Goal: Task Accomplishment & Management: Manage account settings

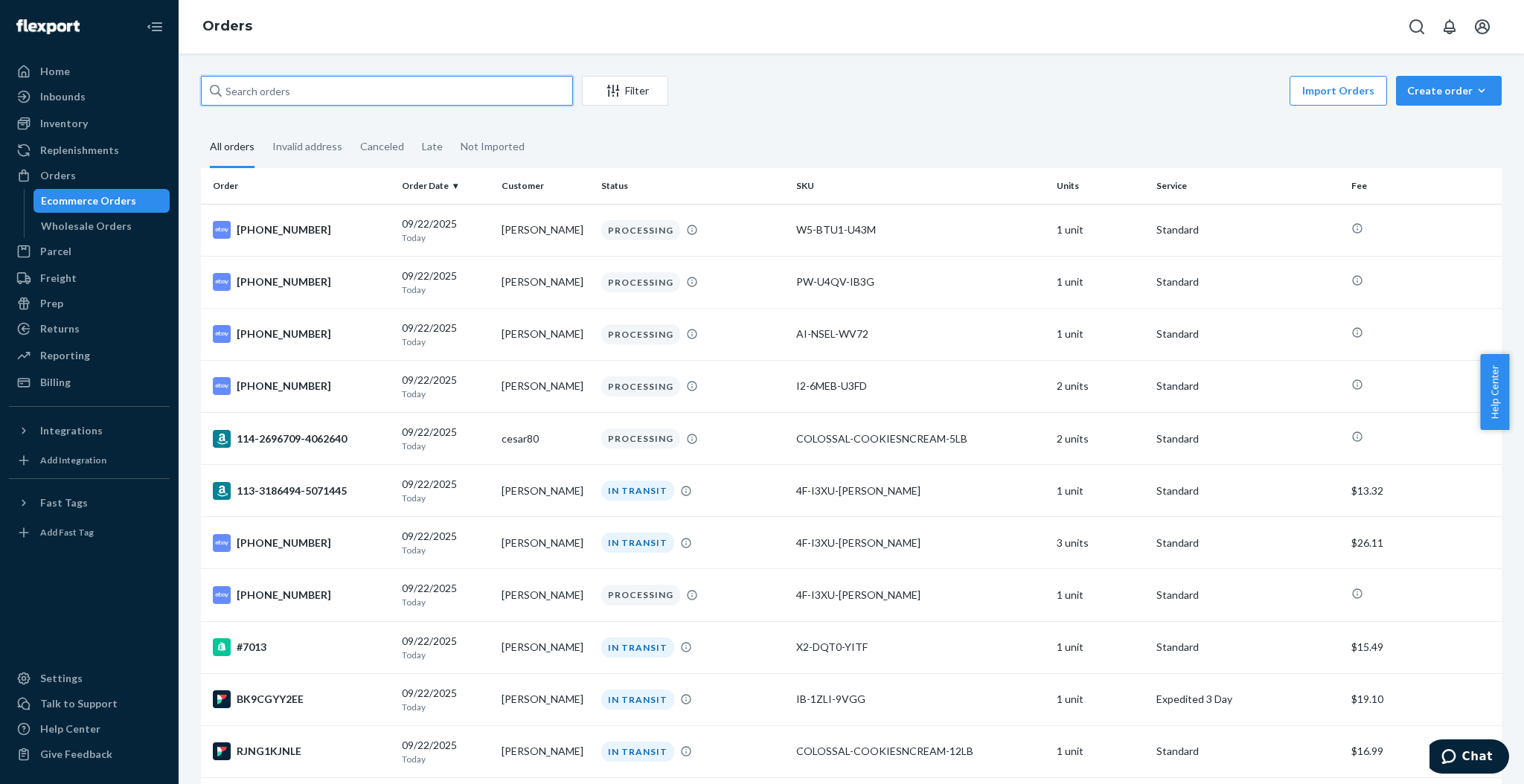
click at [414, 86] on input "text" at bounding box center [386, 90] width 372 height 30
paste input "cesar80"
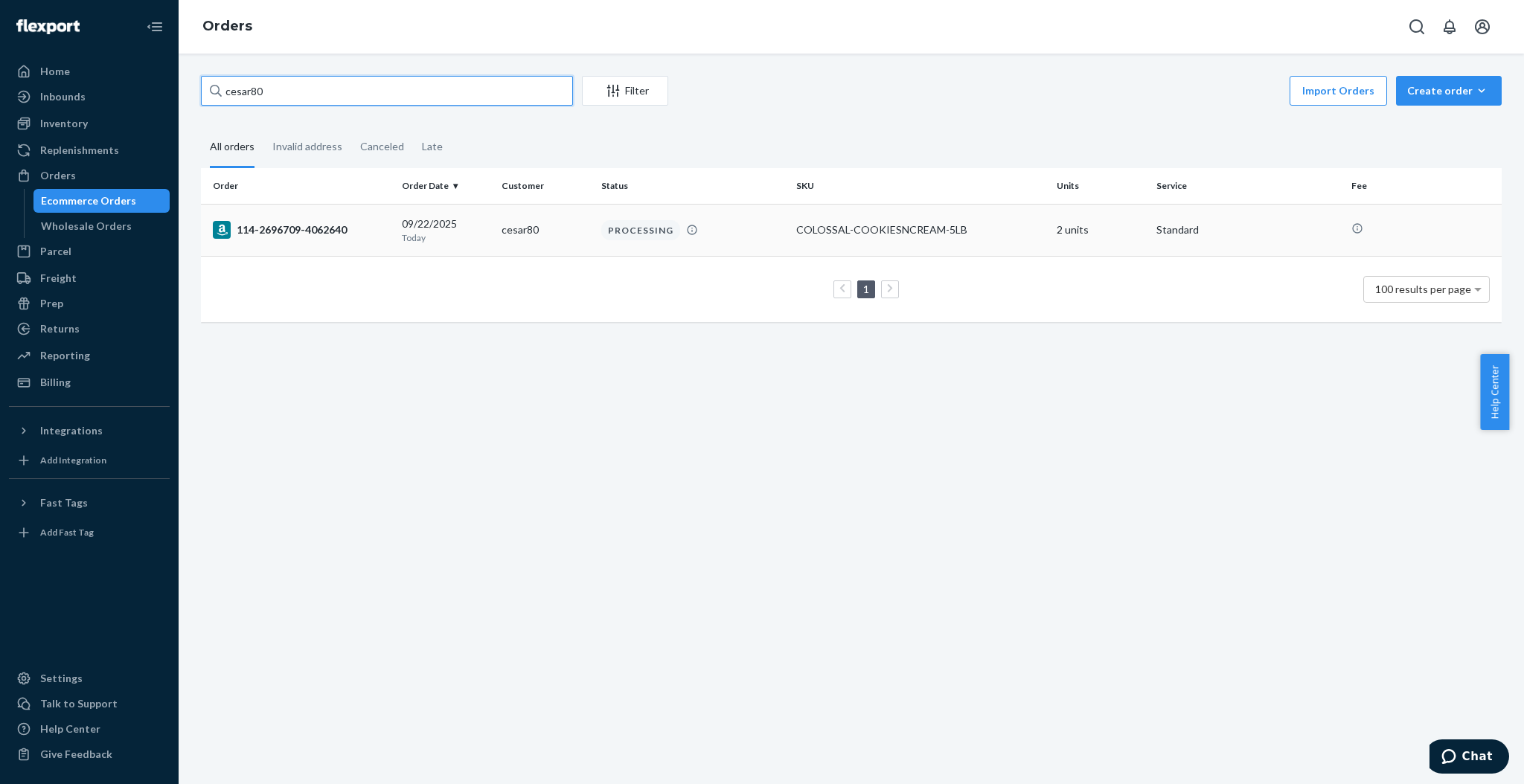
type input "cesar80"
click at [403, 225] on div "[DATE] [DATE]" at bounding box center [445, 230] width 87 height 28
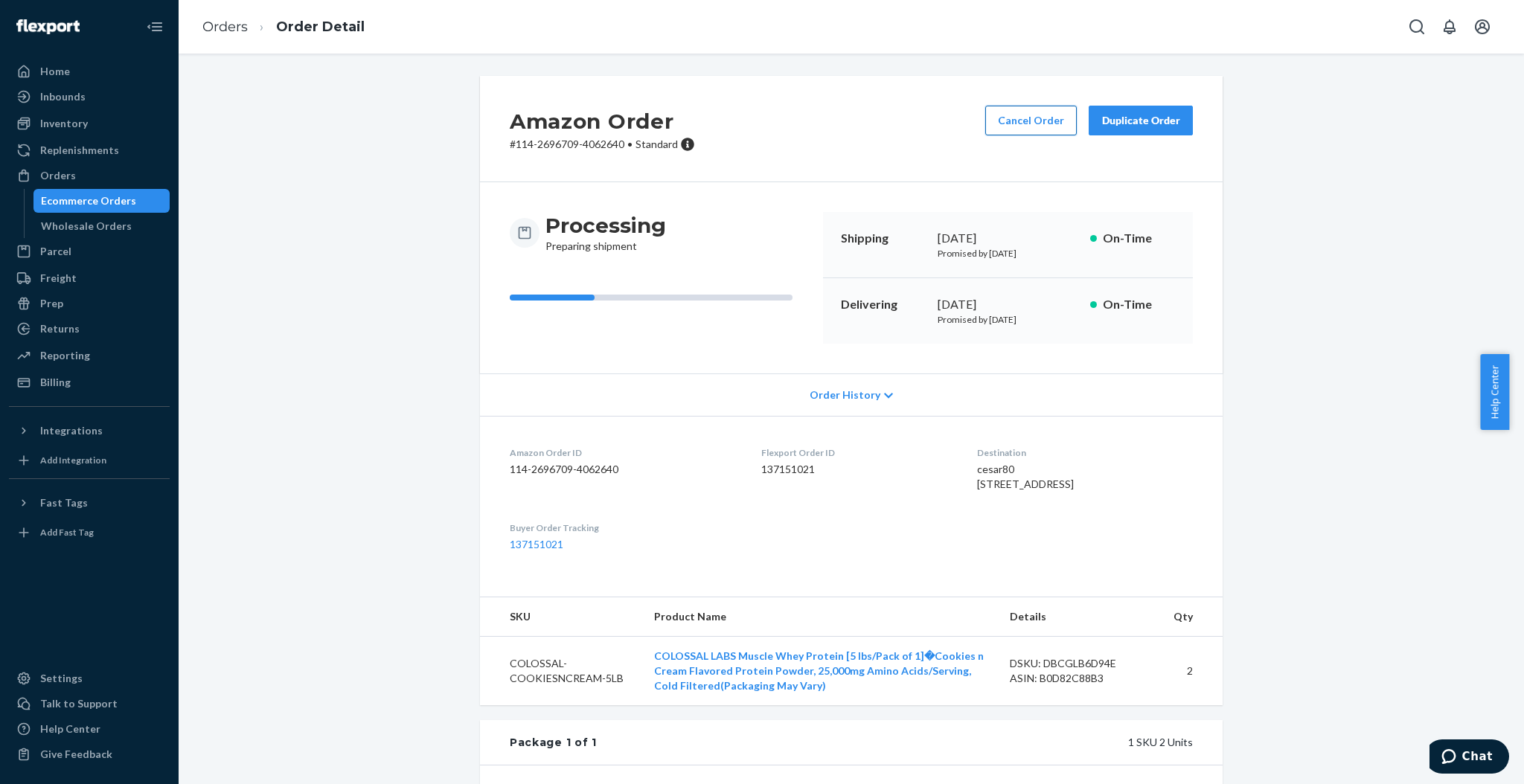
click at [998, 123] on button "Cancel Order" at bounding box center [1031, 120] width 91 height 30
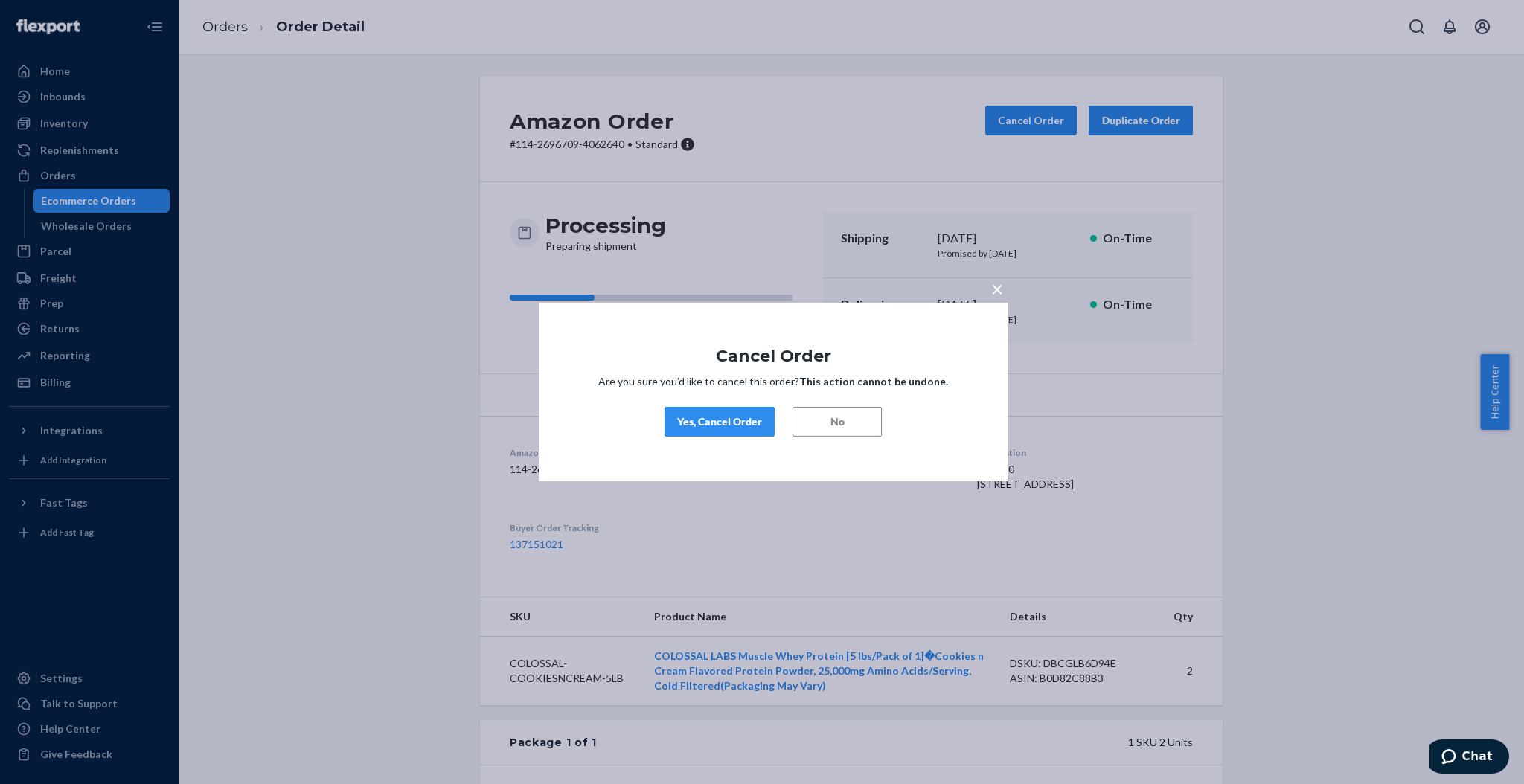
click at [721, 425] on div "Yes, Cancel Order" at bounding box center [720, 421] width 85 height 14
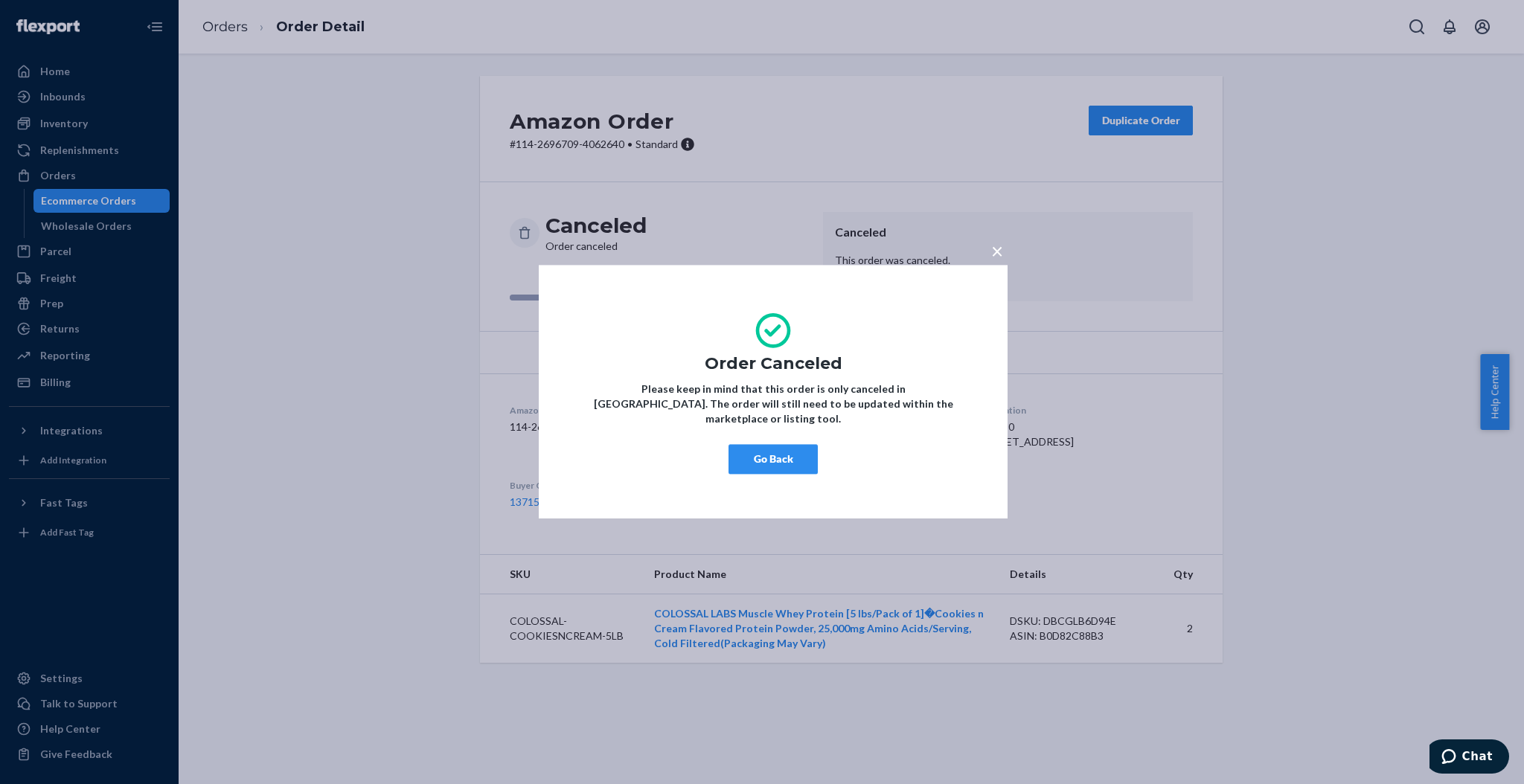
drag, startPoint x: 811, startPoint y: 451, endPoint x: 800, endPoint y: 444, distance: 13.0
click at [811, 450] on button "Go Back" at bounding box center [773, 459] width 89 height 30
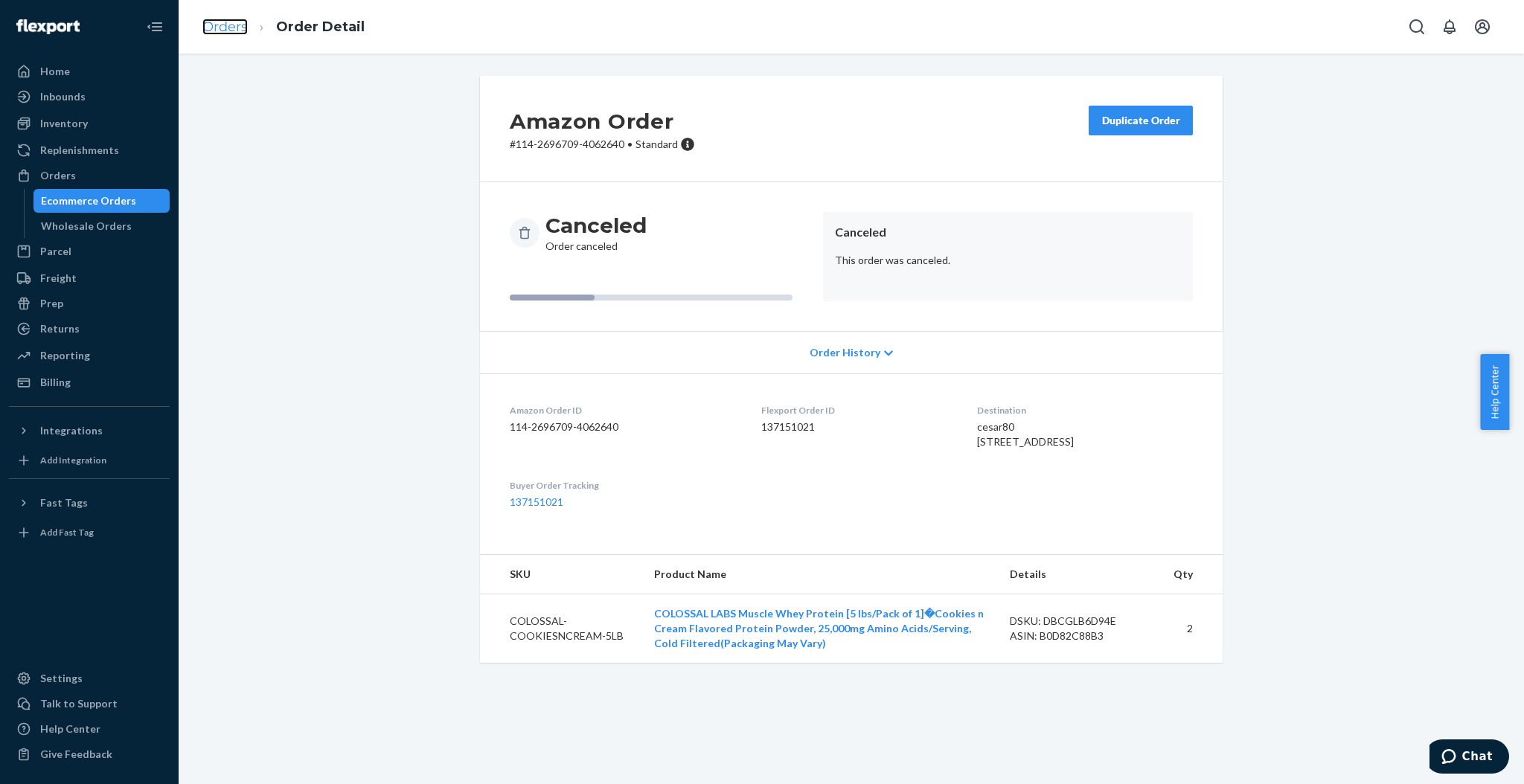
click at [239, 20] on link "Orders" at bounding box center [225, 26] width 45 height 16
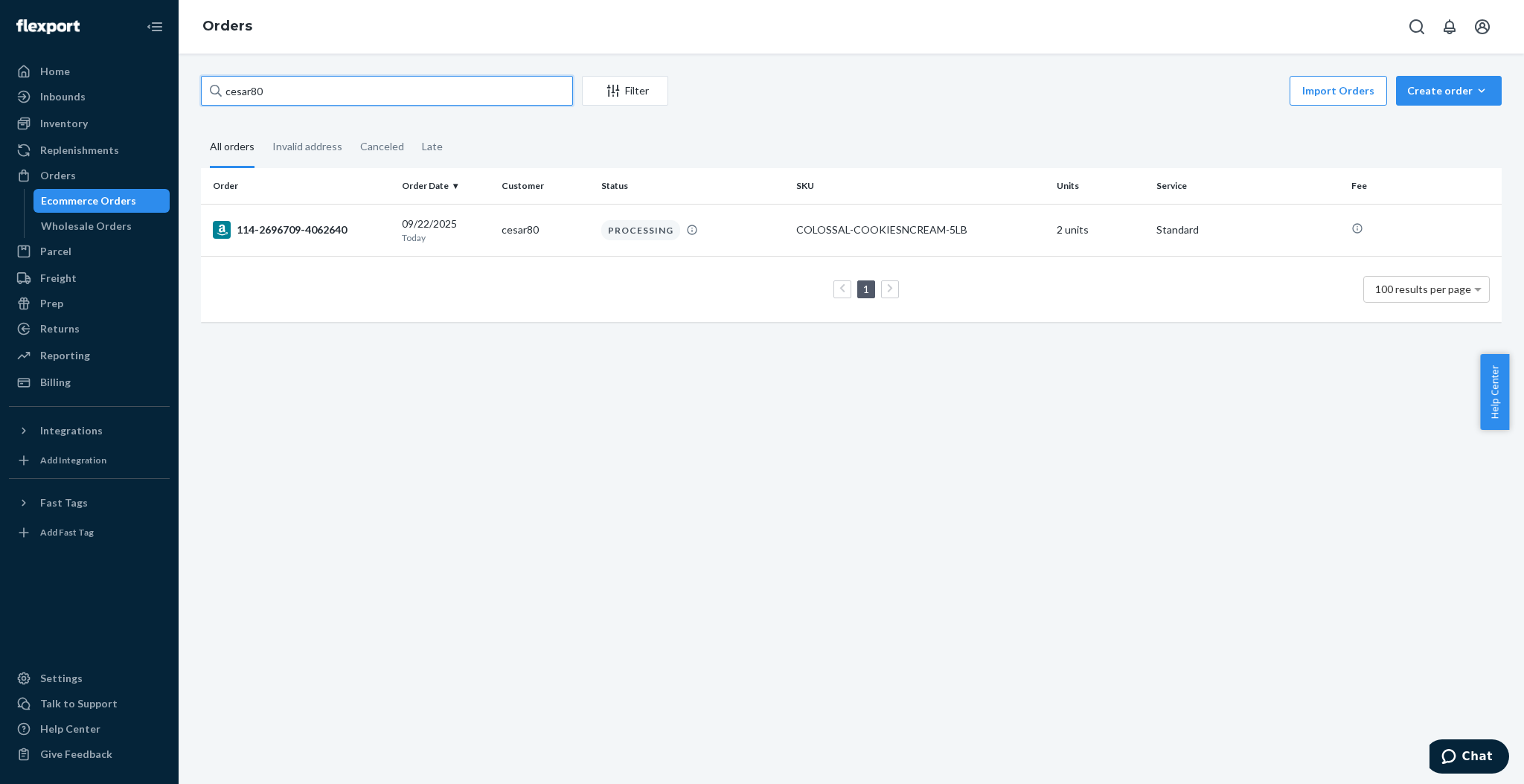
click at [496, 83] on input "cesar80" at bounding box center [386, 90] width 372 height 30
click at [490, 82] on input "cesar80" at bounding box center [386, 90] width 372 height 30
type input "c"
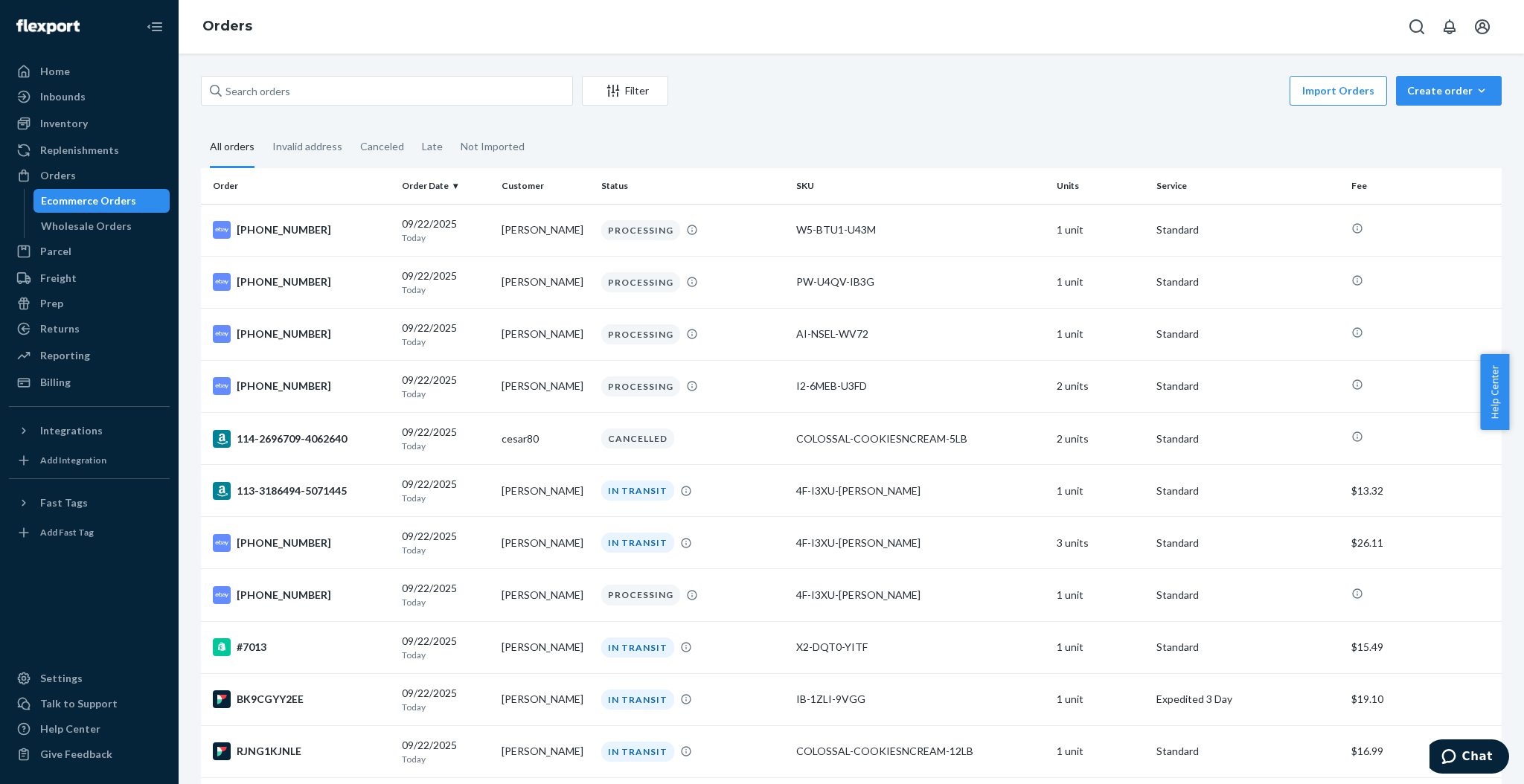
click at [671, 84] on div "Filter Import Orders Create order Ecommerce order Removal order" at bounding box center [851, 92] width 1301 height 34
click at [287, 91] on input "text" at bounding box center [386, 90] width 372 height 30
paste input "cesar80"
type input "cesar80"
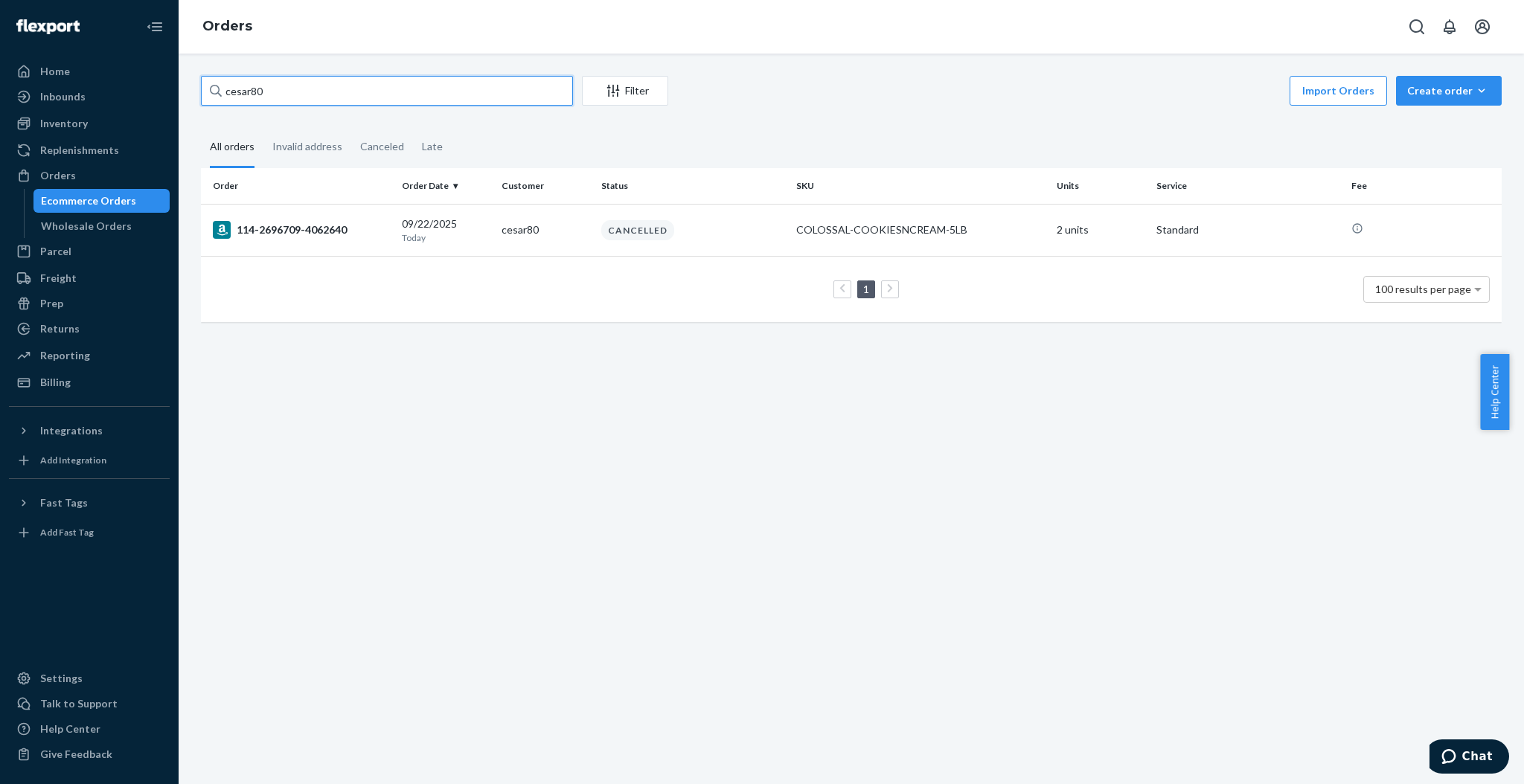
click at [322, 95] on input "cesar80" at bounding box center [386, 90] width 372 height 30
click at [320, 95] on input "cesar80" at bounding box center [386, 90] width 372 height 30
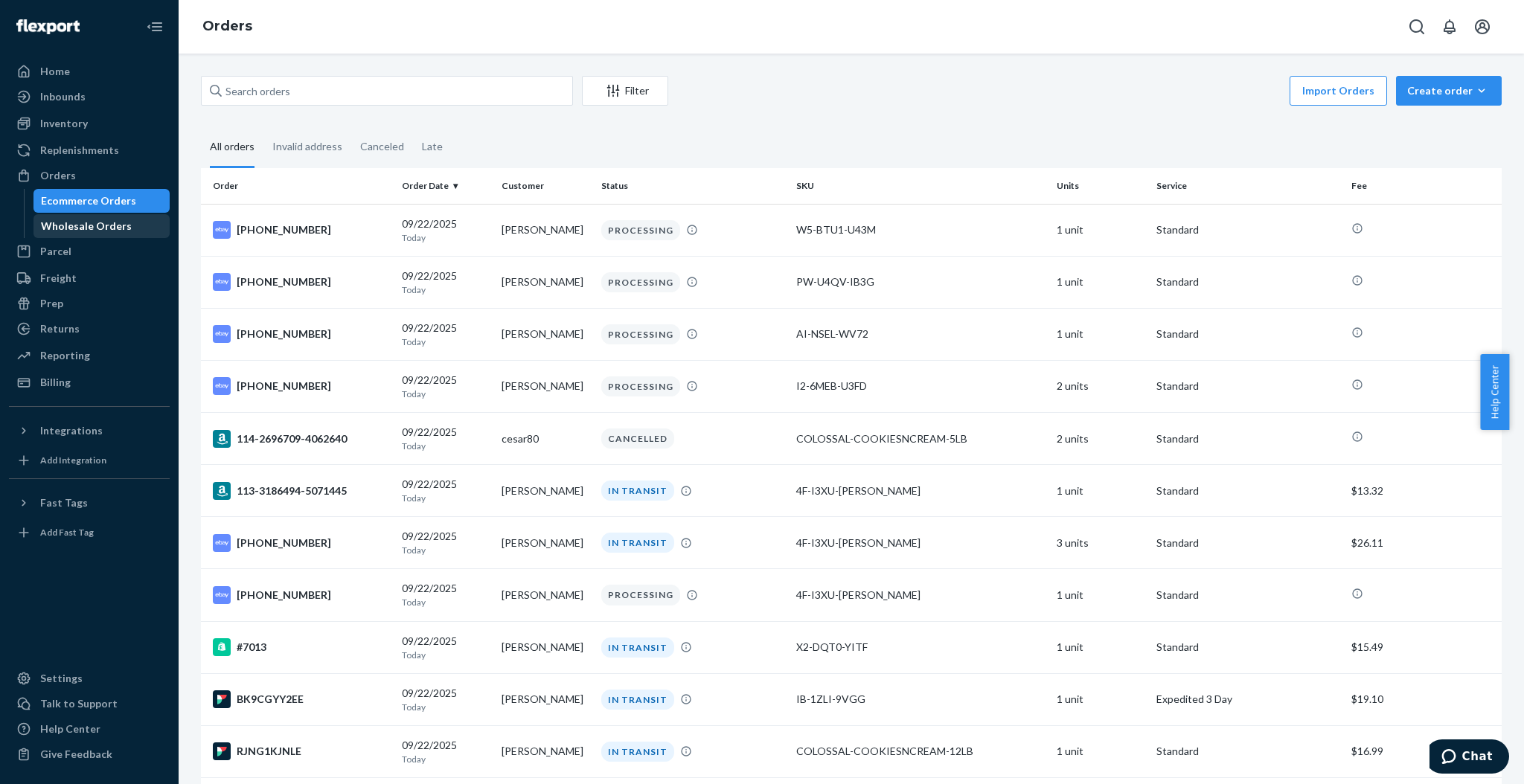
click at [84, 221] on div "Wholesale Orders" at bounding box center [86, 226] width 91 height 14
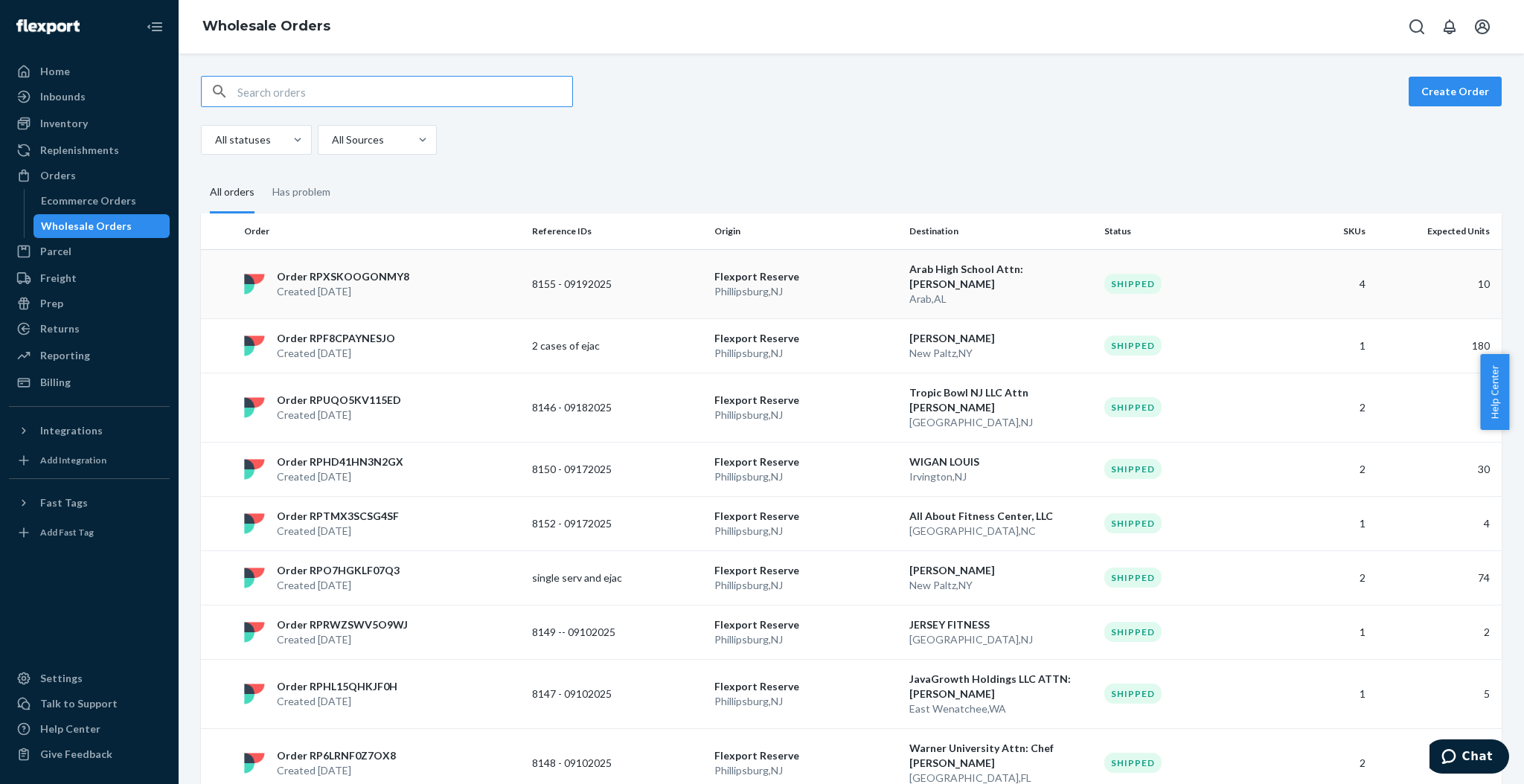
click at [1042, 271] on p "Arab High School Attn: [PERSON_NAME]" at bounding box center [1001, 277] width 184 height 30
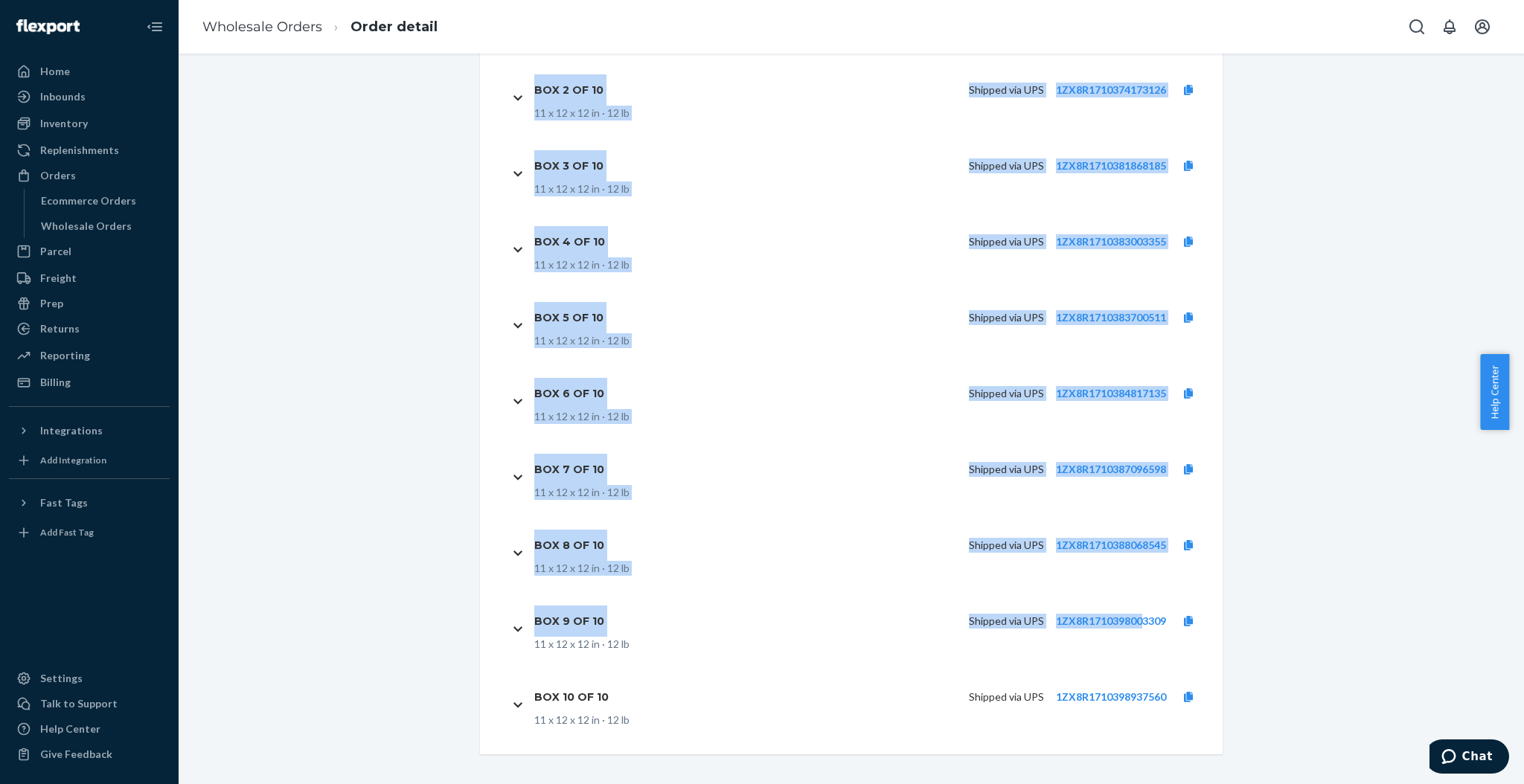
scroll to position [915, 0]
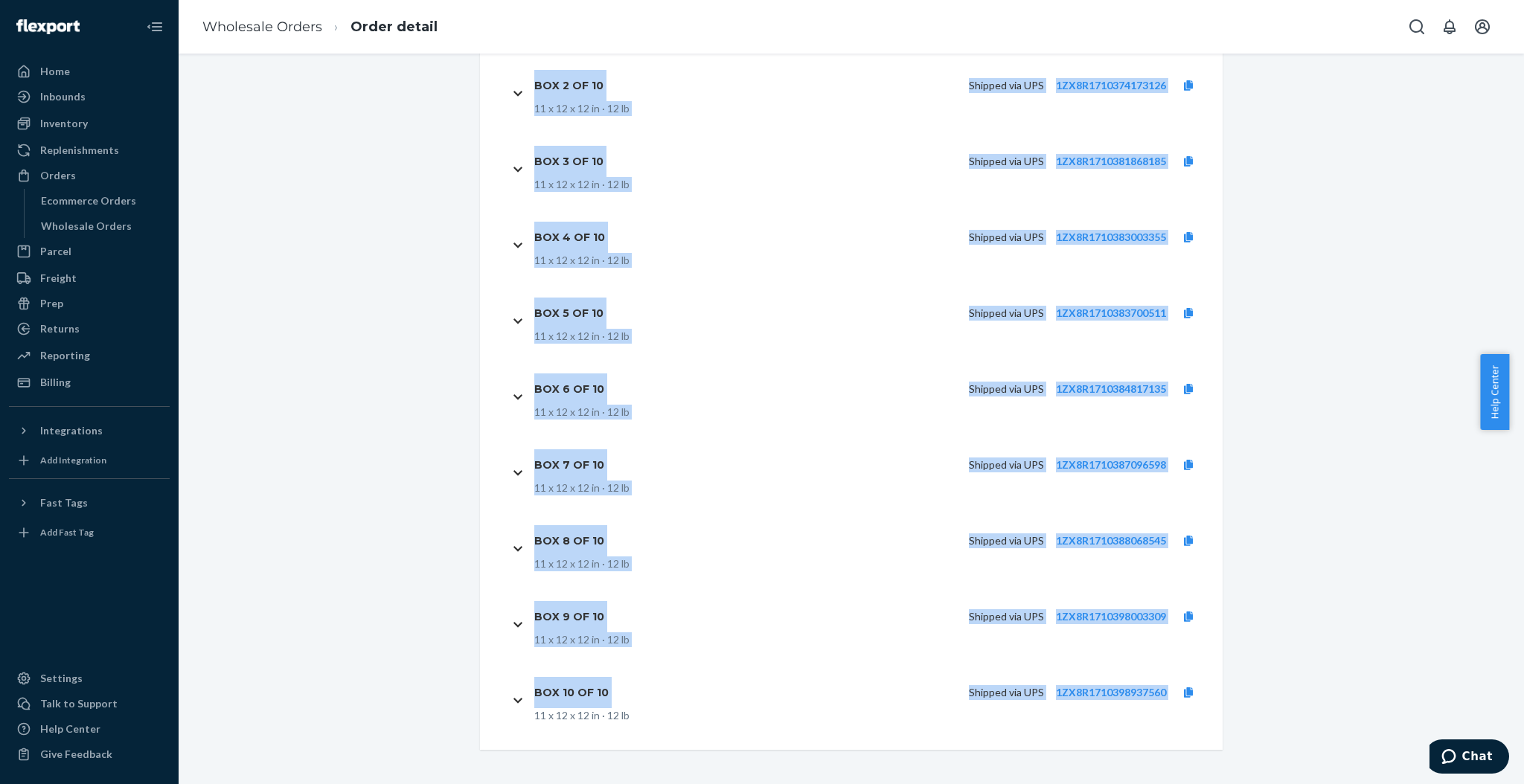
drag, startPoint x: 527, startPoint y: 425, endPoint x: 1163, endPoint y: 702, distance: 693.7
click at [1163, 702] on div "Packages Box 1 of 10 Shipped via UPS 1ZX8R1710373027170 11 x 12 x 12 in · 12 lb…" at bounding box center [851, 357] width 743 height 797
copy div "Box 1 of 10 Shipped via UPS 1ZX8R1710373027170 11 x 12 x 12 in · 12 lb Box 2 of…"
drag, startPoint x: 575, startPoint y: 678, endPoint x: 601, endPoint y: 669, distance: 27.5
click at [575, 678] on div "Box 10 of 10" at bounding box center [578, 693] width 86 height 32
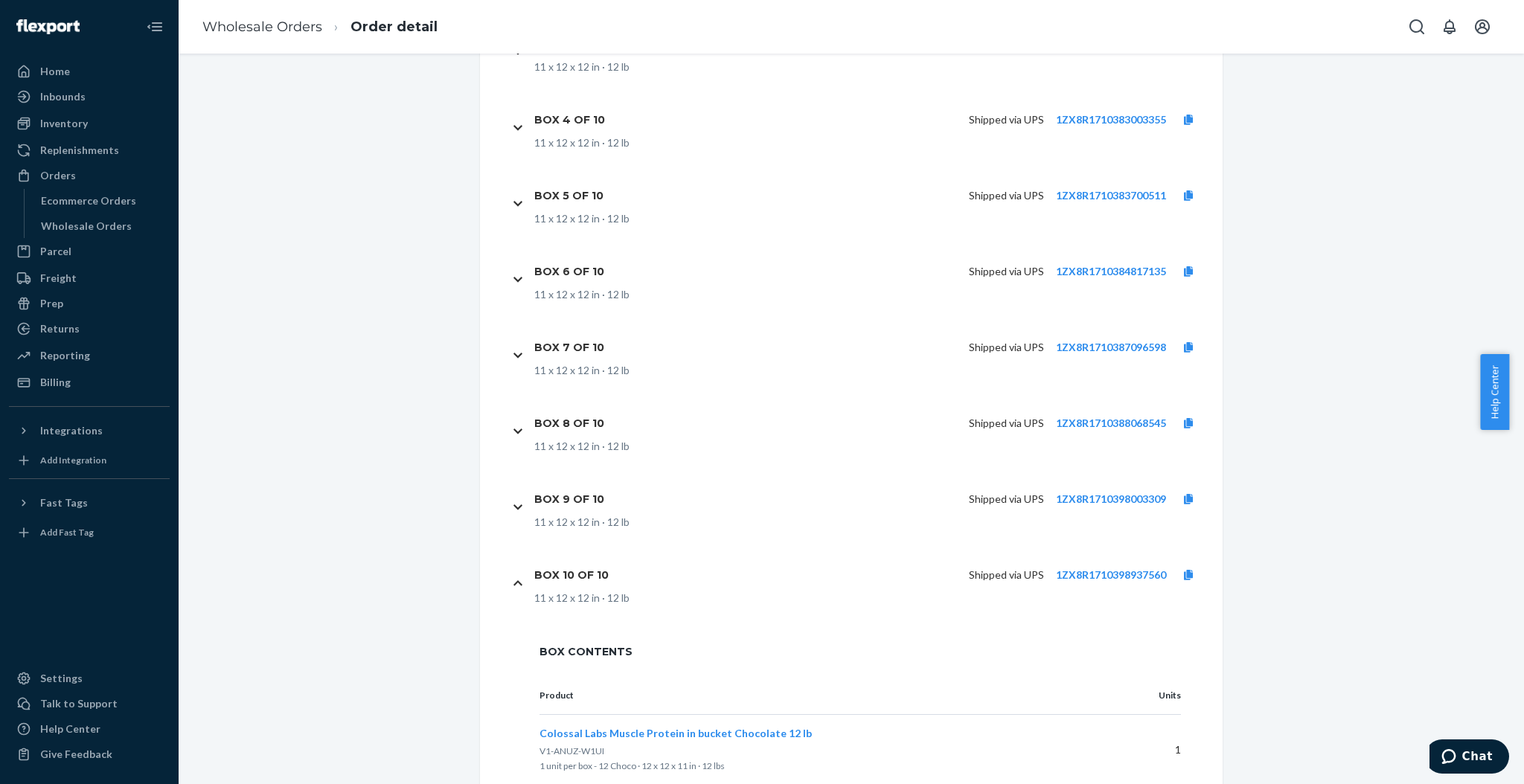
scroll to position [1103, 0]
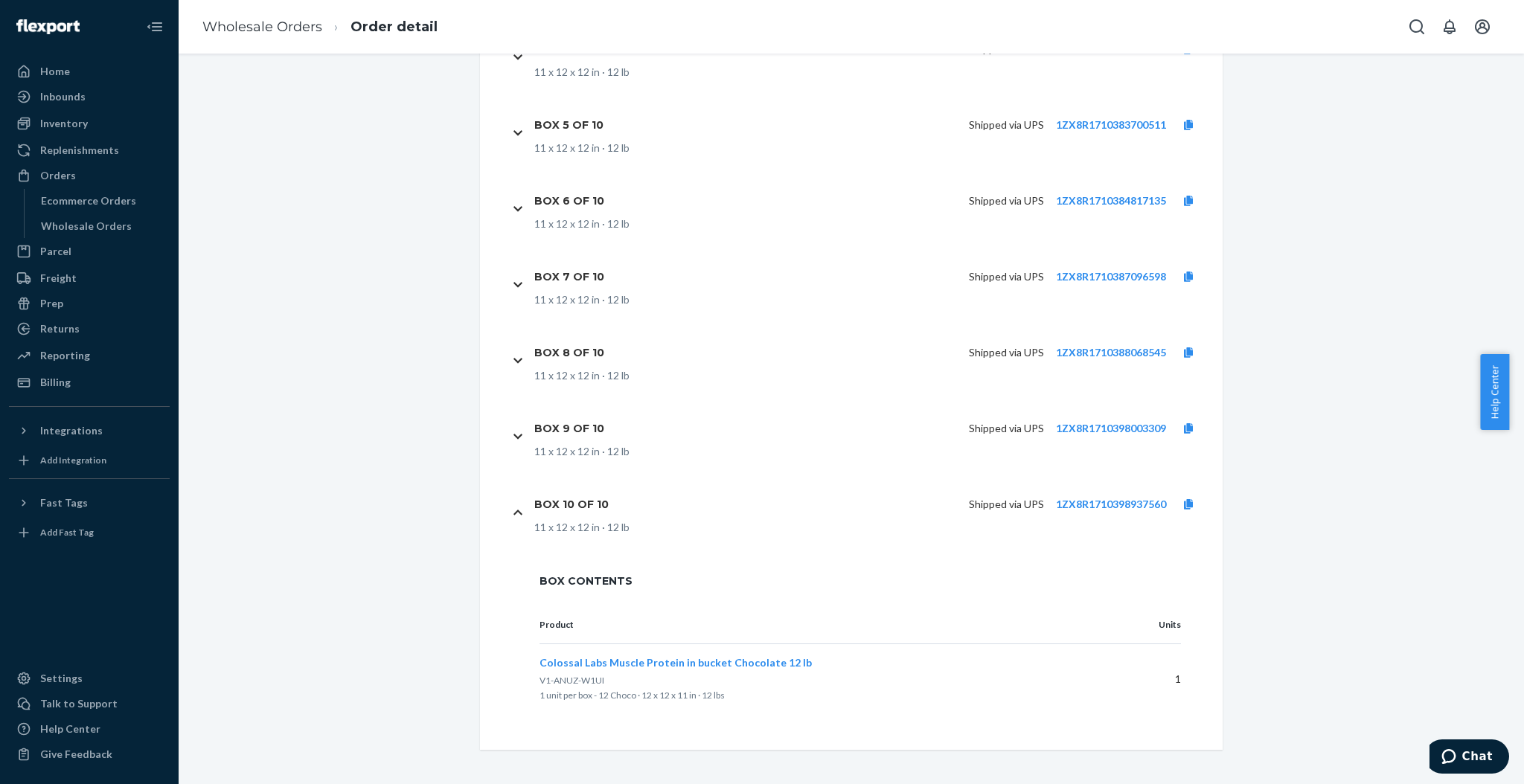
click at [616, 442] on div "Shipped via UPS 1ZX8R1710398003309" at bounding box center [913, 429] width 595 height 32
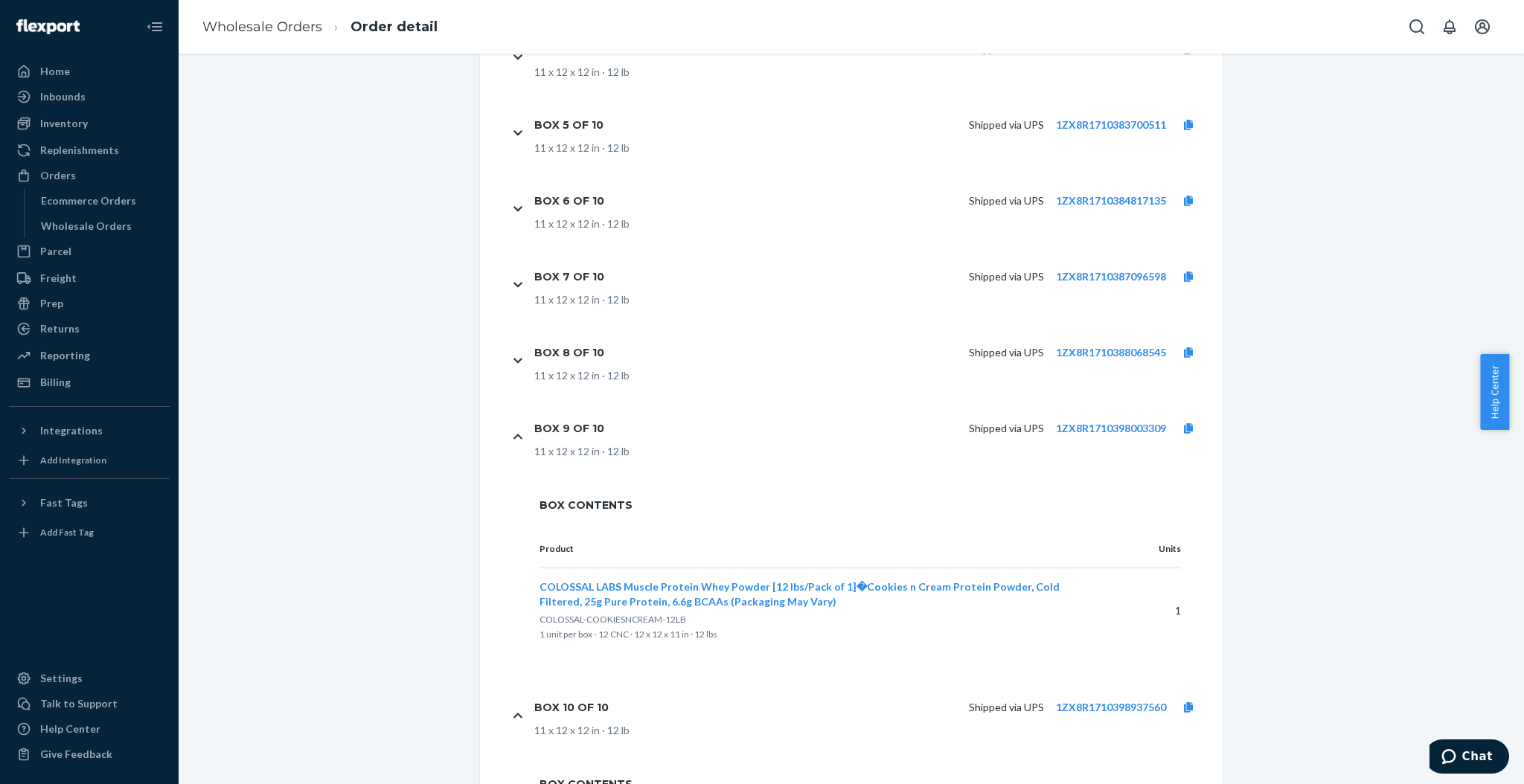
click at [597, 367] on div "Box 8 of 10" at bounding box center [575, 353] width 82 height 32
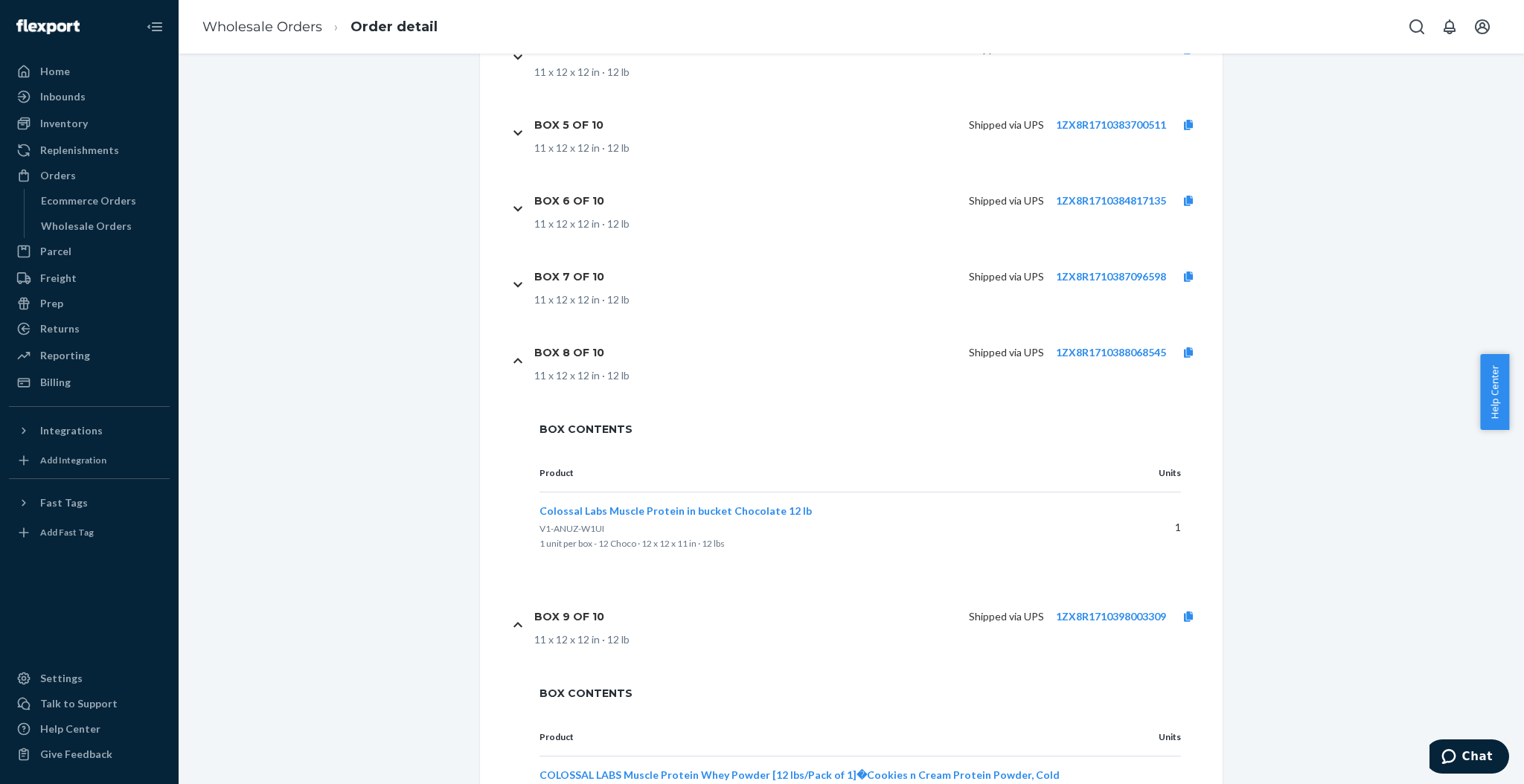
click at [513, 287] on icon at bounding box center [517, 284] width 9 height 11
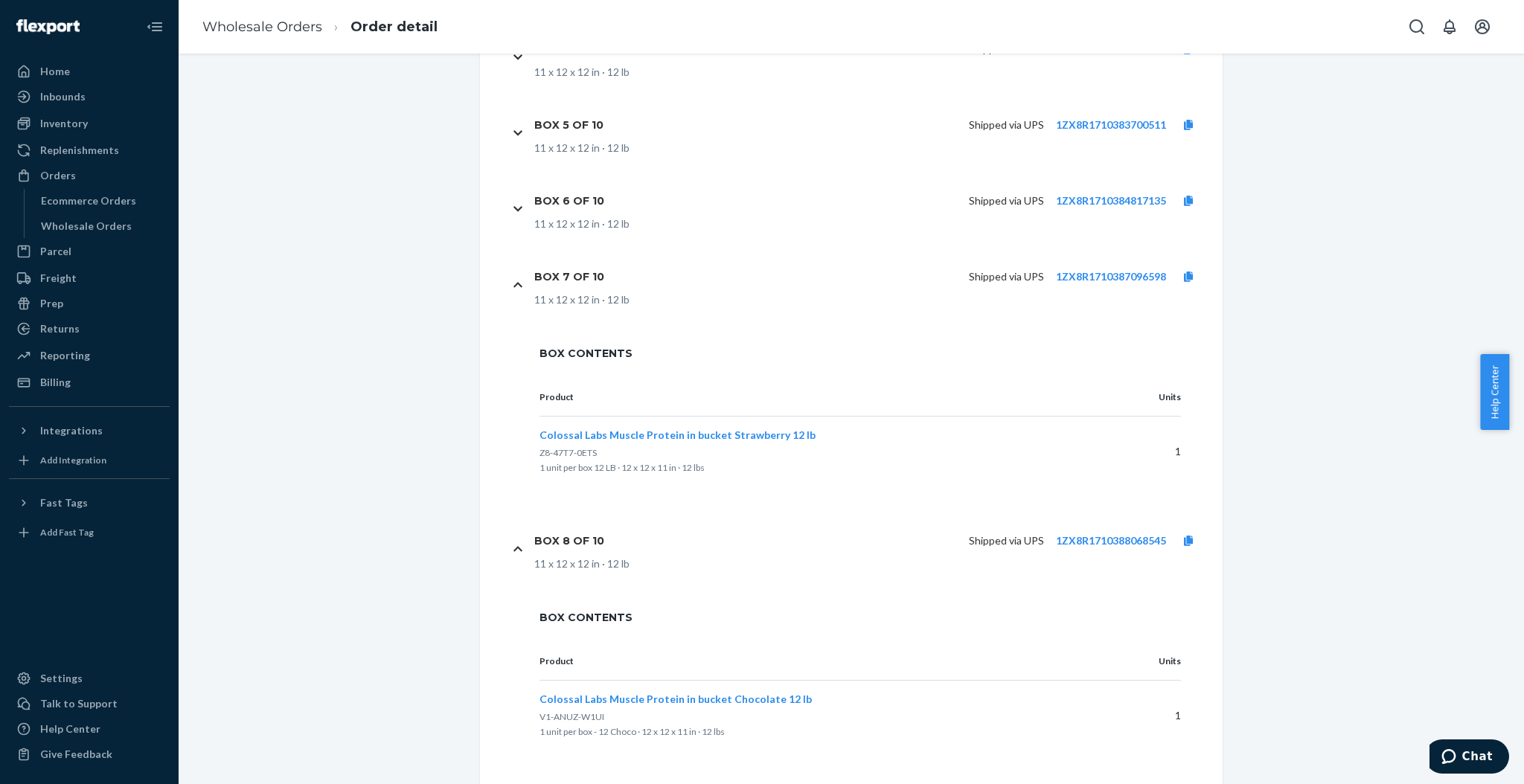
click at [510, 225] on div "Box 6 of 10 Shipped via UPS 1ZX8R1710384817135 11 x 12 x 12 in · 12 lb" at bounding box center [861, 208] width 701 height 76
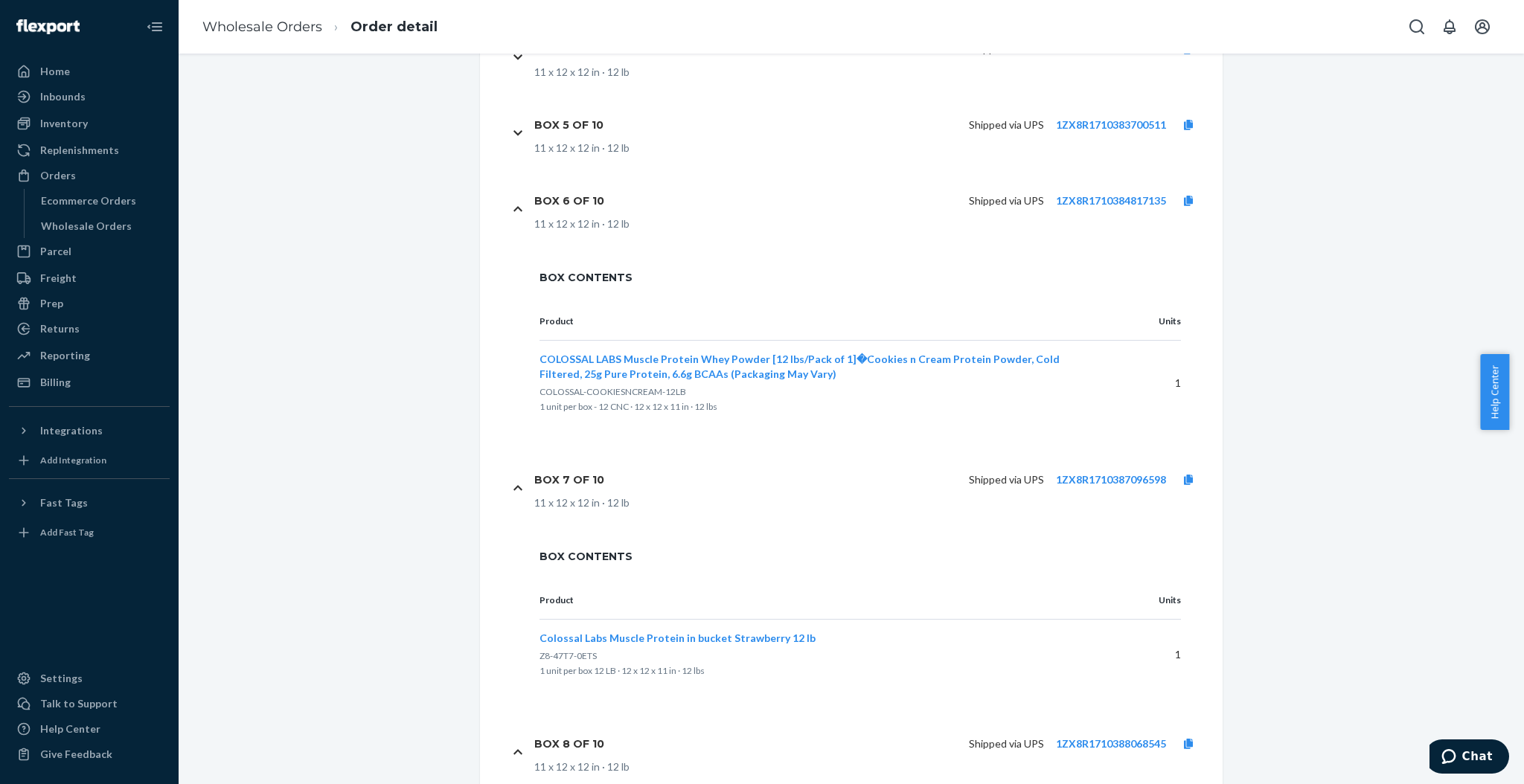
click at [513, 128] on icon at bounding box center [517, 133] width 9 height 11
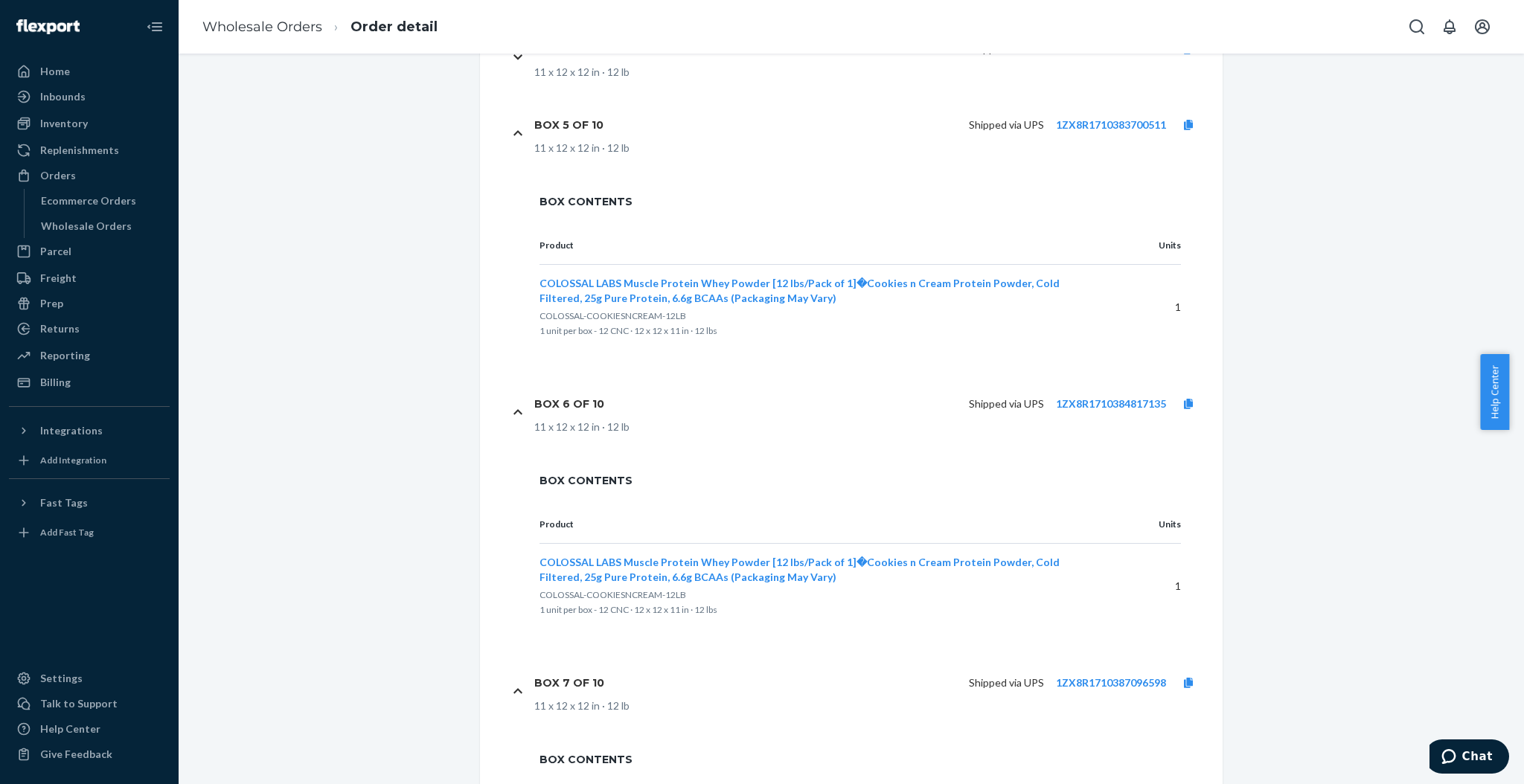
scroll to position [507, 0]
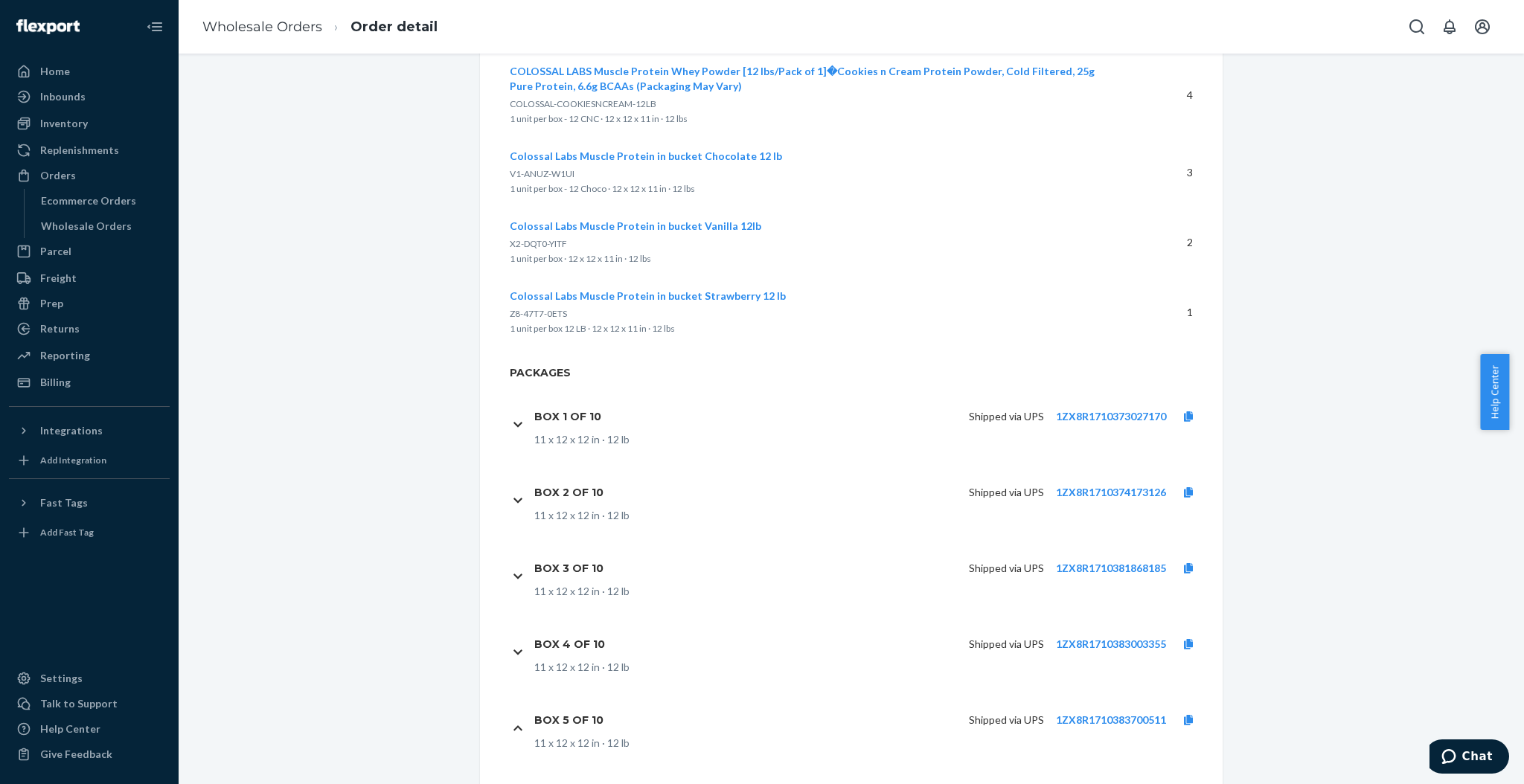
click at [574, 407] on div "Box 1 of 10" at bounding box center [574, 417] width 79 height 32
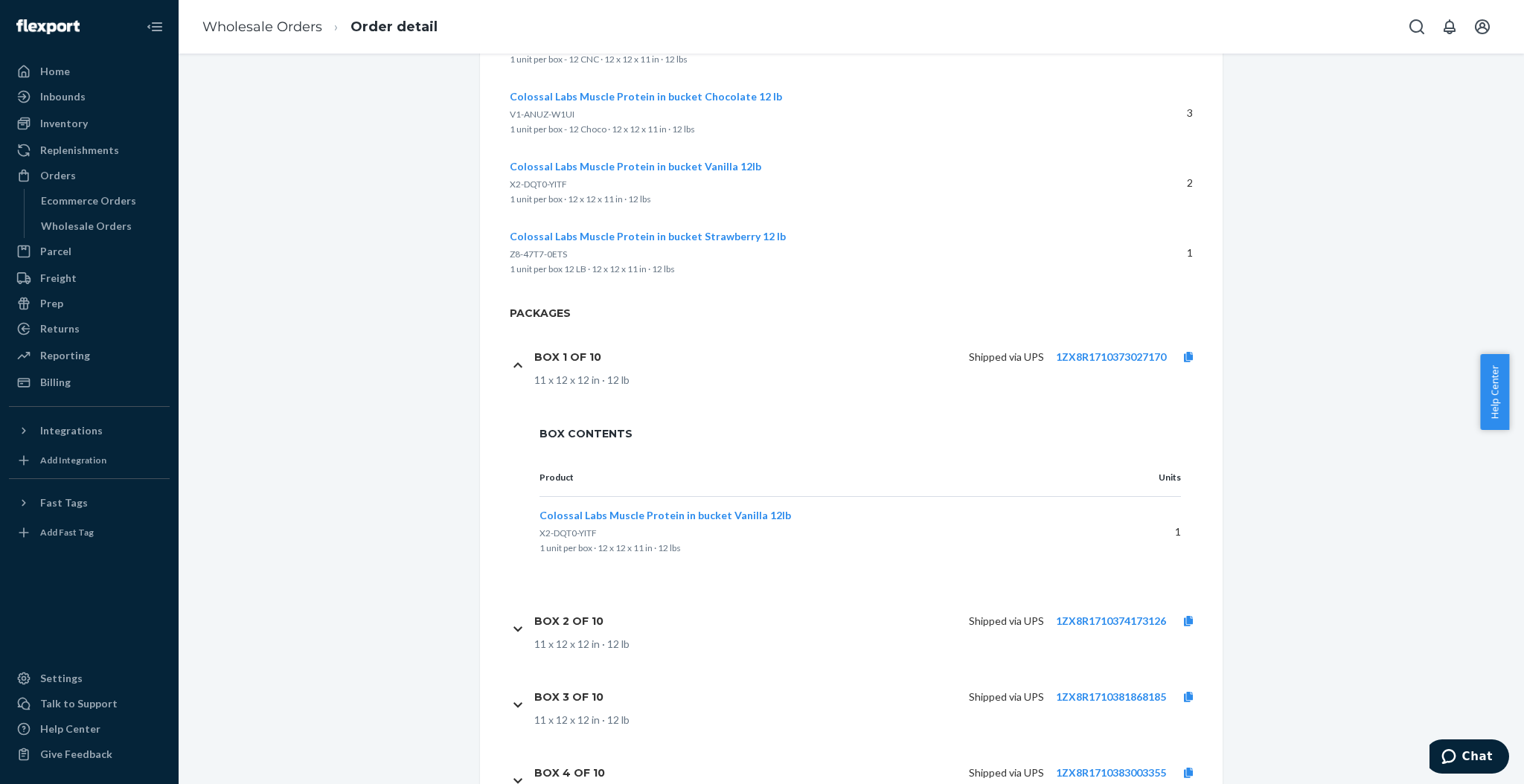
scroll to position [706, 0]
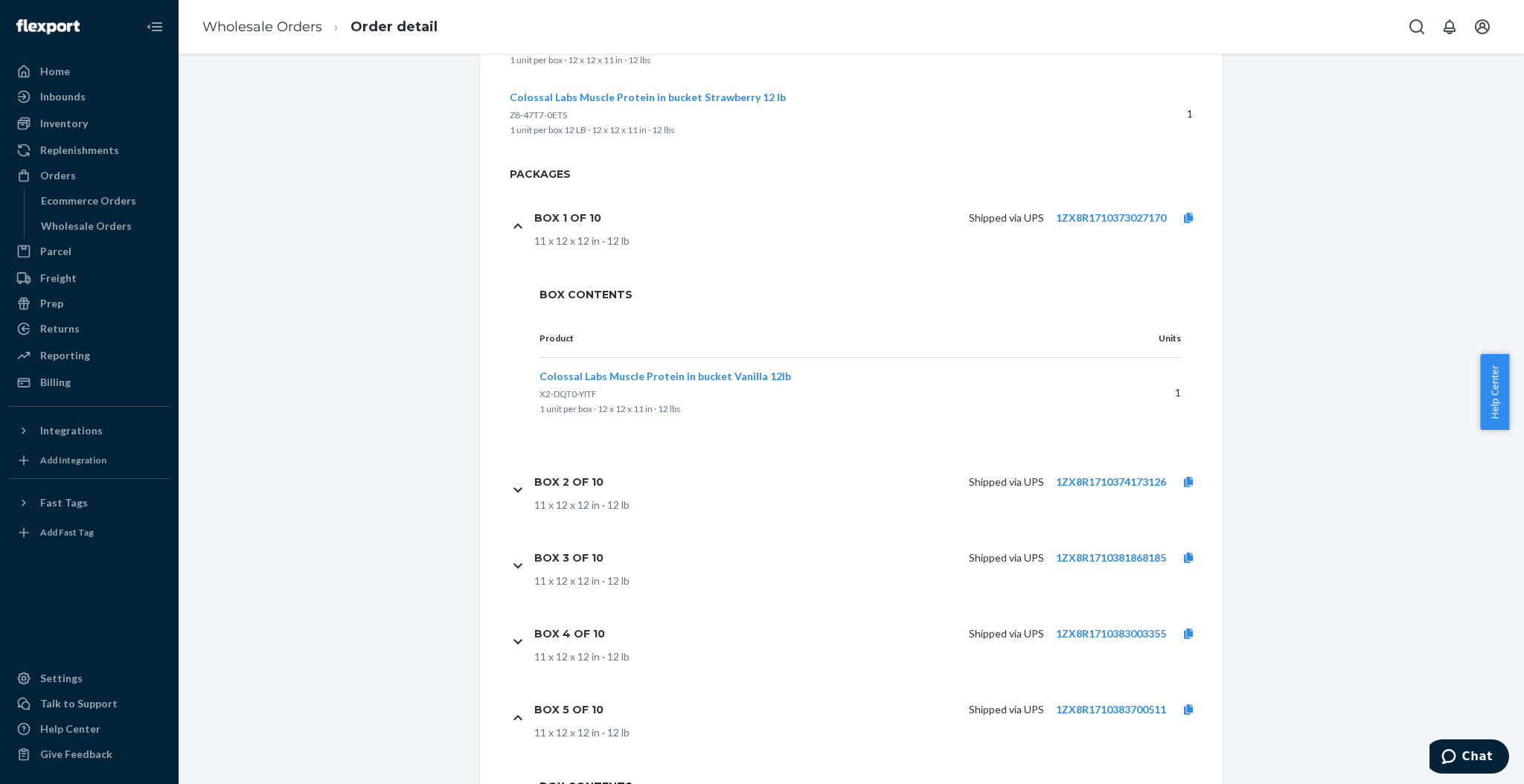
click at [578, 476] on h1 "Box 2 of 10" at bounding box center [569, 482] width 69 height 13
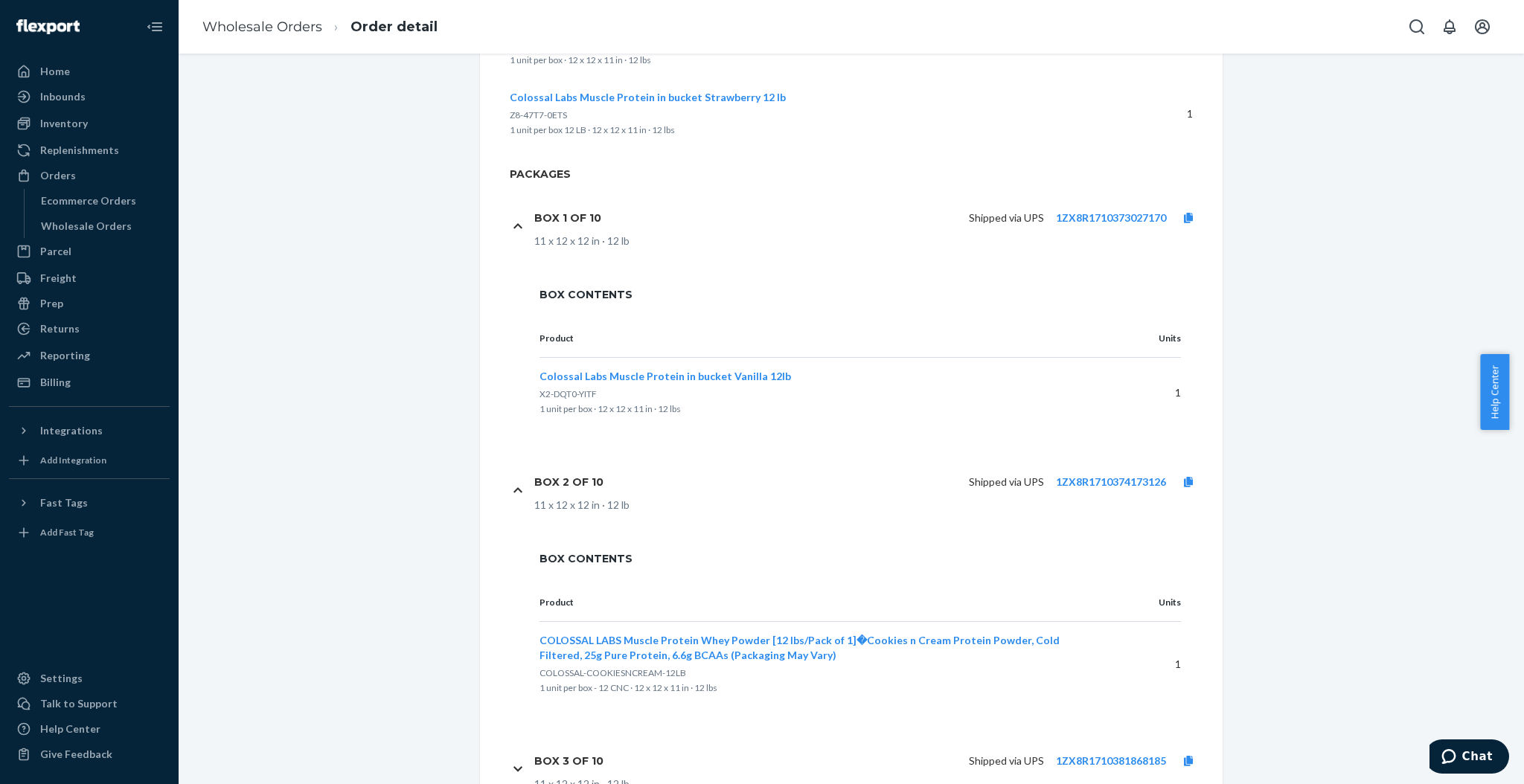
scroll to position [905, 0]
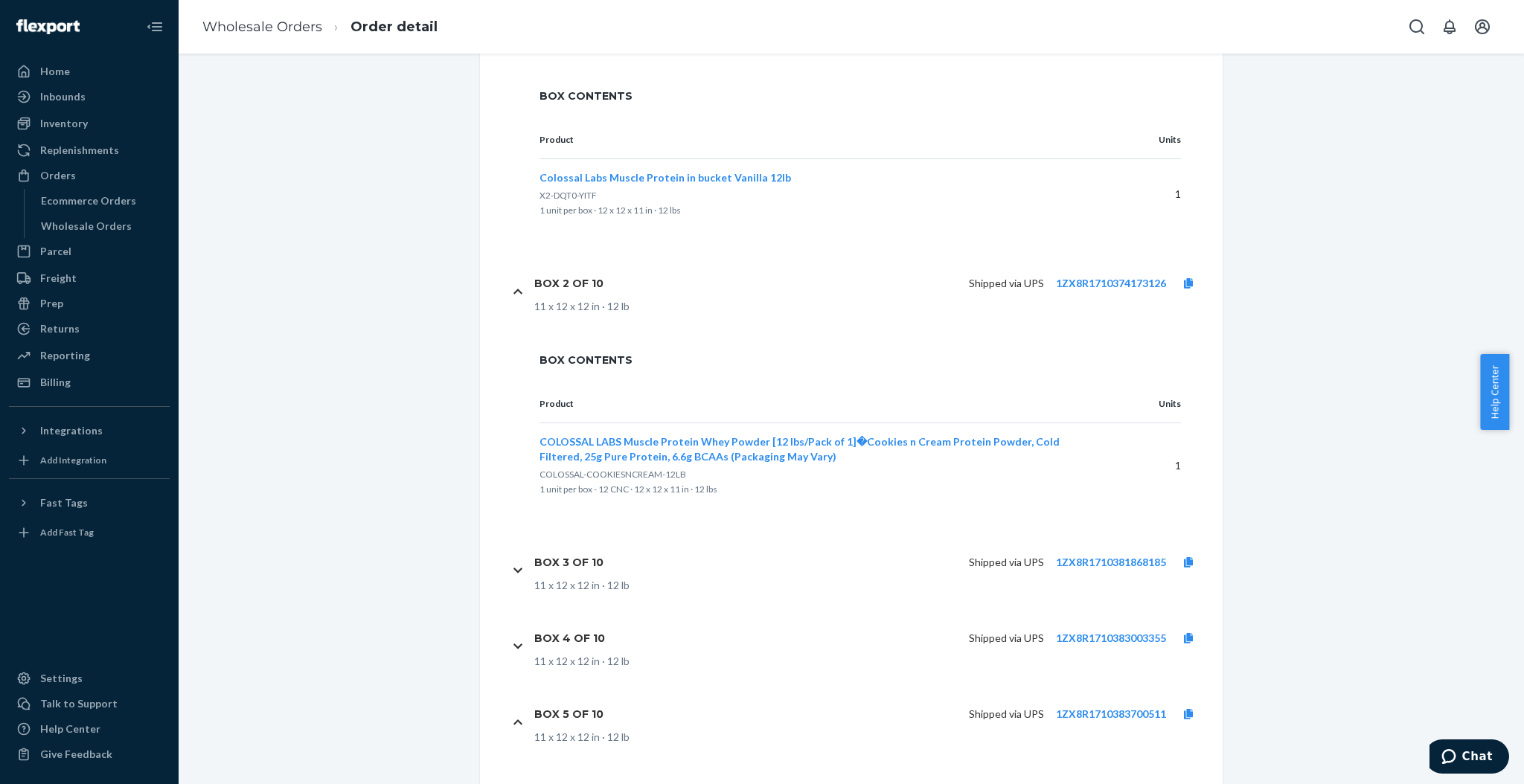
click at [576, 552] on div "Box 3 of 10" at bounding box center [575, 562] width 81 height 32
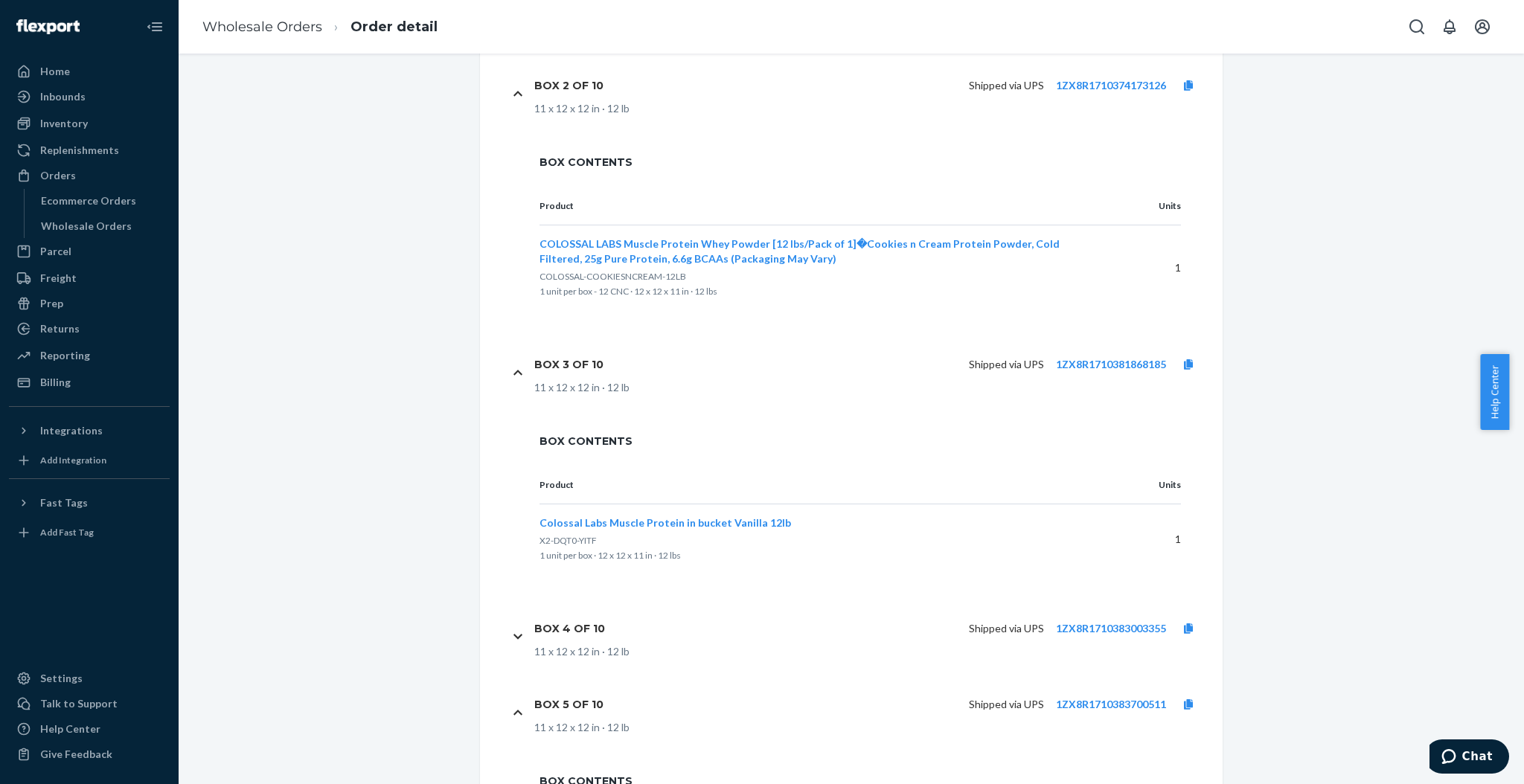
click at [517, 649] on div "Box 4 of 10 Shipped via UPS 1ZX8R1710383003355 11 x 12 x 12 in · 12 lb" at bounding box center [861, 636] width 701 height 76
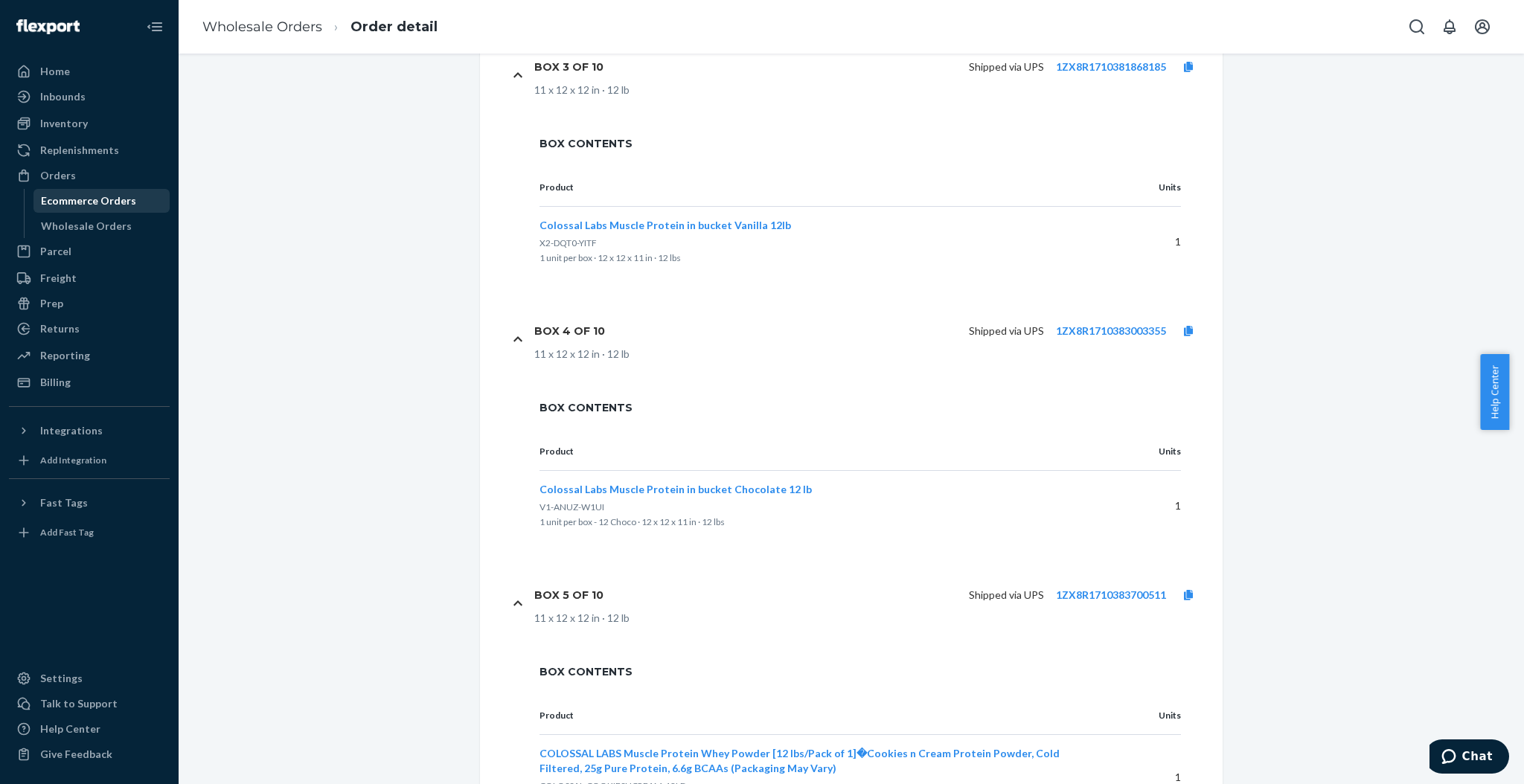
click at [92, 206] on div "Ecommerce Orders" at bounding box center [88, 200] width 95 height 14
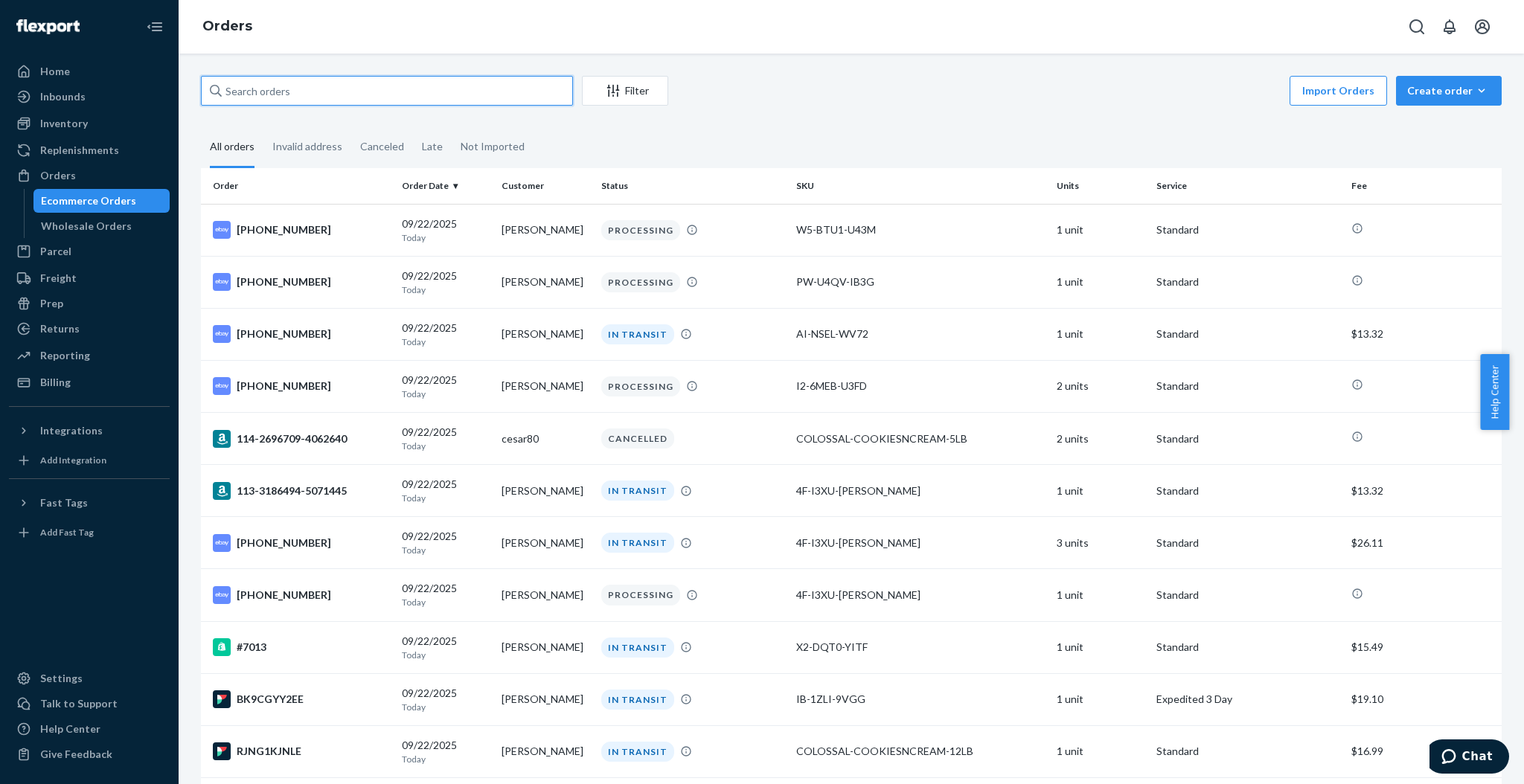
click at [426, 87] on input "text" at bounding box center [386, 90] width 372 height 30
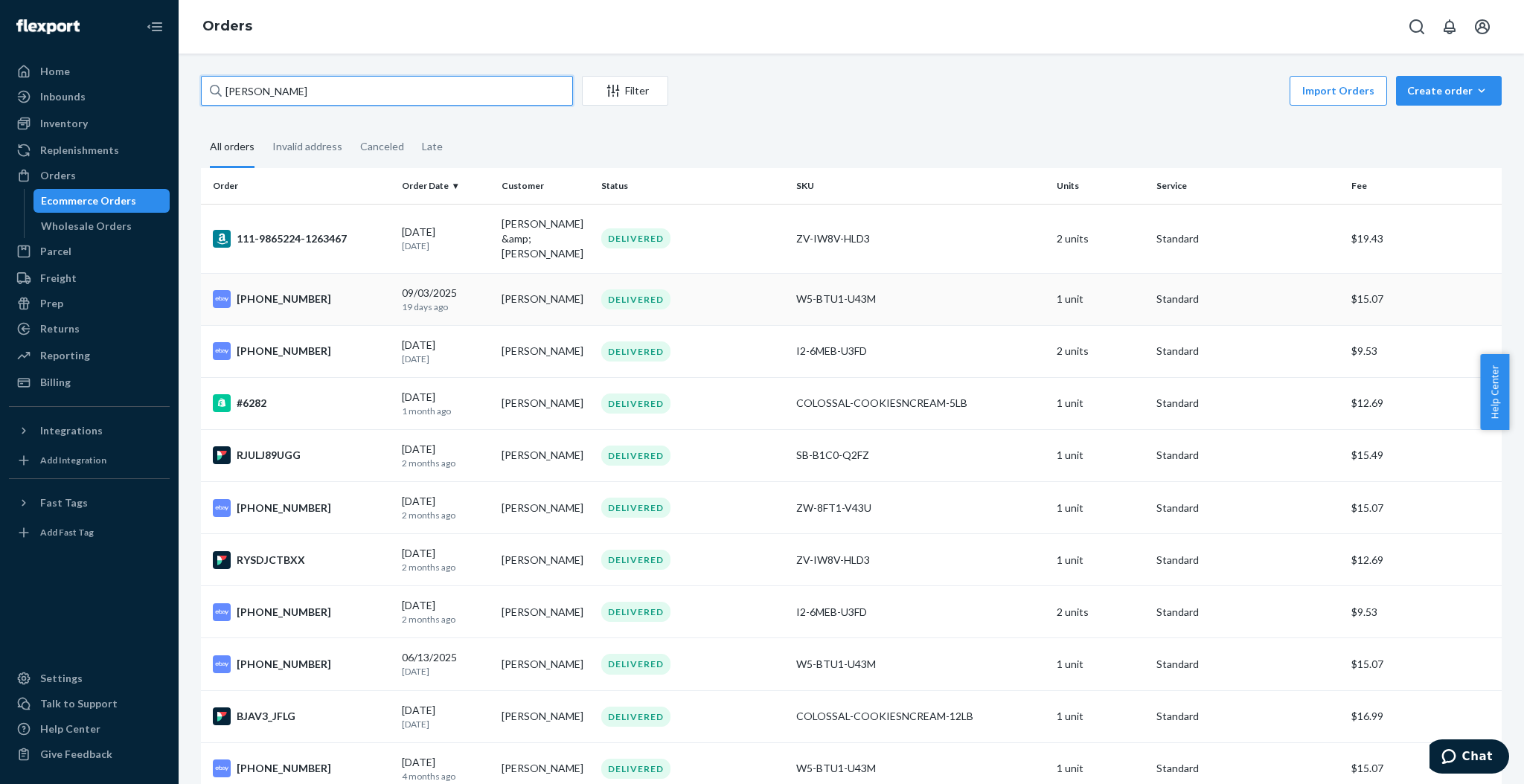
type input "[PERSON_NAME]"
click at [524, 290] on td "[PERSON_NAME]" at bounding box center [546, 299] width 100 height 52
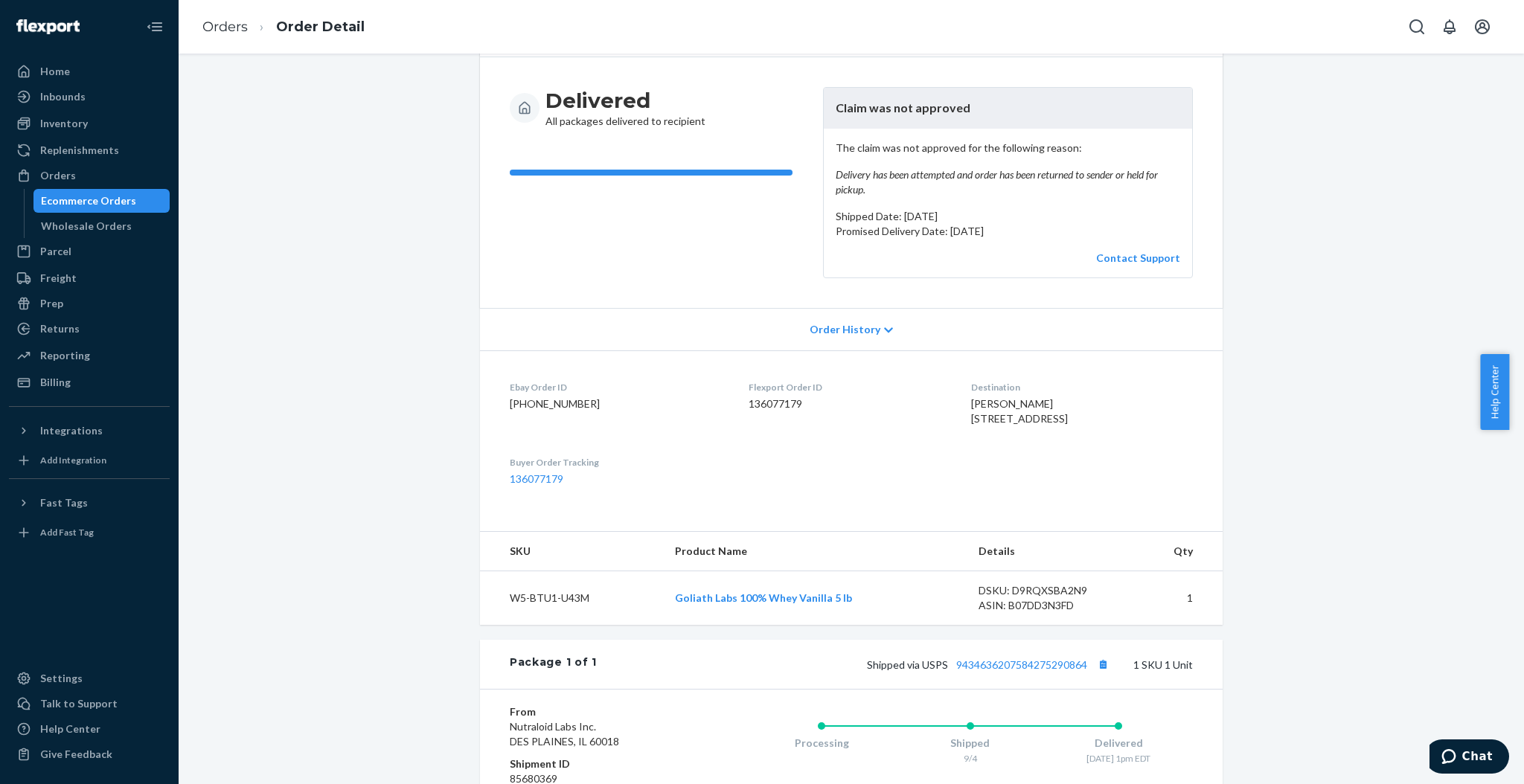
scroll to position [198, 0]
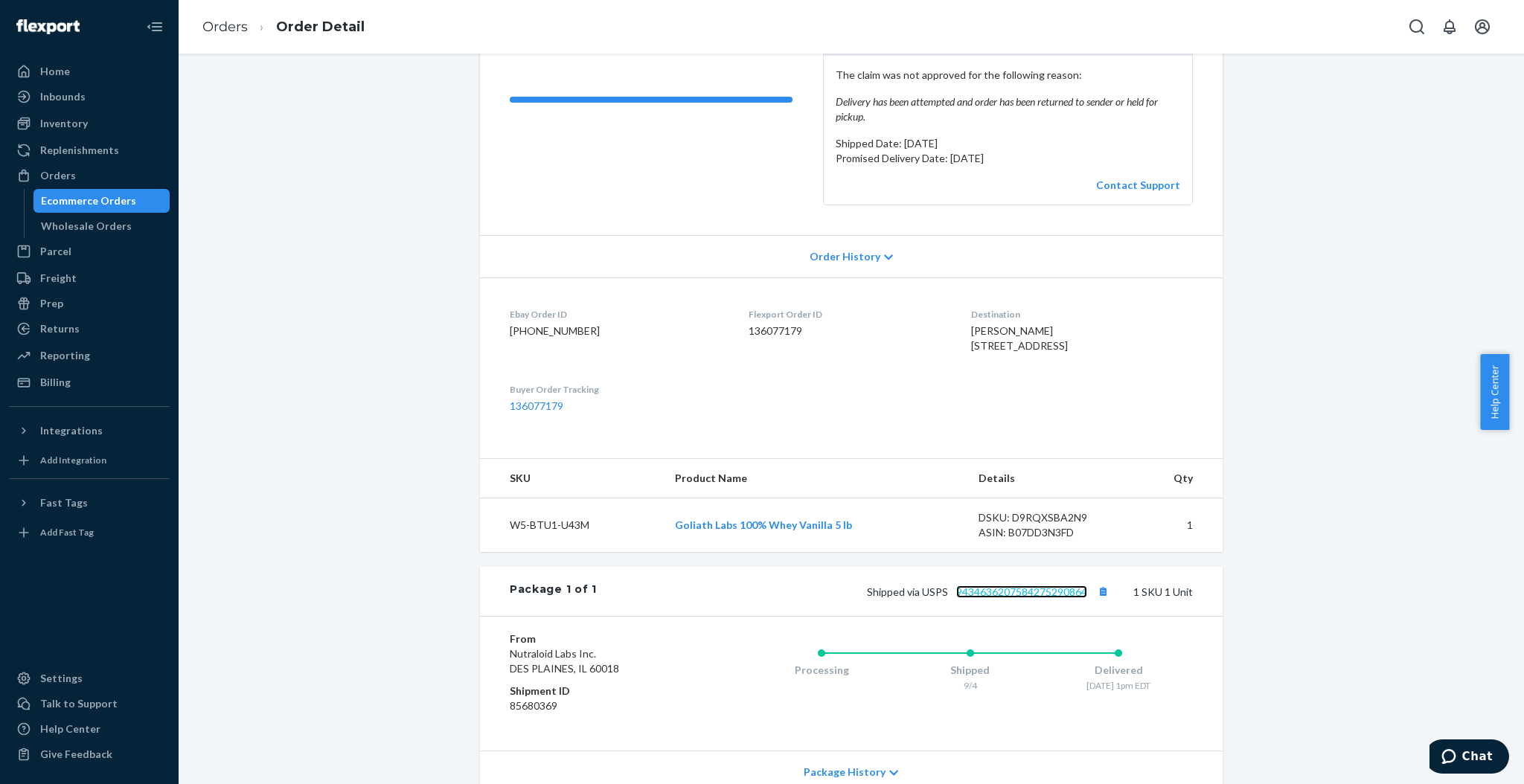
click at [1069, 599] on link "9434636207584275290864" at bounding box center [1021, 592] width 131 height 12
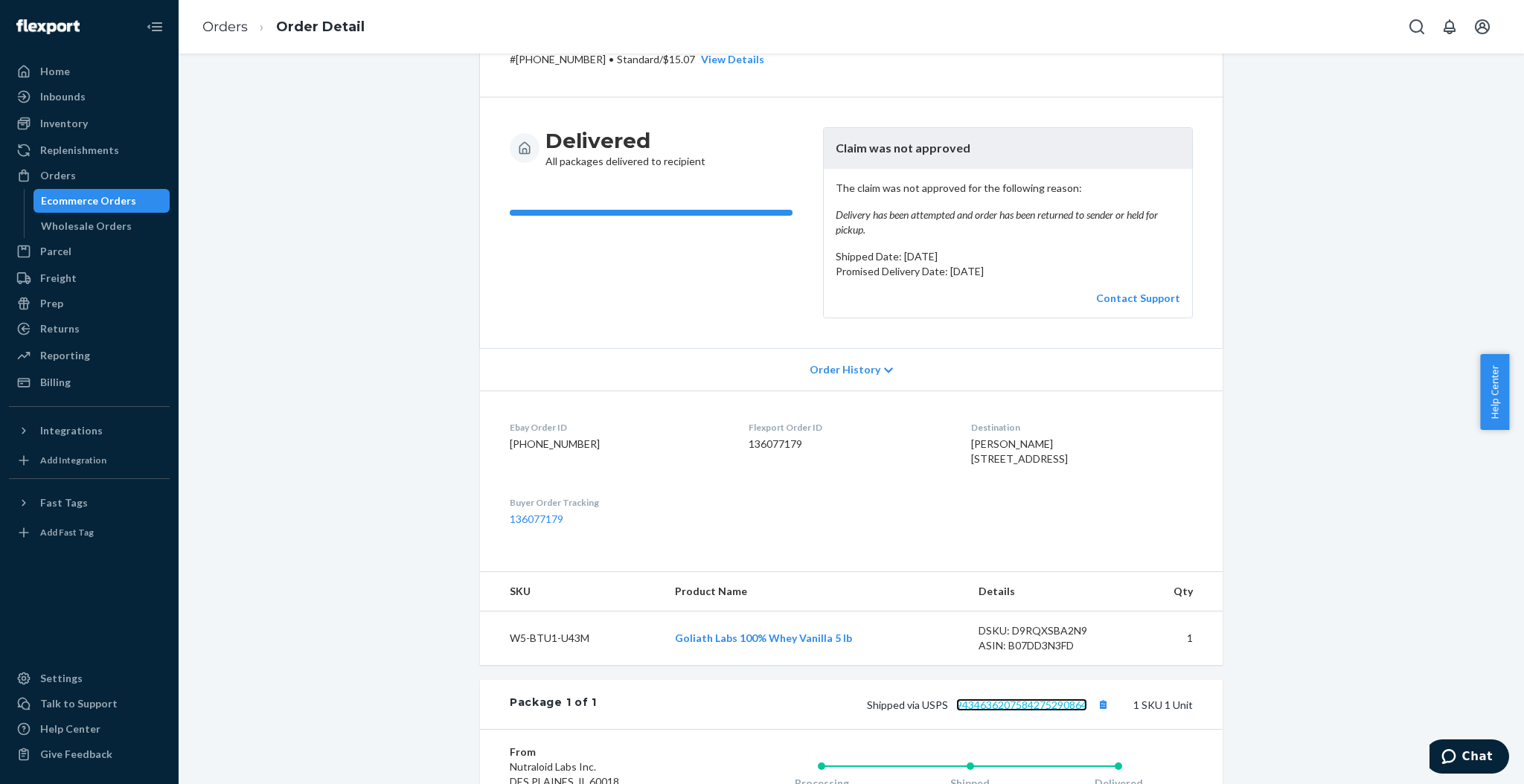
scroll to position [0, 0]
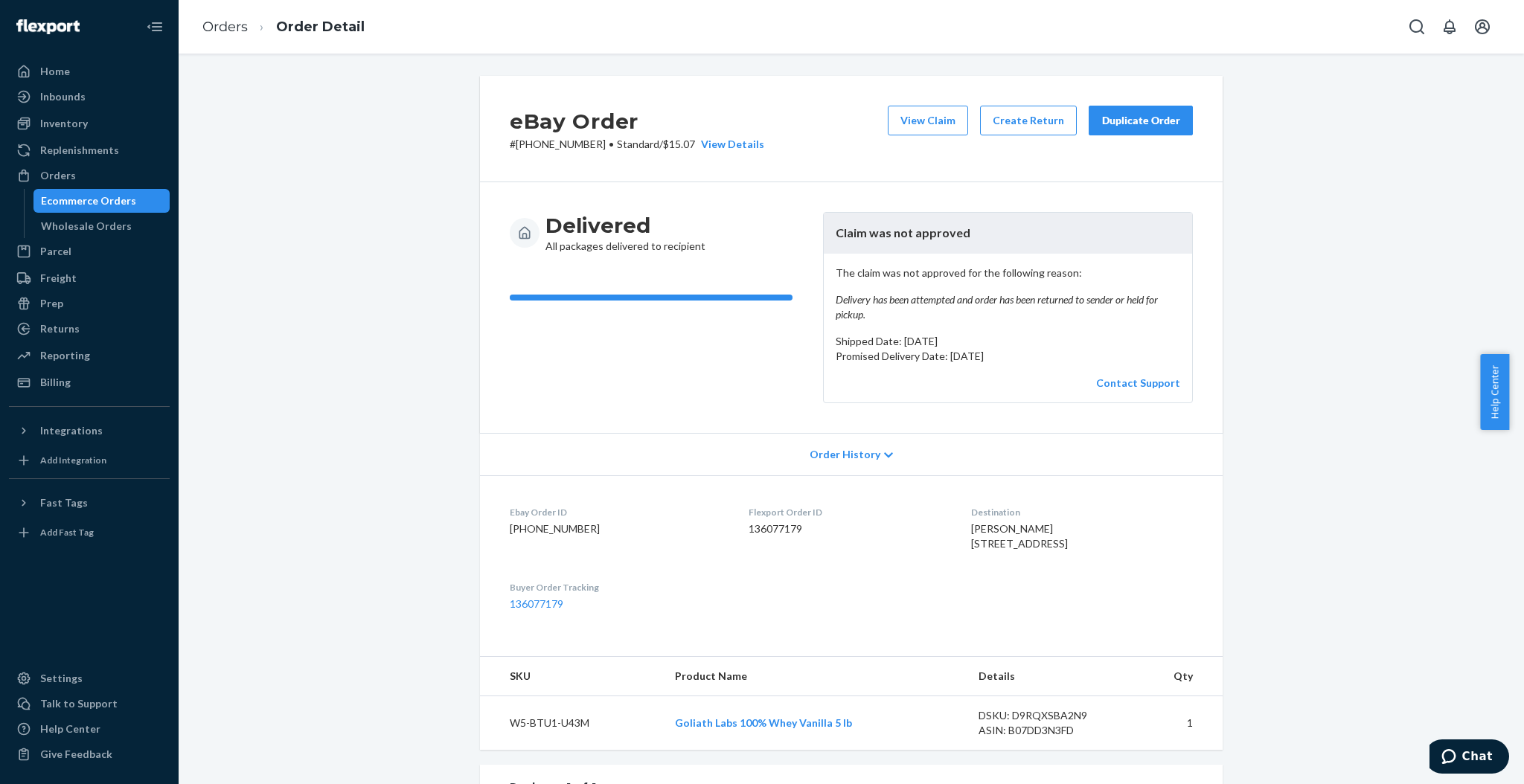
click at [1162, 128] on button "Duplicate Order" at bounding box center [1141, 120] width 104 height 30
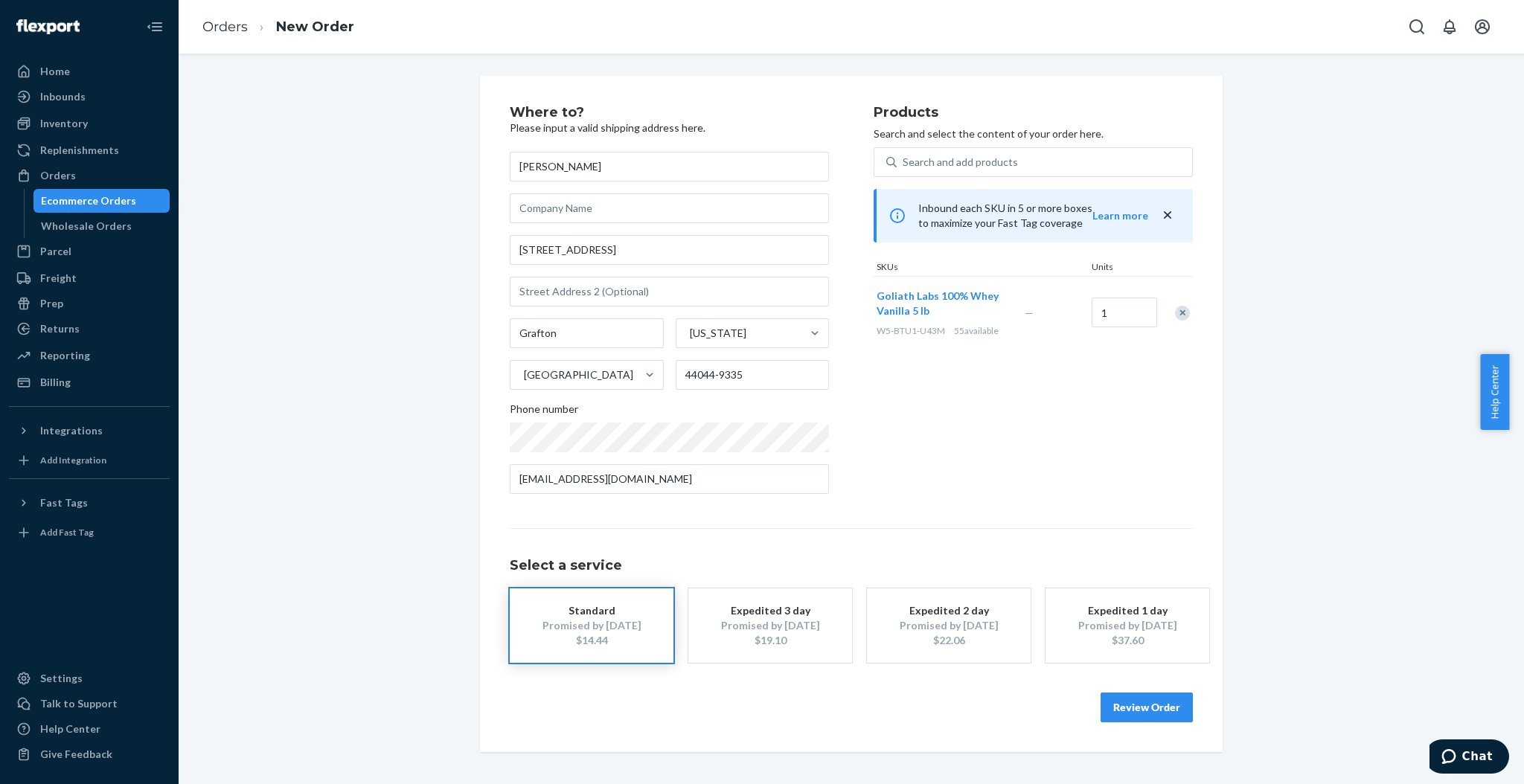
click at [773, 627] on div "Promised by [DATE]" at bounding box center [771, 625] width 119 height 14
click at [1158, 704] on button "Review Order" at bounding box center [1147, 707] width 92 height 30
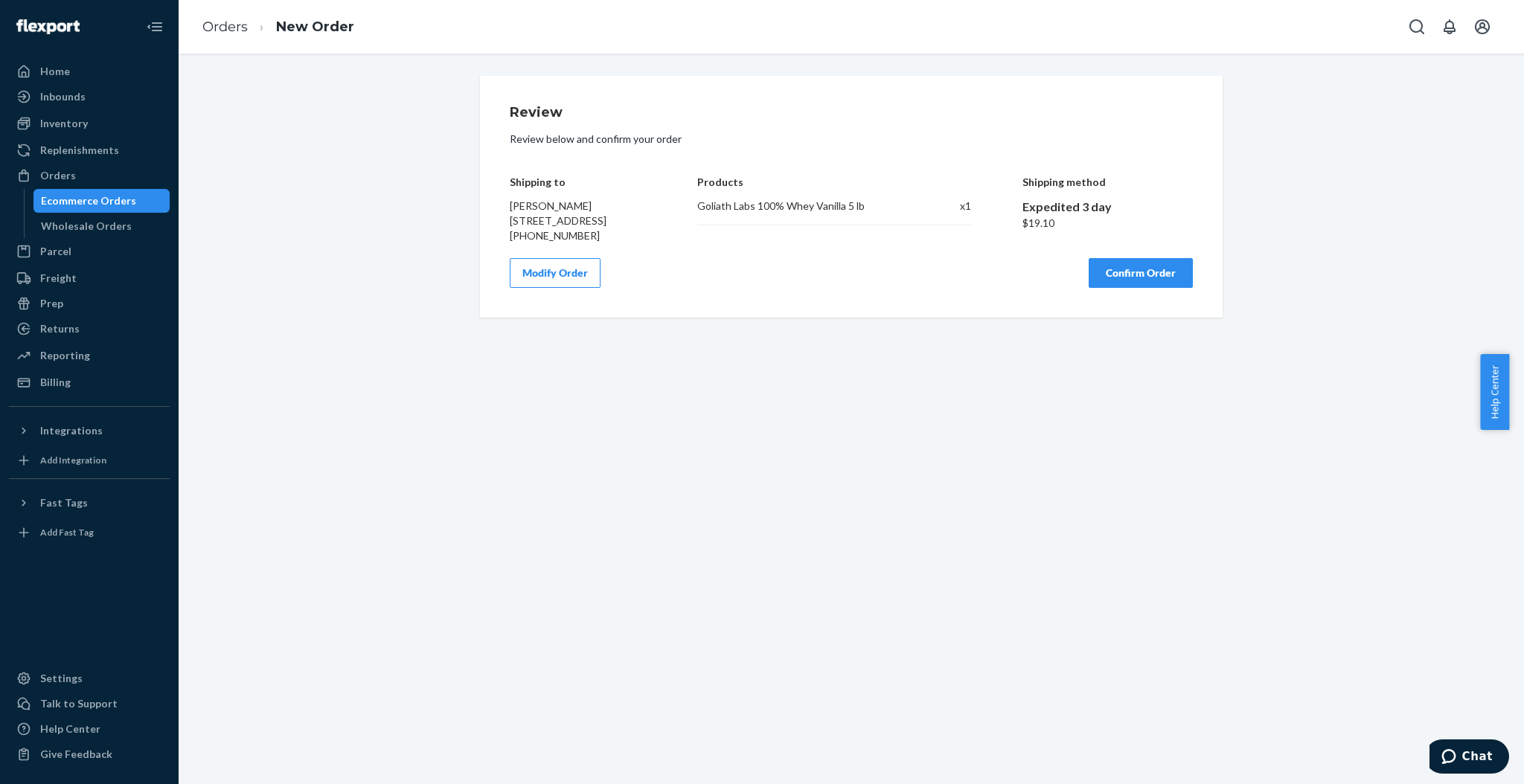
click at [1144, 288] on button "Confirm Order" at bounding box center [1141, 273] width 104 height 30
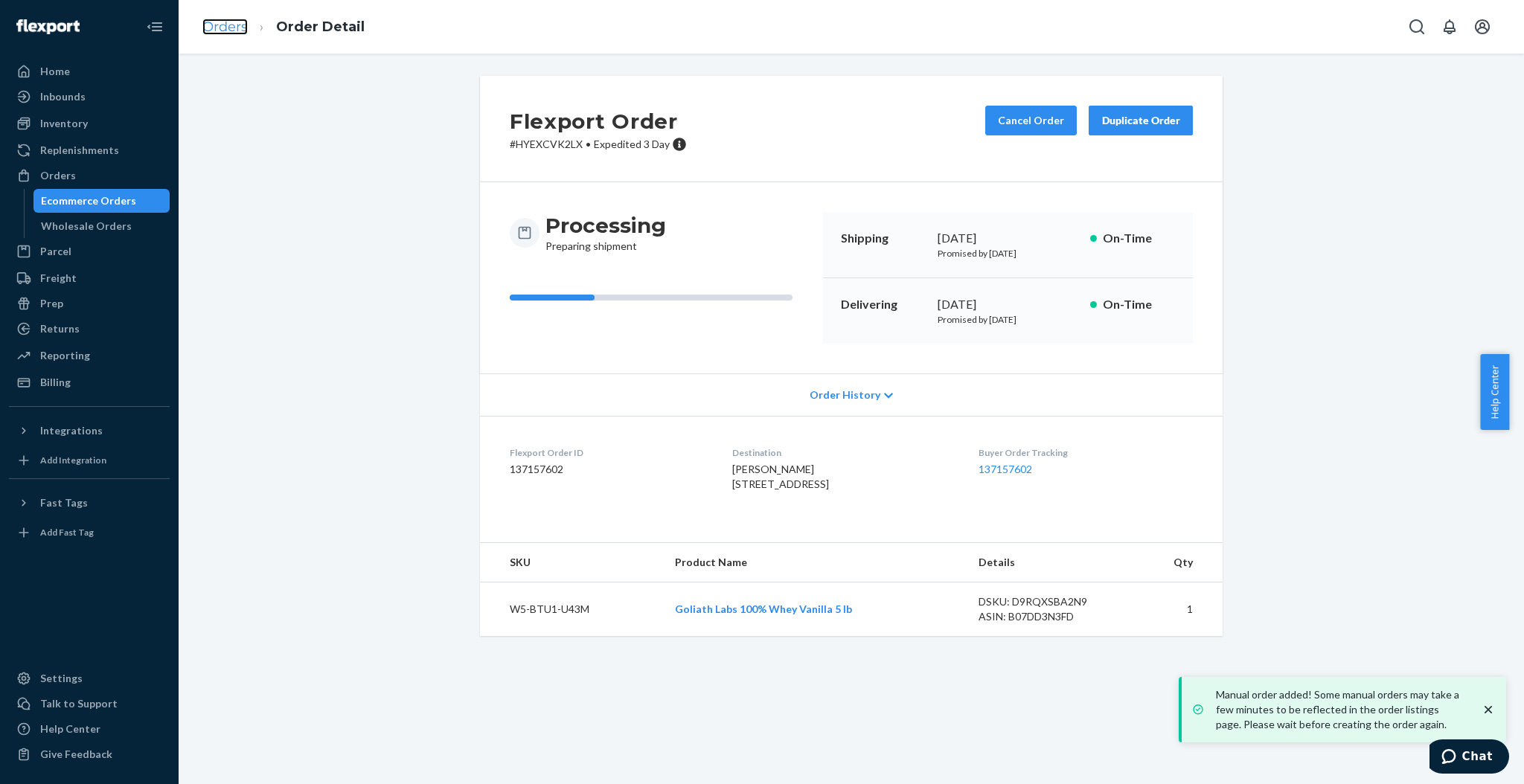
click at [228, 25] on link "Orders" at bounding box center [225, 26] width 45 height 16
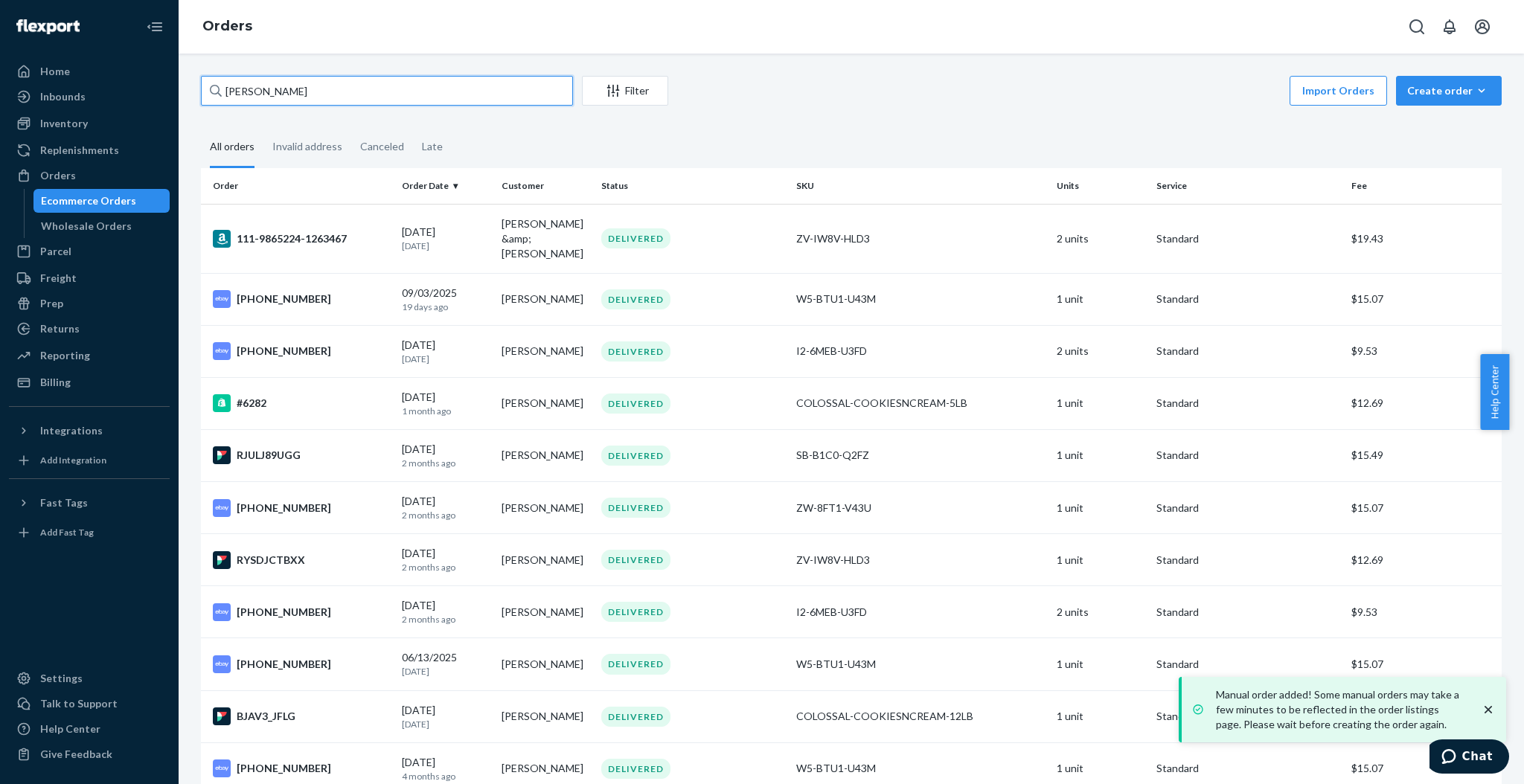
click at [381, 87] on input "[PERSON_NAME]" at bounding box center [386, 90] width 372 height 30
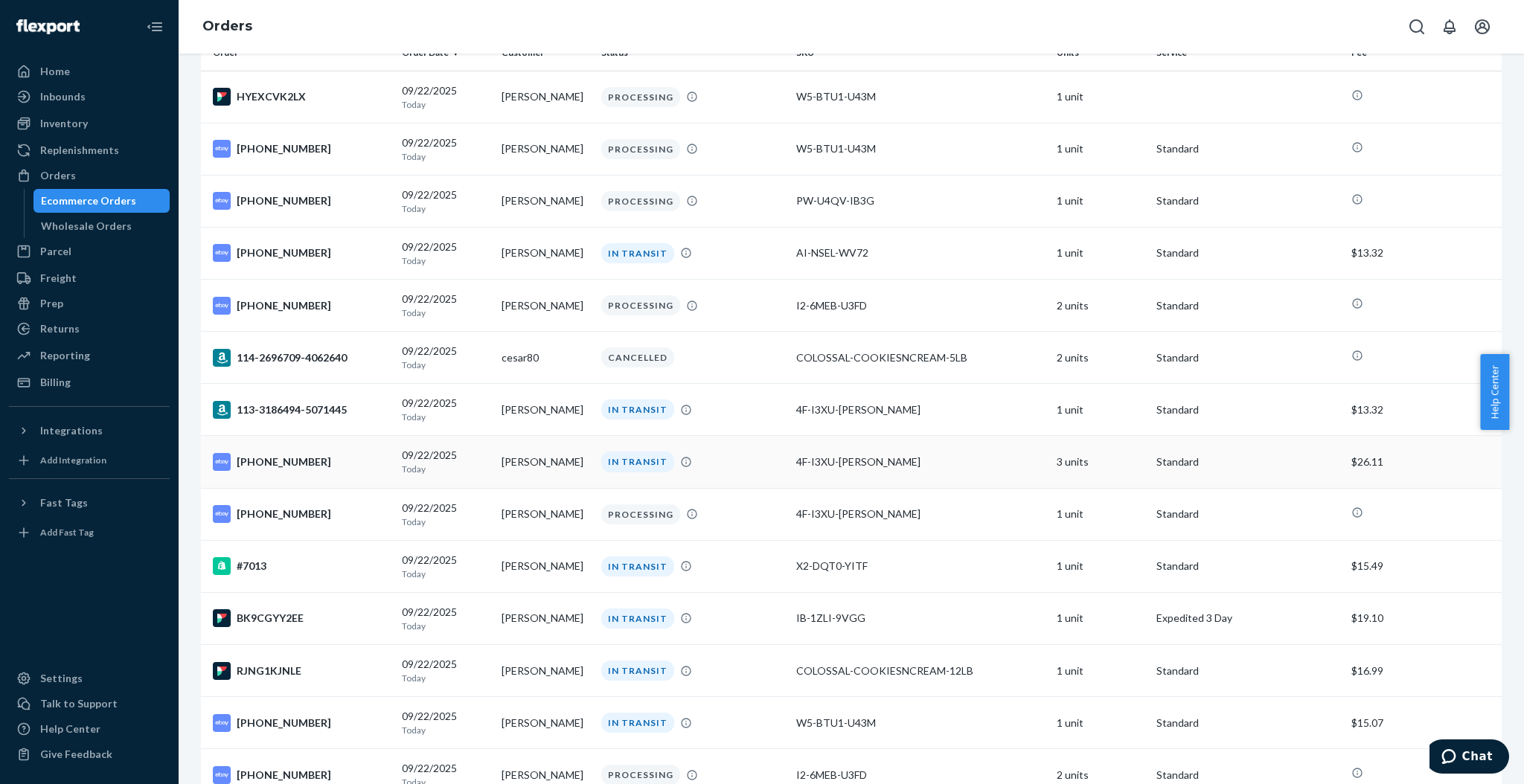
scroll to position [298, 0]
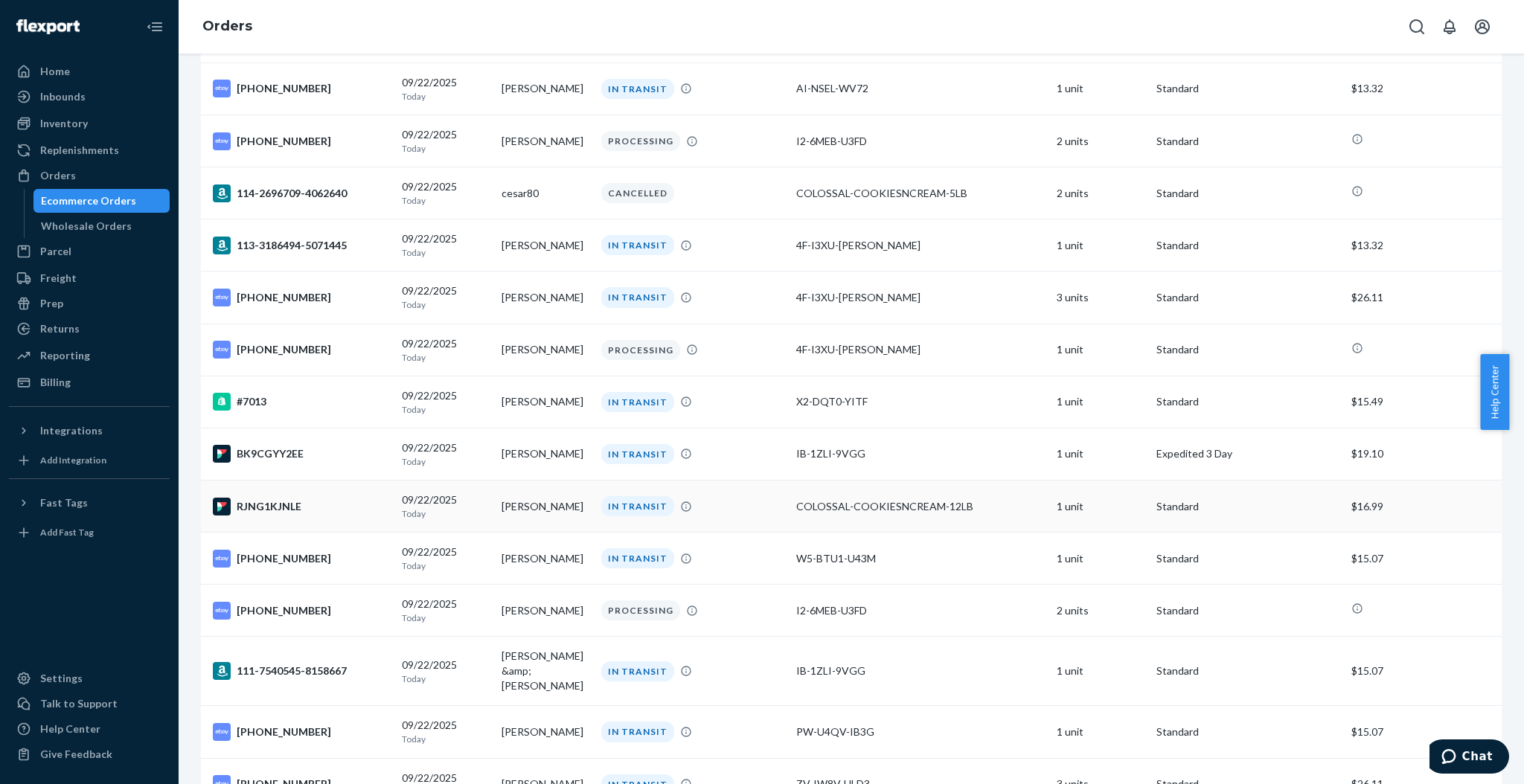
click at [541, 517] on td "[PERSON_NAME]" at bounding box center [546, 506] width 100 height 52
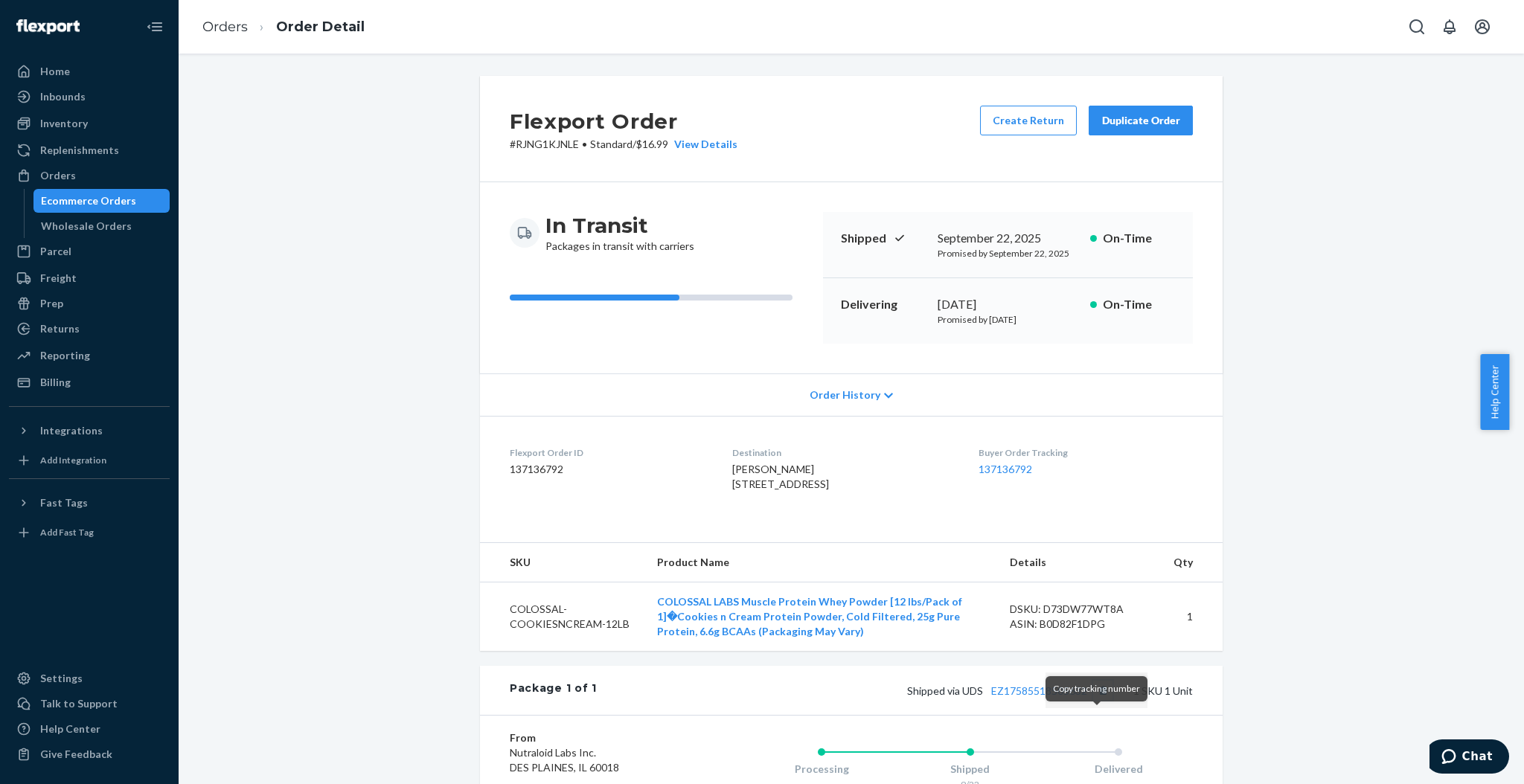
click at [1098, 700] on button "Copy tracking number" at bounding box center [1103, 691] width 19 height 19
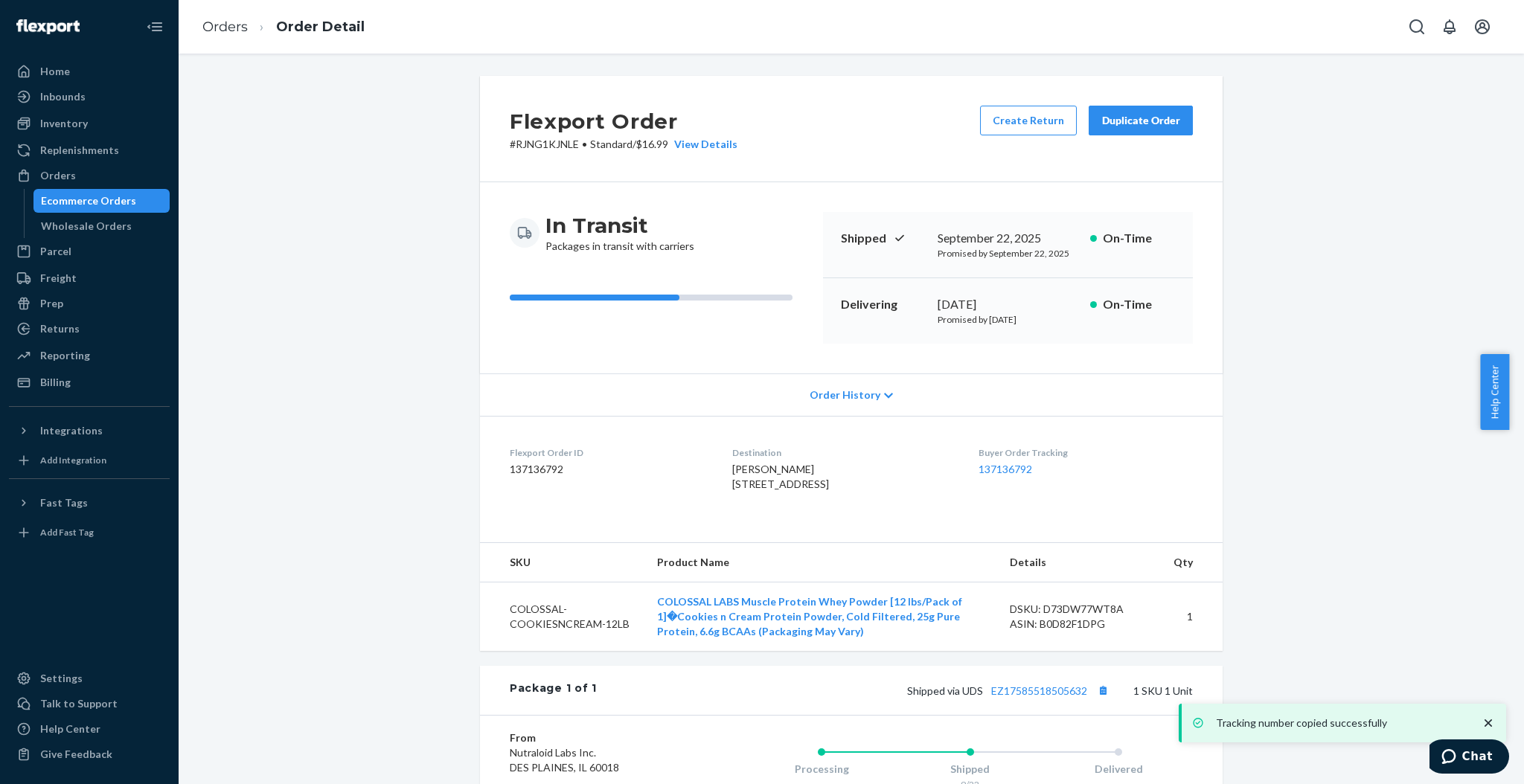
click at [1053, 710] on div "Package 1 of 1 Shipped via UDS EZ17585518505632 1 SKU 1 Unit" at bounding box center [851, 690] width 743 height 49
click at [1046, 698] on link "EZ17585518505632" at bounding box center [1040, 691] width 96 height 12
click at [248, 33] on li "Order Detail" at bounding box center [307, 27] width 117 height 20
click at [246, 31] on link "Orders" at bounding box center [225, 26] width 45 height 16
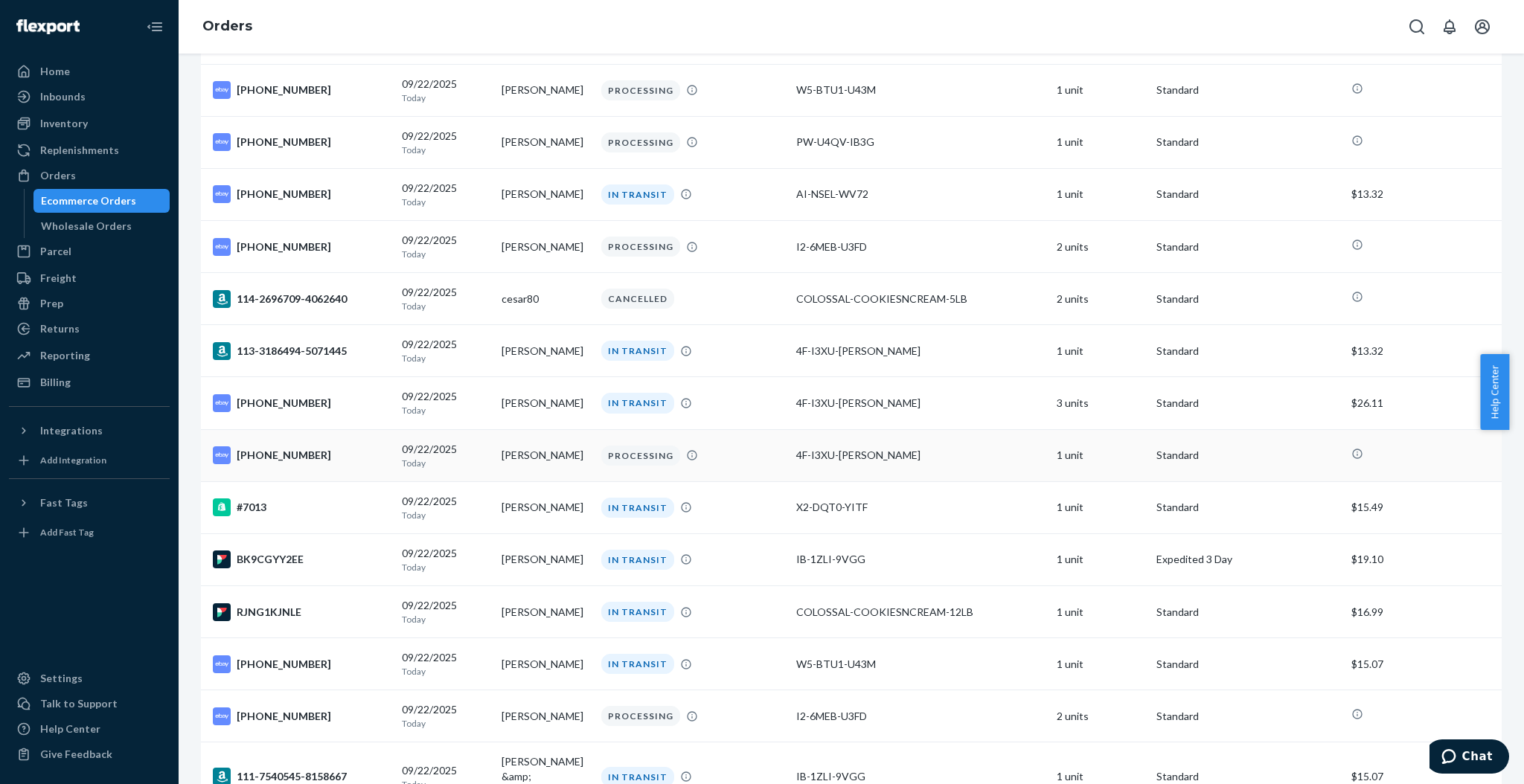
scroll to position [298, 0]
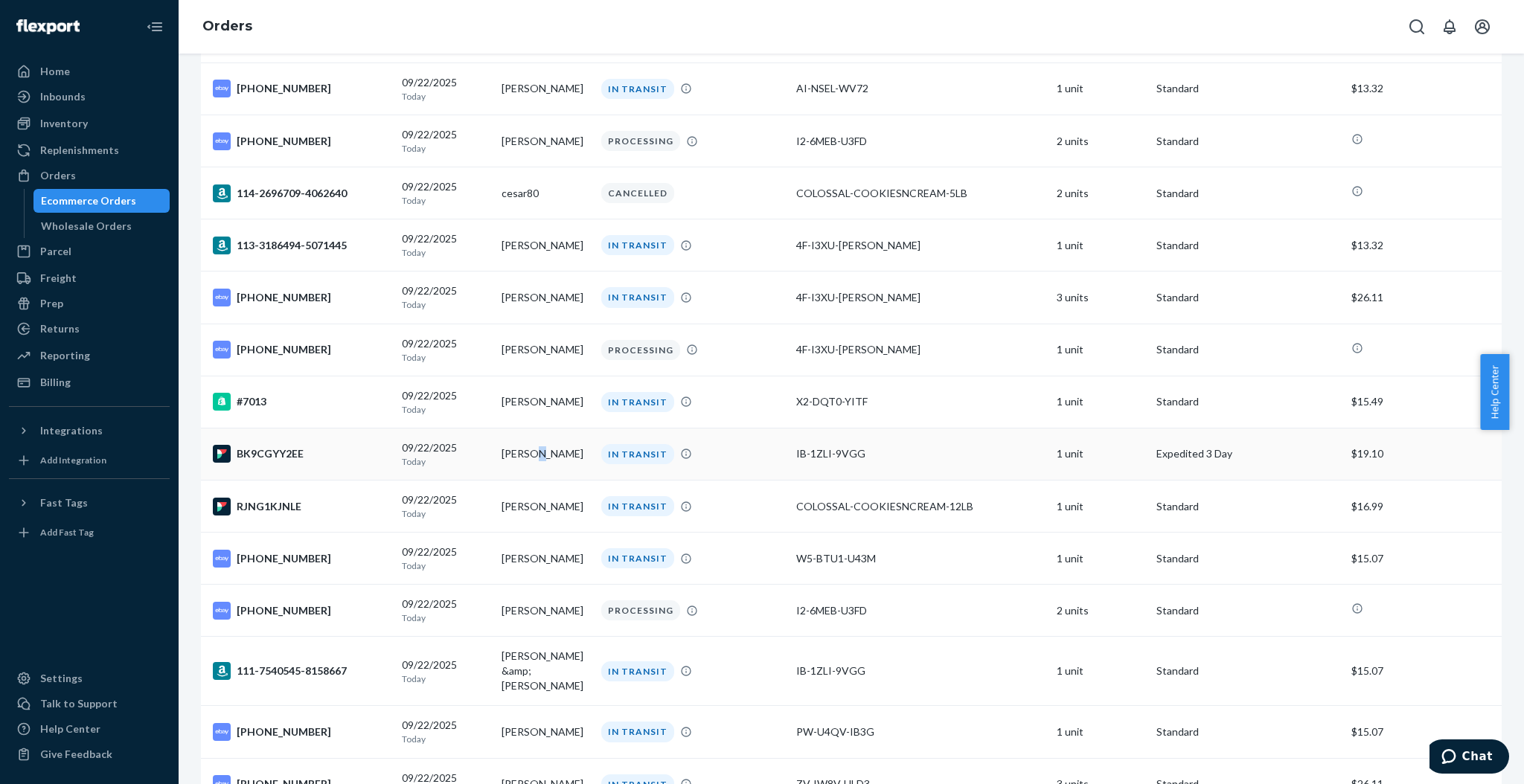
click at [533, 458] on td "[PERSON_NAME]" at bounding box center [546, 453] width 100 height 52
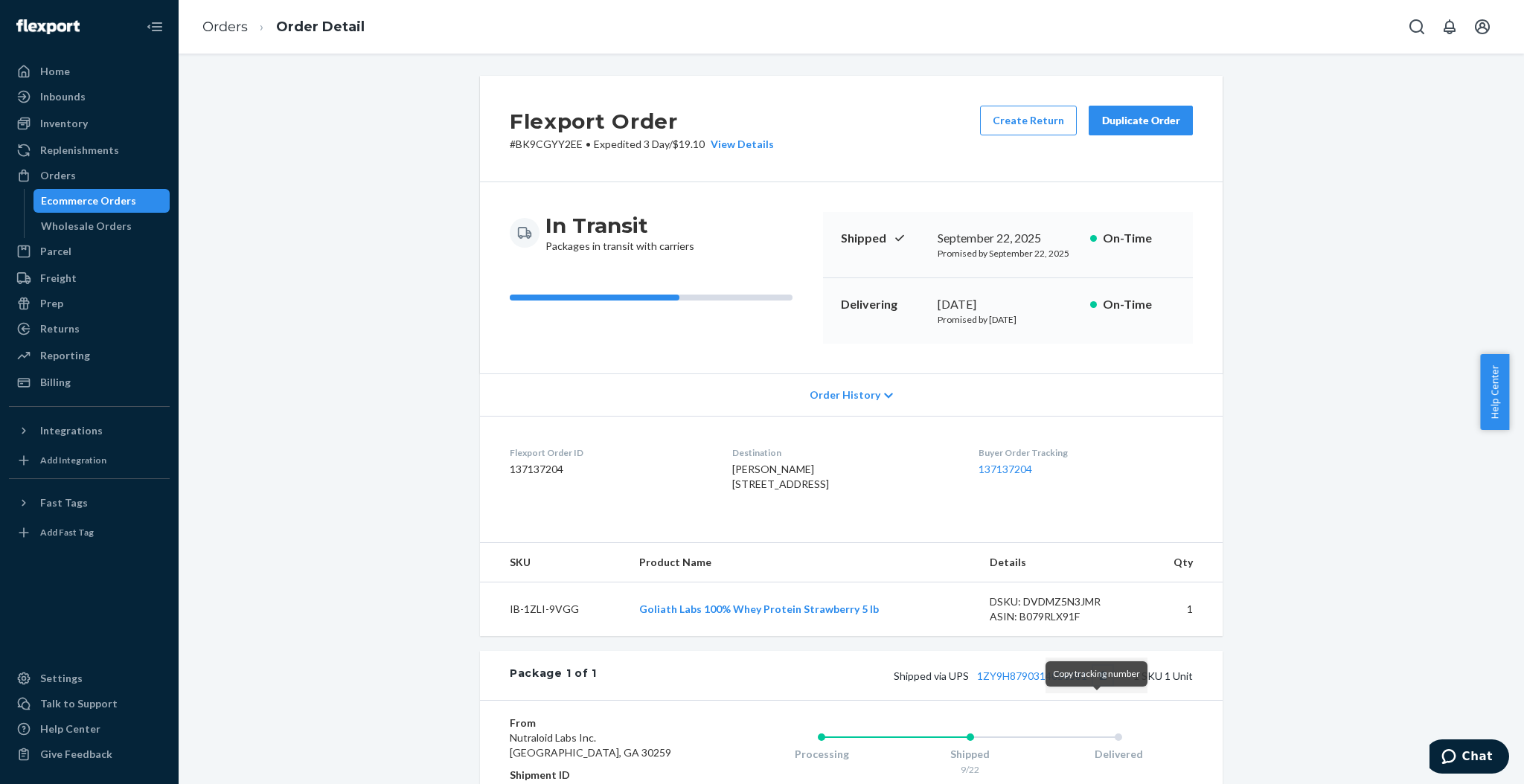
click at [1094, 685] on button "Copy tracking number" at bounding box center [1103, 675] width 19 height 19
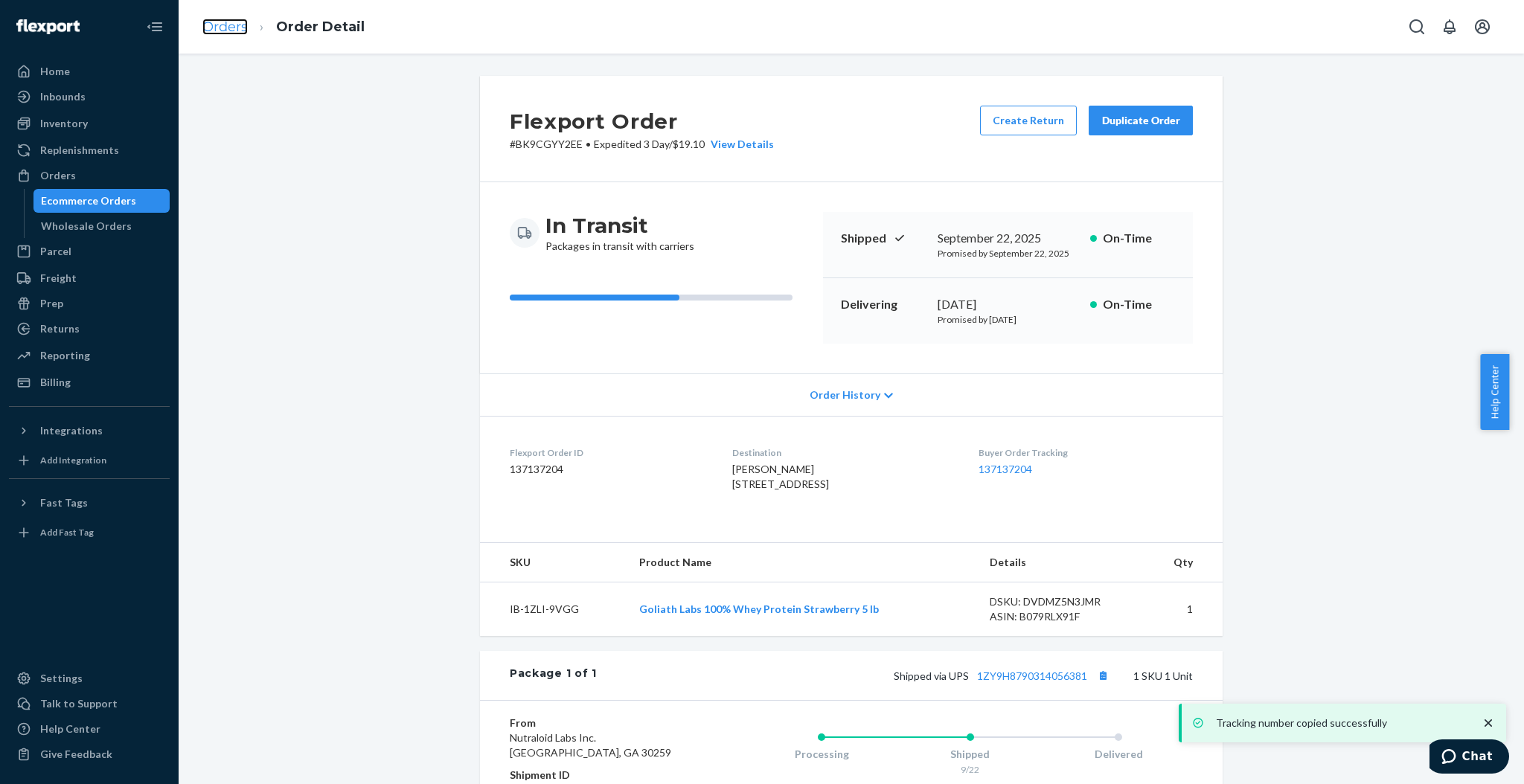
click at [230, 25] on link "Orders" at bounding box center [225, 26] width 45 height 16
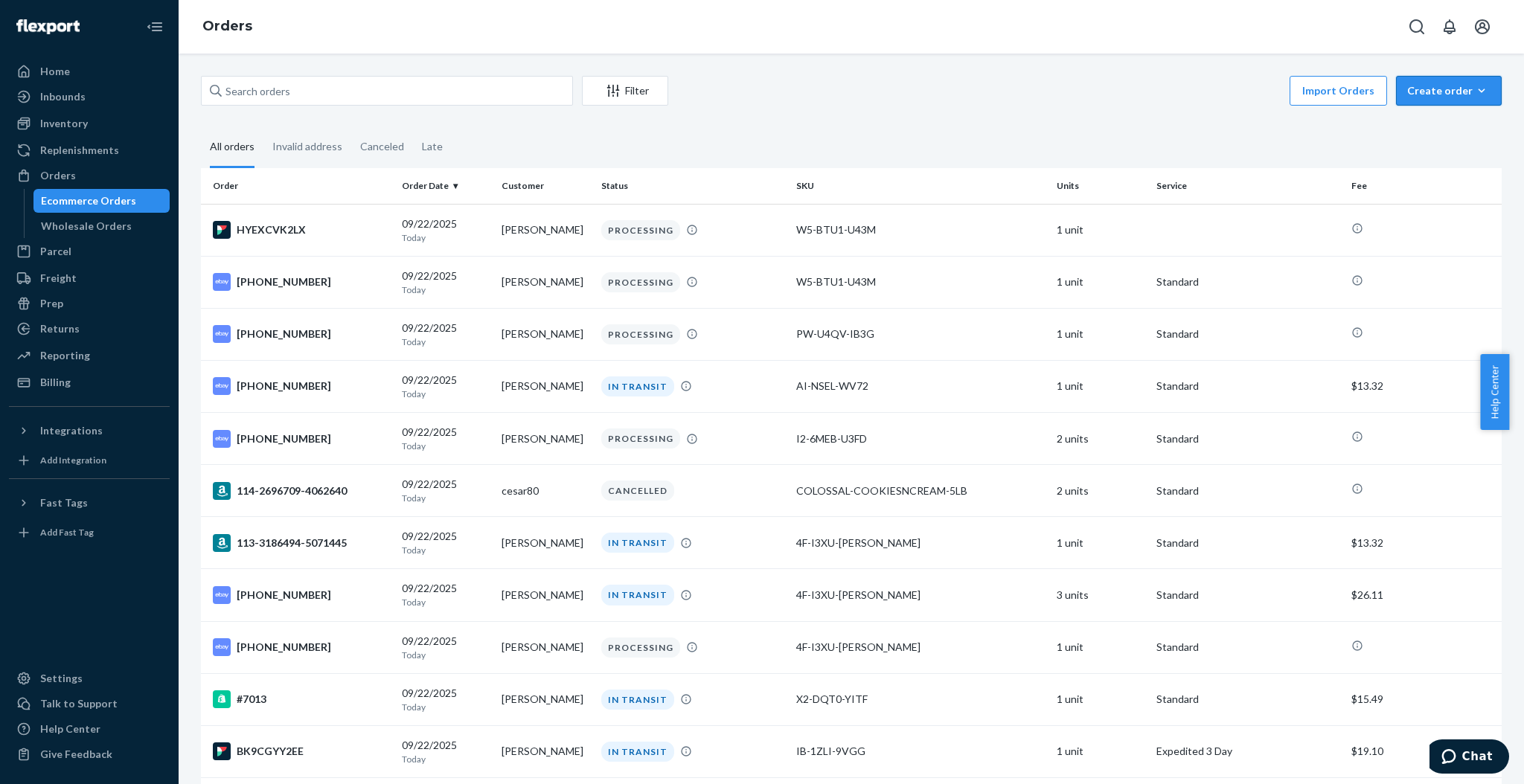
click at [1453, 104] on button "Create order Ecommerce order Removal order" at bounding box center [1449, 90] width 106 height 30
click at [1435, 132] on span "Ecommerce order" at bounding box center [1458, 126] width 92 height 11
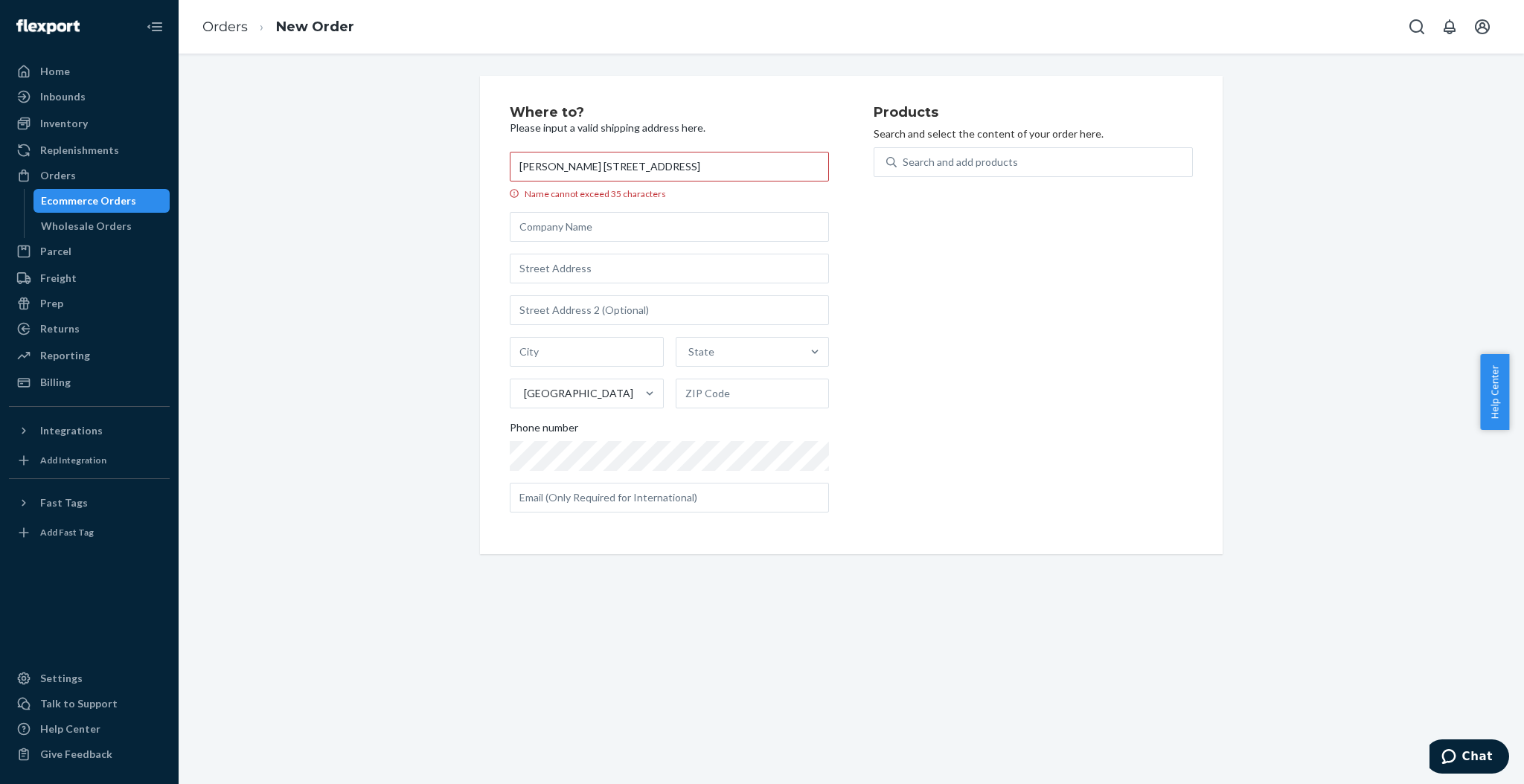
drag, startPoint x: 784, startPoint y: 160, endPoint x: 567, endPoint y: 178, distance: 217.7
click at [567, 178] on input "[PERSON_NAME] [STREET_ADDRESS]" at bounding box center [670, 166] width 319 height 30
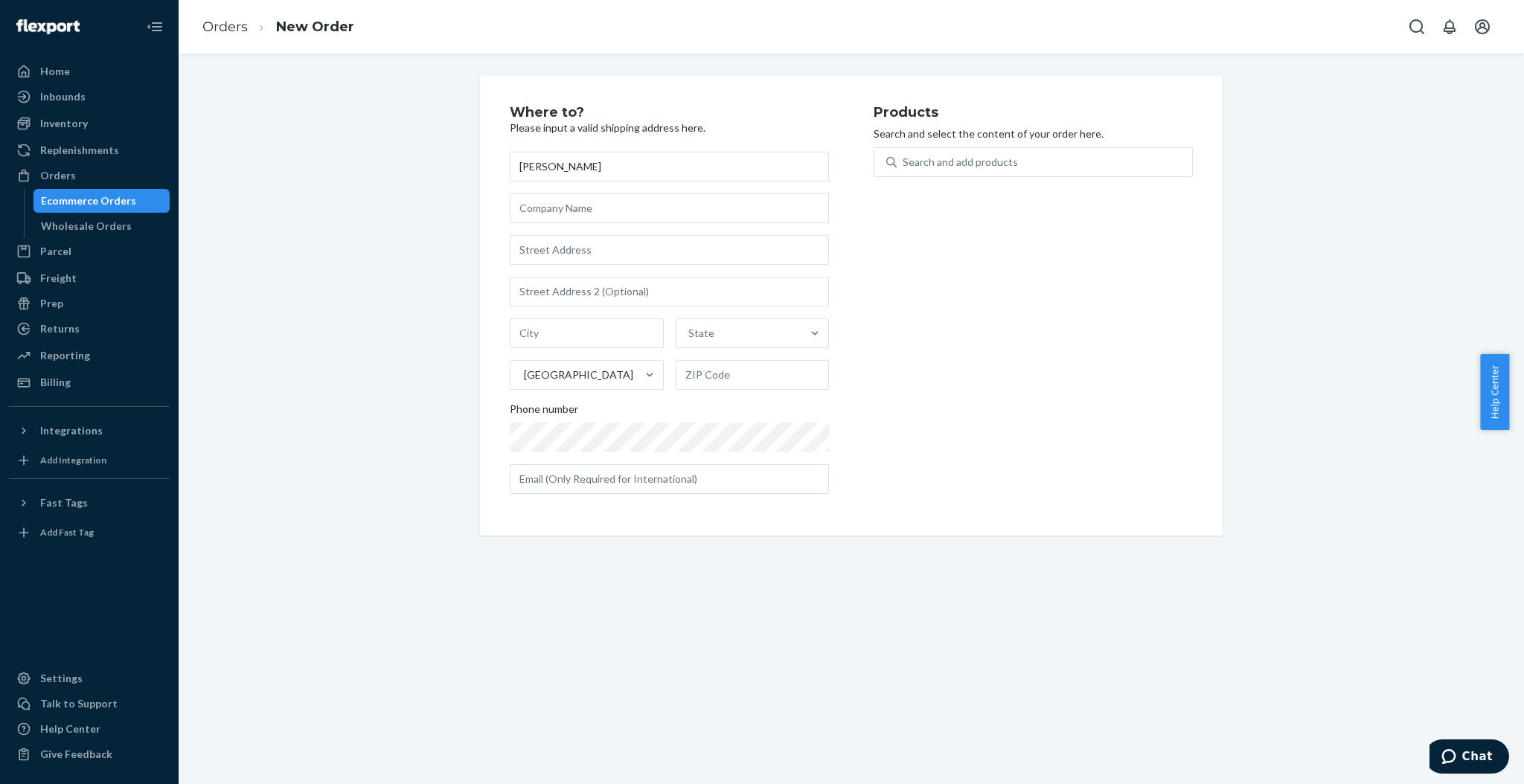
type input "[PERSON_NAME]"
paste input "[STREET_ADDRESS]"
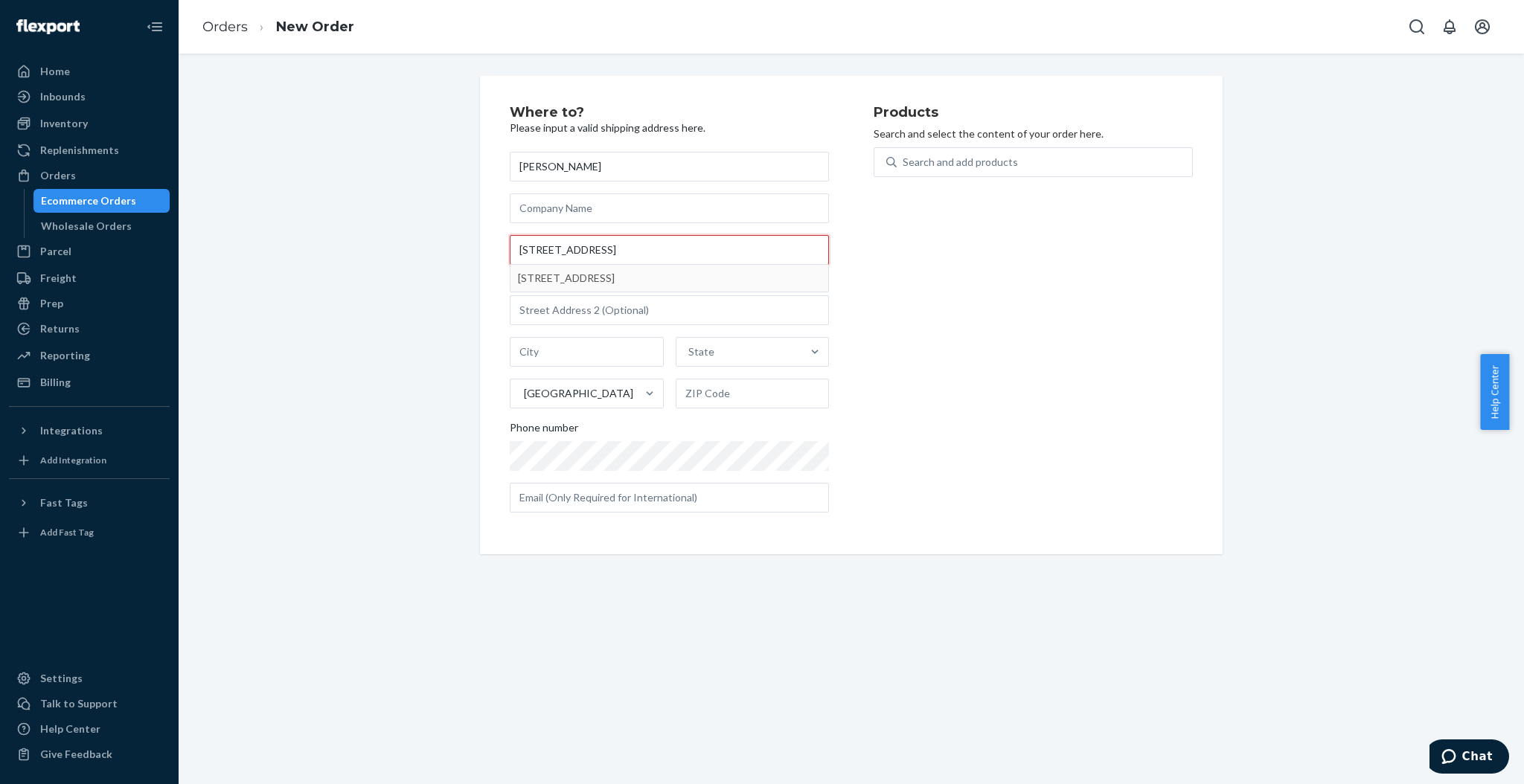
drag, startPoint x: 606, startPoint y: 249, endPoint x: 733, endPoint y: 252, distance: 127.0
click at [733, 252] on input "[STREET_ADDRESS]" at bounding box center [670, 250] width 319 height 30
type input "[STREET_ADDRESS]"
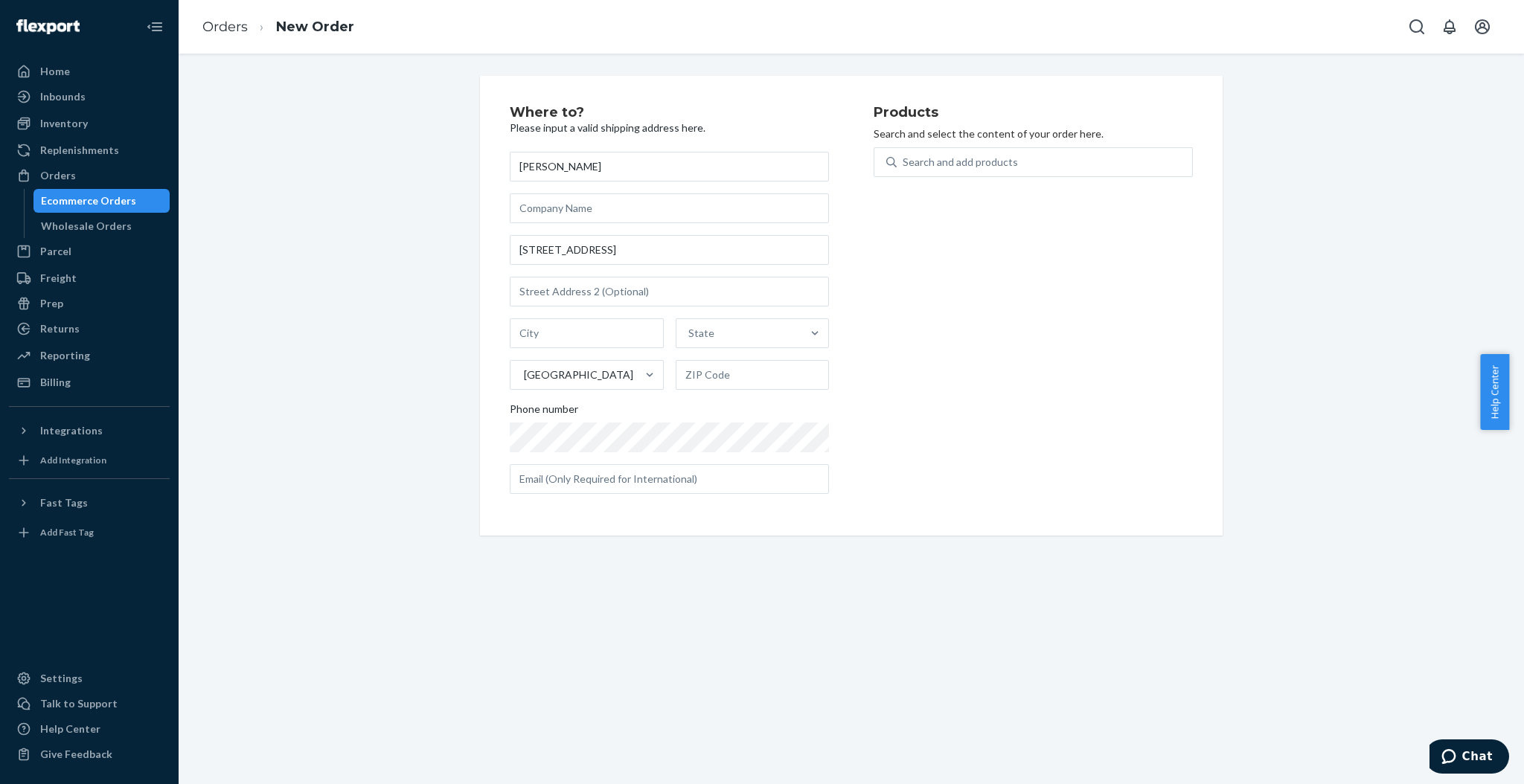
click at [899, 302] on div "Products Search and select the content of your order here. Search and add produ…" at bounding box center [1033, 306] width 319 height 401
click at [603, 332] on input "text" at bounding box center [587, 333] width 154 height 30
paste input "Eau [PERSON_NAME] WI 54703"
click at [610, 327] on input "Eau [PERSON_NAME] WI 54703" at bounding box center [587, 333] width 154 height 30
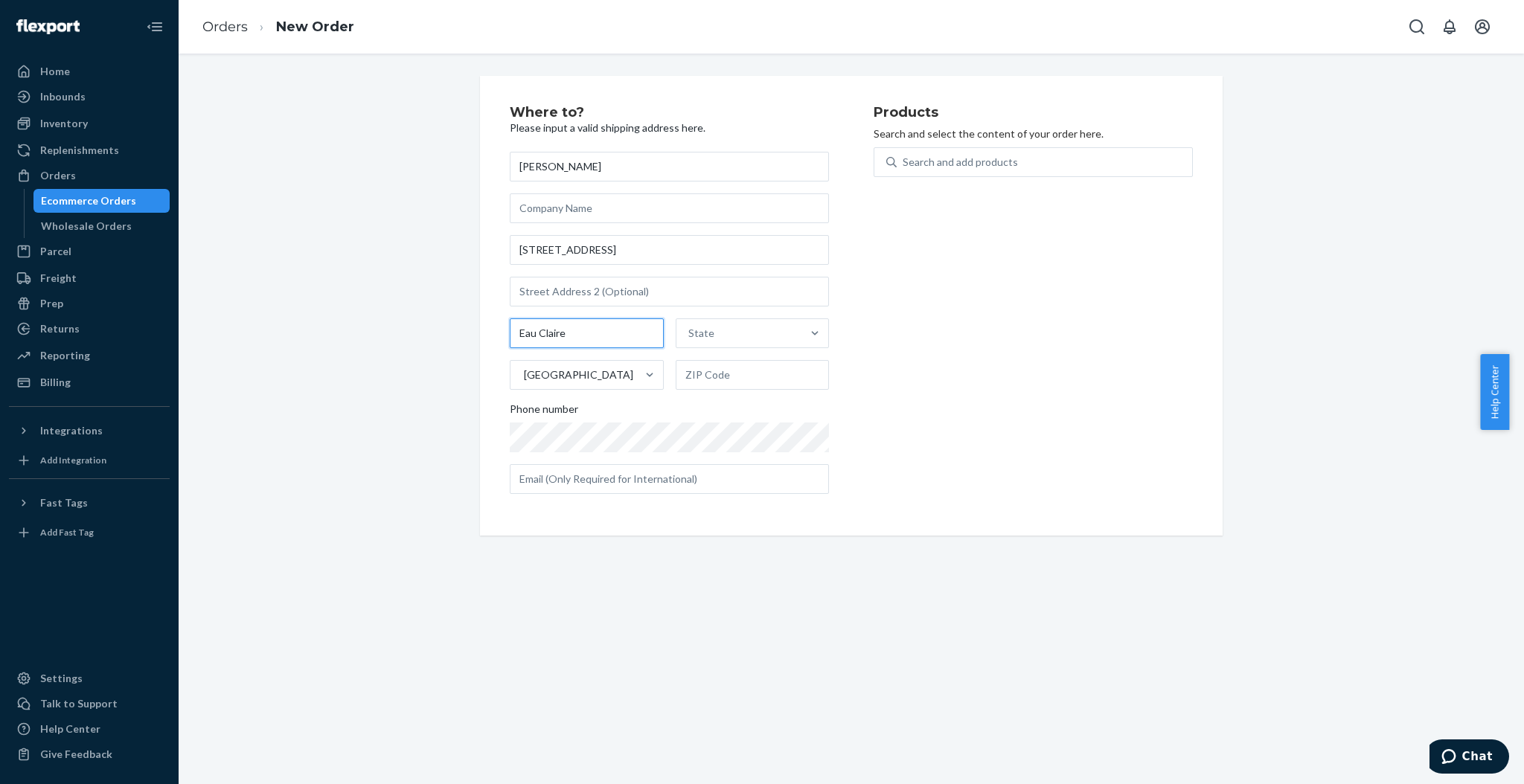
type input "Eau Claire"
type input "wi"
click at [724, 360] on div "[US_STATE]" at bounding box center [750, 369] width 150 height 30
click at [698, 341] on input "wi" at bounding box center [691, 332] width 12 height 14
click at [724, 360] on input "text" at bounding box center [752, 375] width 154 height 30
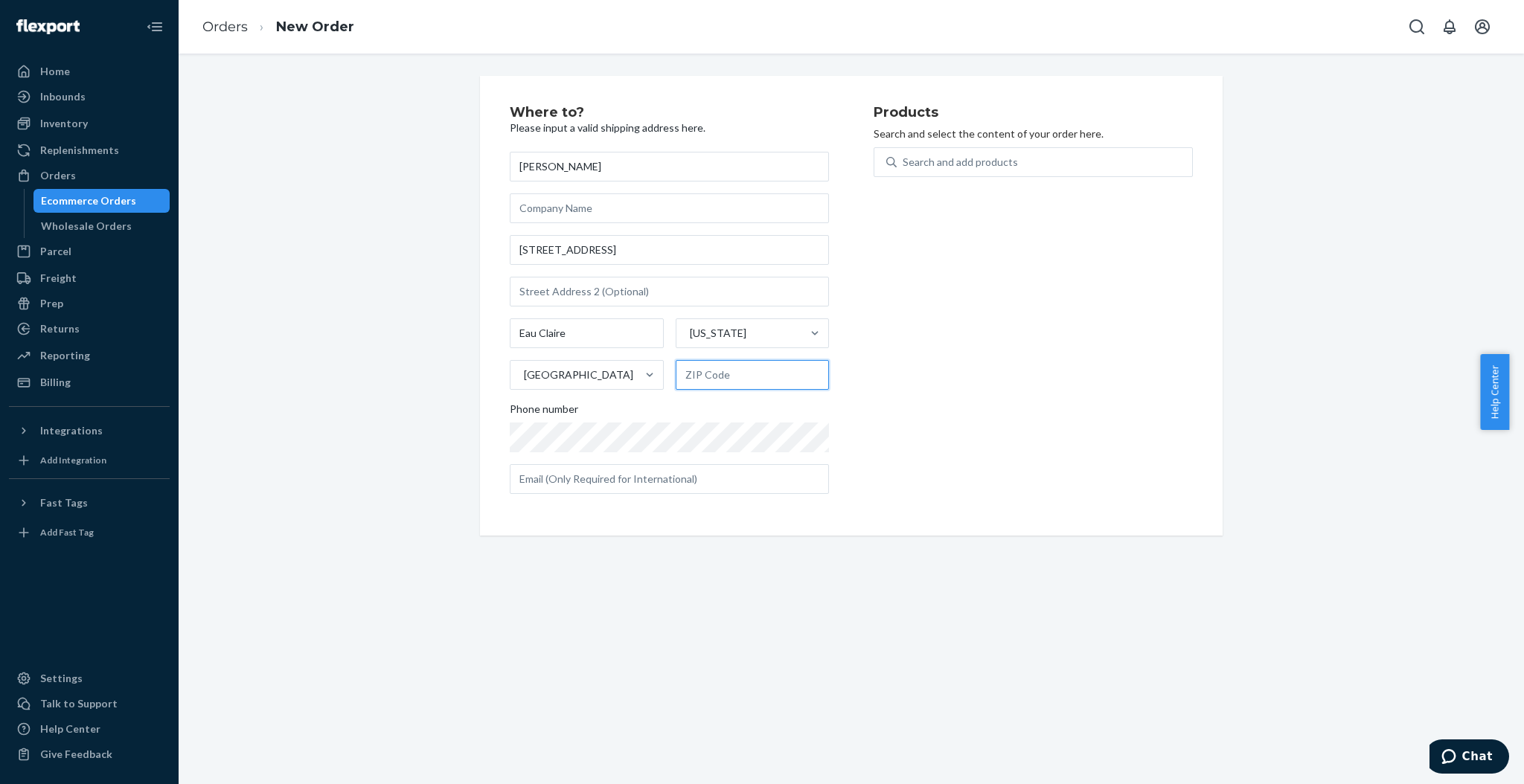
paste input "54703"
type input "54703"
click at [596, 473] on input "text" at bounding box center [670, 478] width 319 height 30
paste input "[EMAIL_ADDRESS][DOMAIN_NAME]"
type input "[EMAIL_ADDRESS][DOMAIN_NAME]"
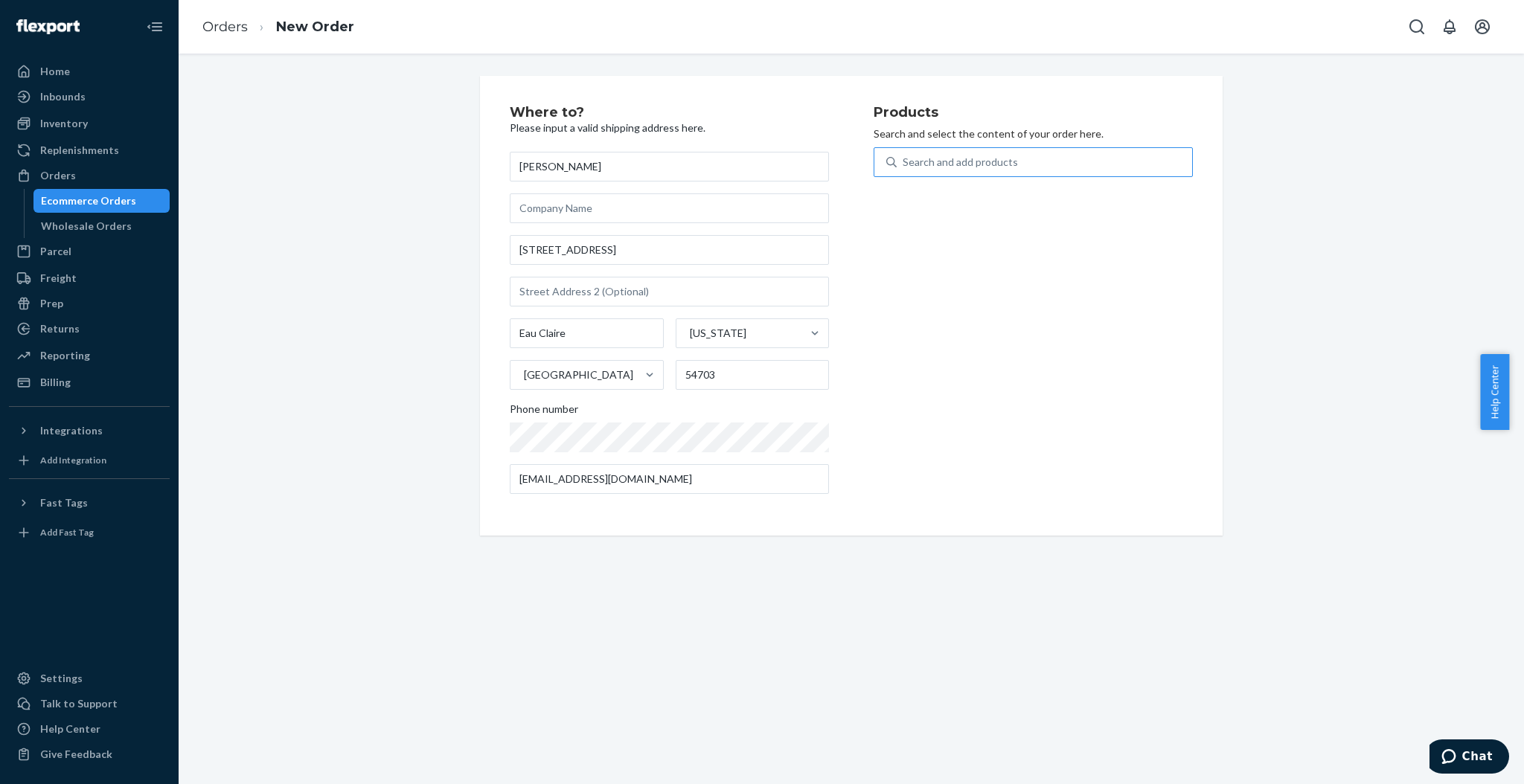
click at [1011, 163] on div "Search and add products" at bounding box center [1045, 162] width 296 height 27
click at [904, 163] on input "Search and add products" at bounding box center [904, 161] width 2 height 14
type input "choco"
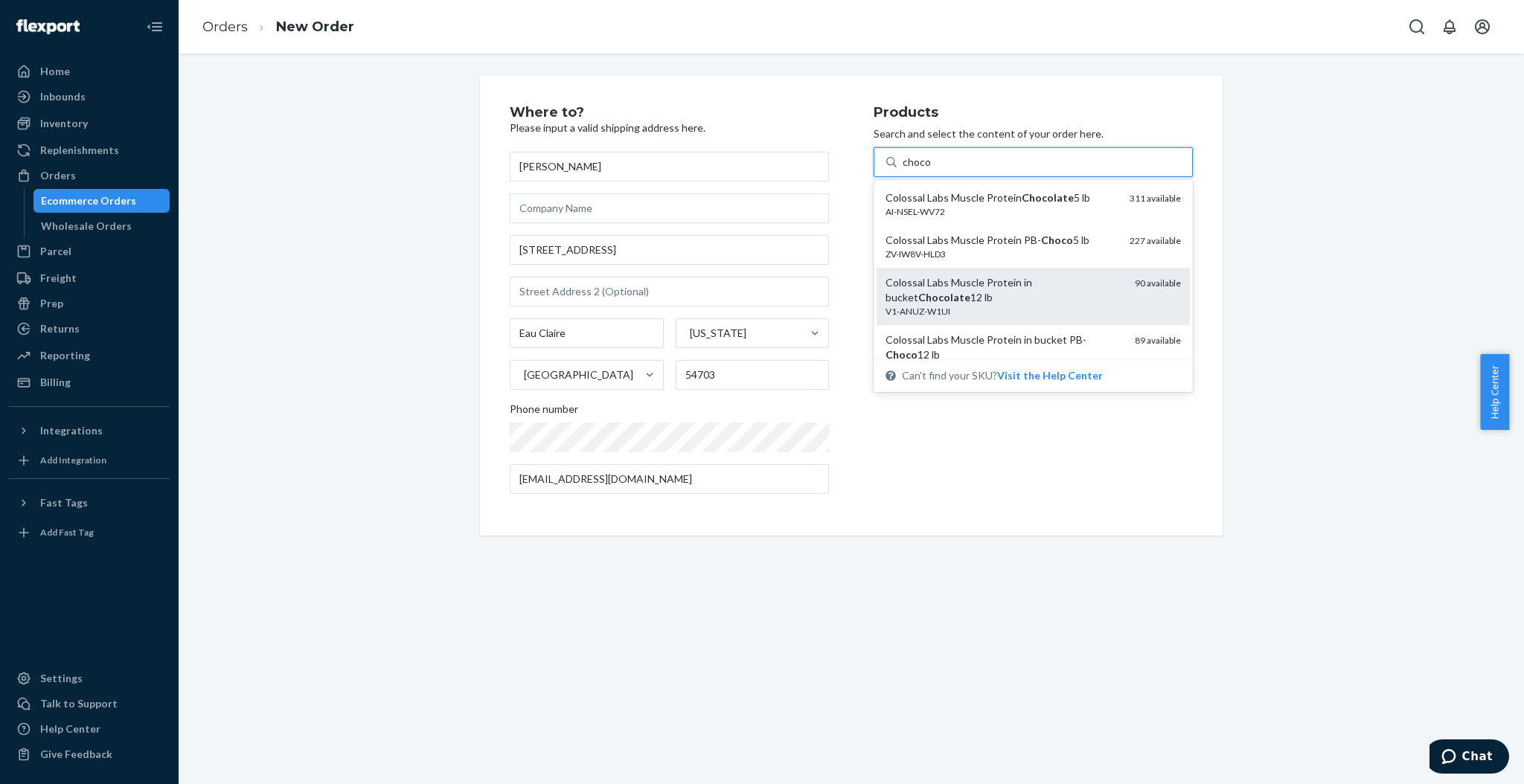
click at [1048, 301] on div "Colossal Labs Muscle Protein in bucket Chocolate 12 lb" at bounding box center [1004, 290] width 237 height 30
click at [931, 170] on input "choco" at bounding box center [917, 161] width 28 height 14
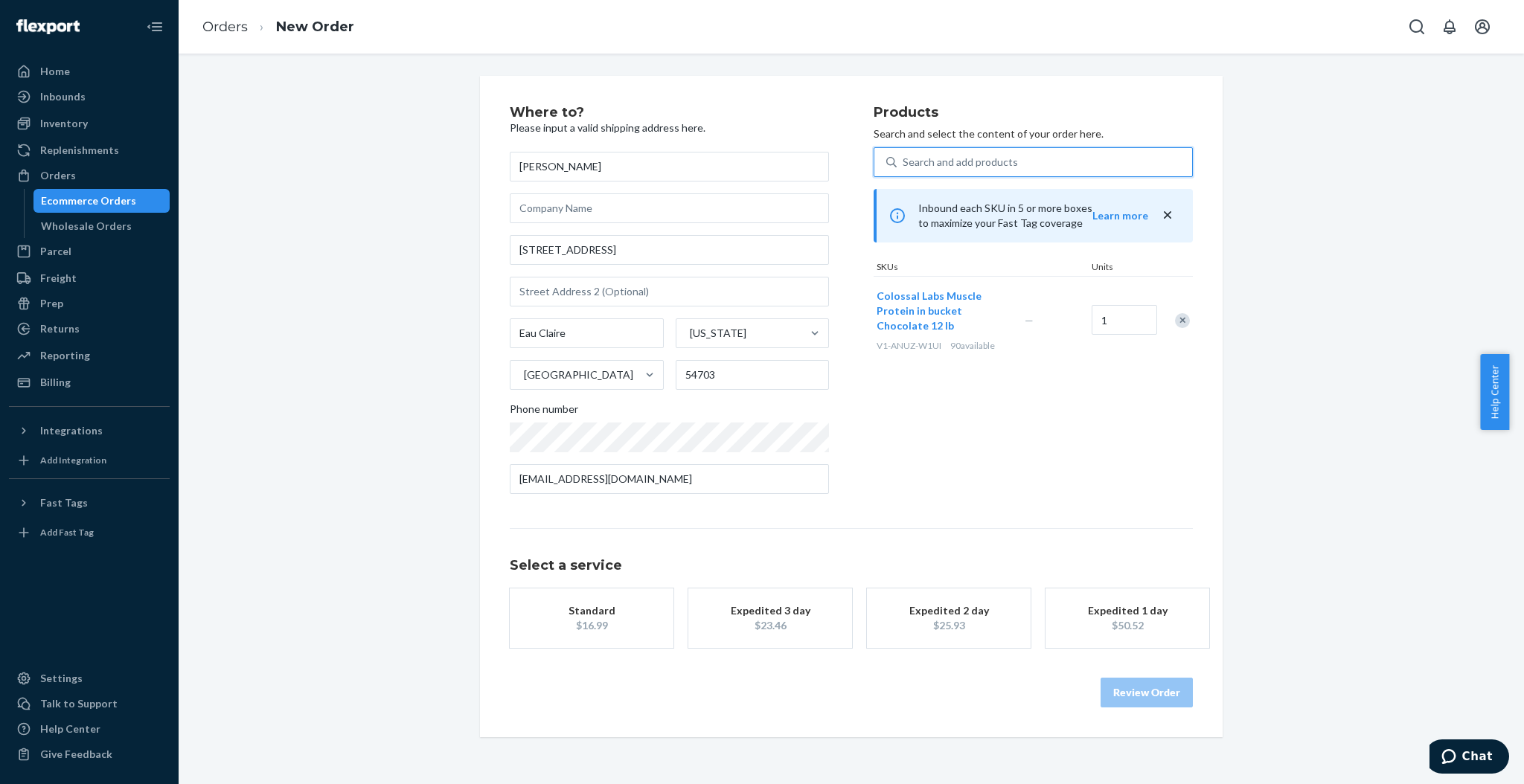
click at [564, 629] on div "$16.99" at bounding box center [592, 625] width 119 height 14
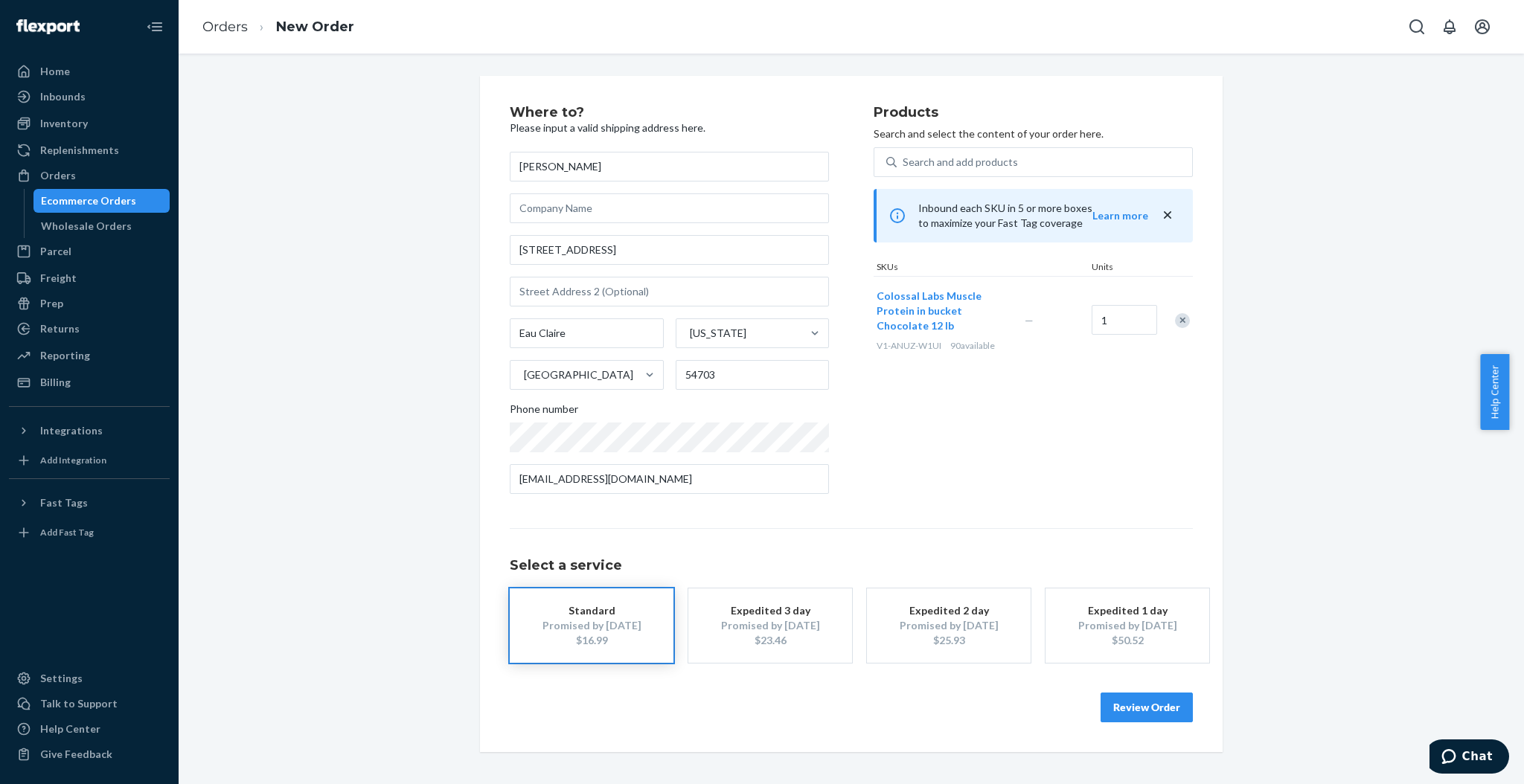
click at [1160, 719] on button "Review Order" at bounding box center [1147, 707] width 92 height 30
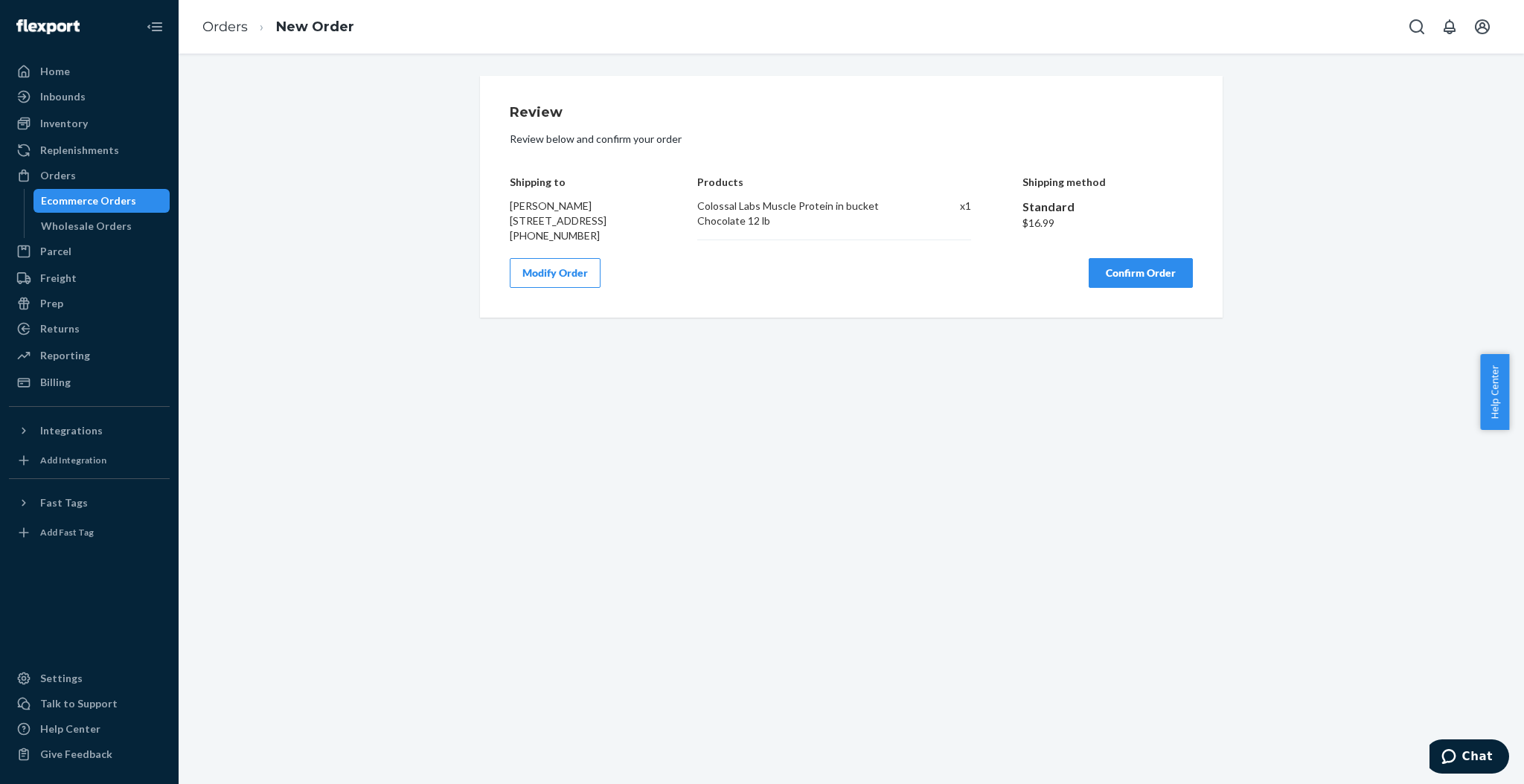
click at [1105, 287] on button "Confirm Order" at bounding box center [1141, 273] width 104 height 30
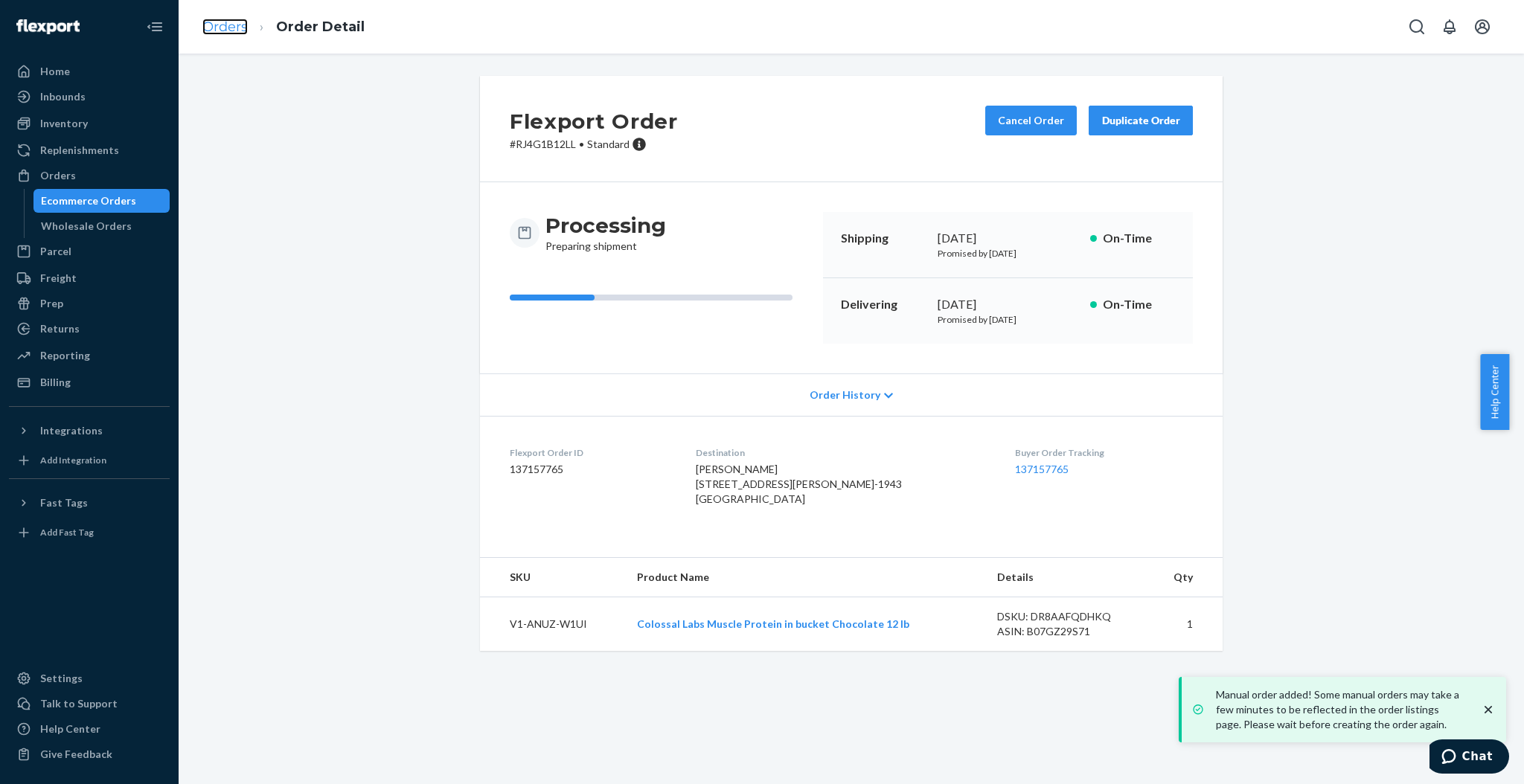
click at [233, 32] on link "Orders" at bounding box center [225, 26] width 45 height 16
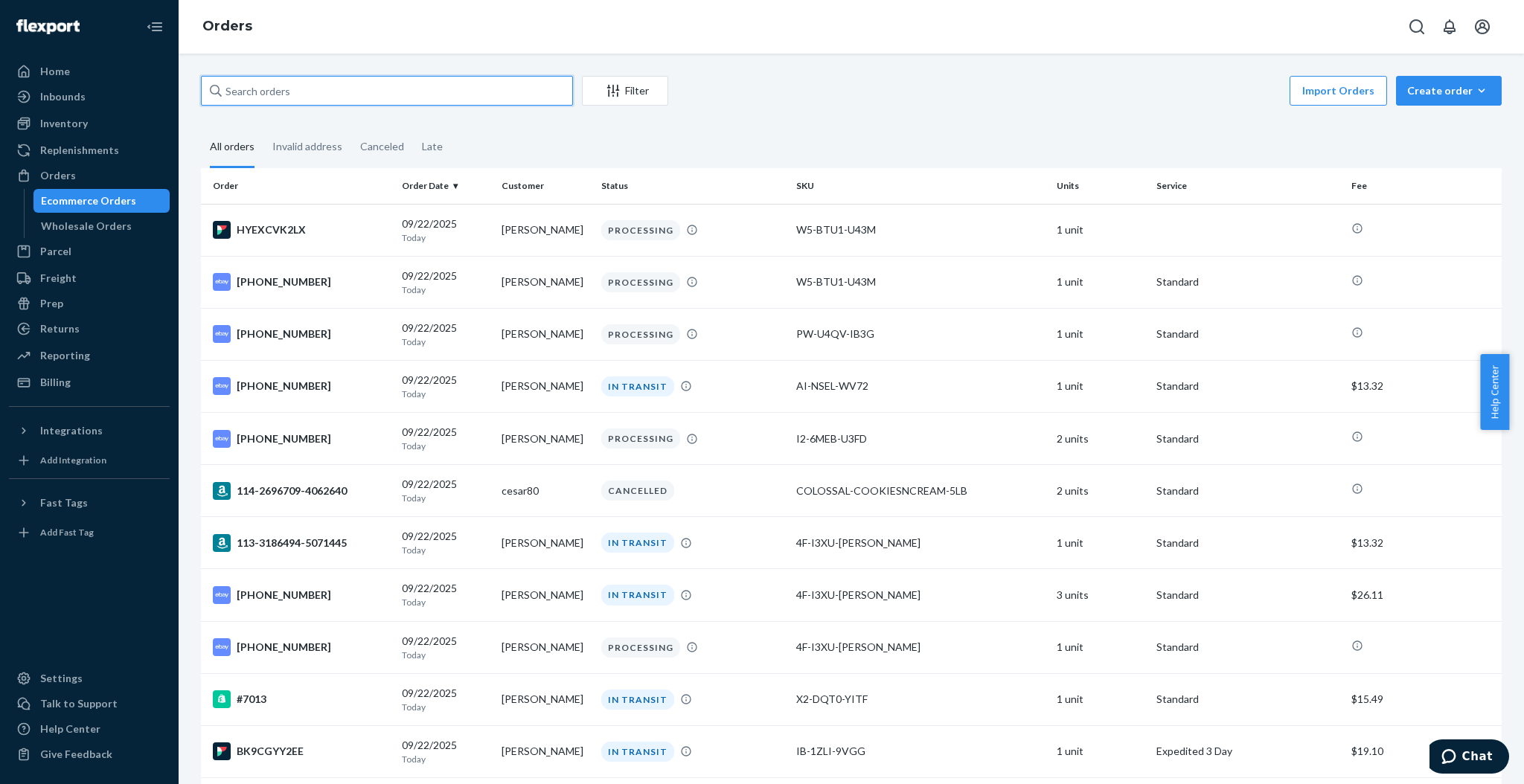
click at [292, 80] on input "text" at bounding box center [386, 90] width 372 height 30
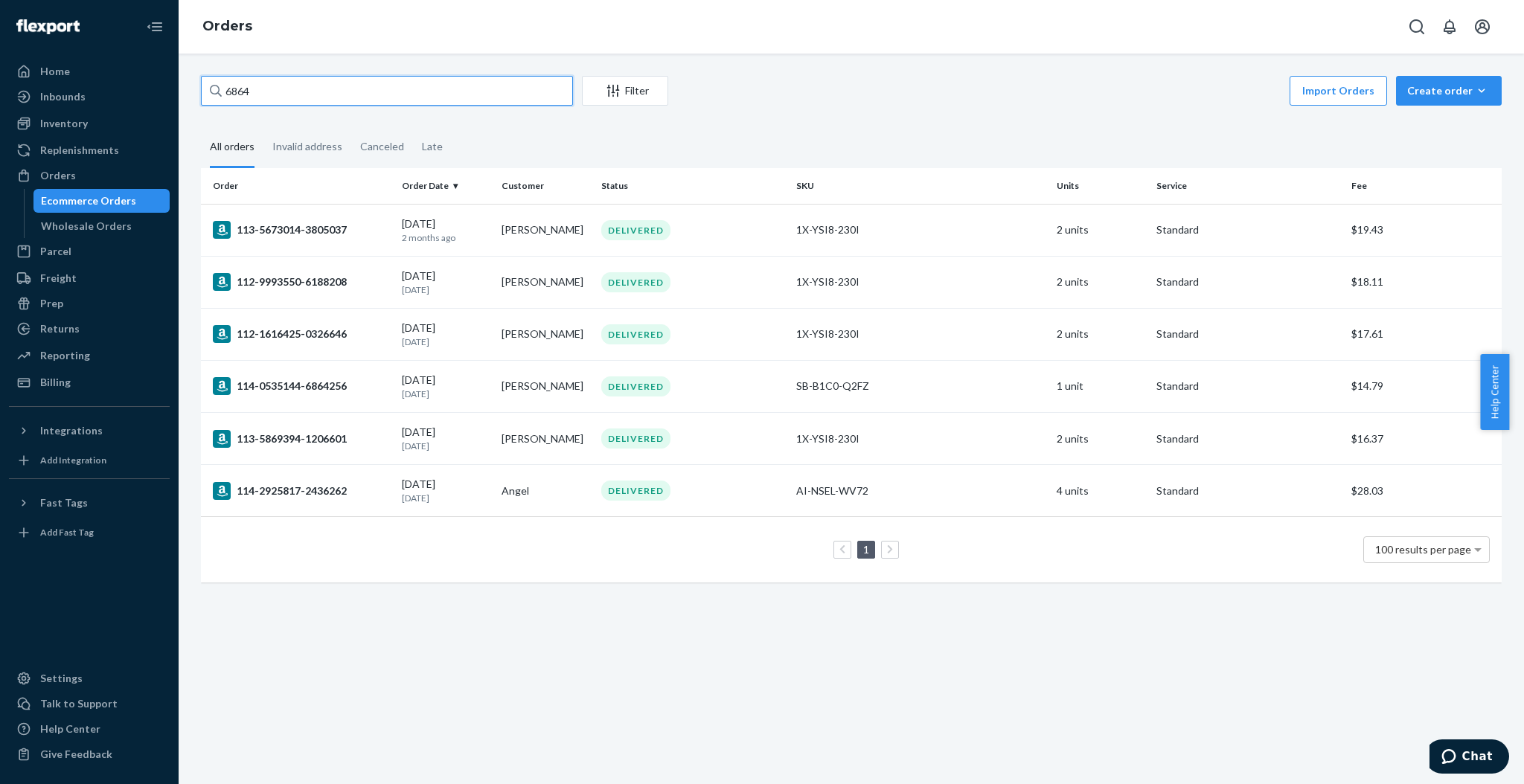
click at [343, 89] on input "6864" at bounding box center [386, 90] width 372 height 30
paste input "Freemond"
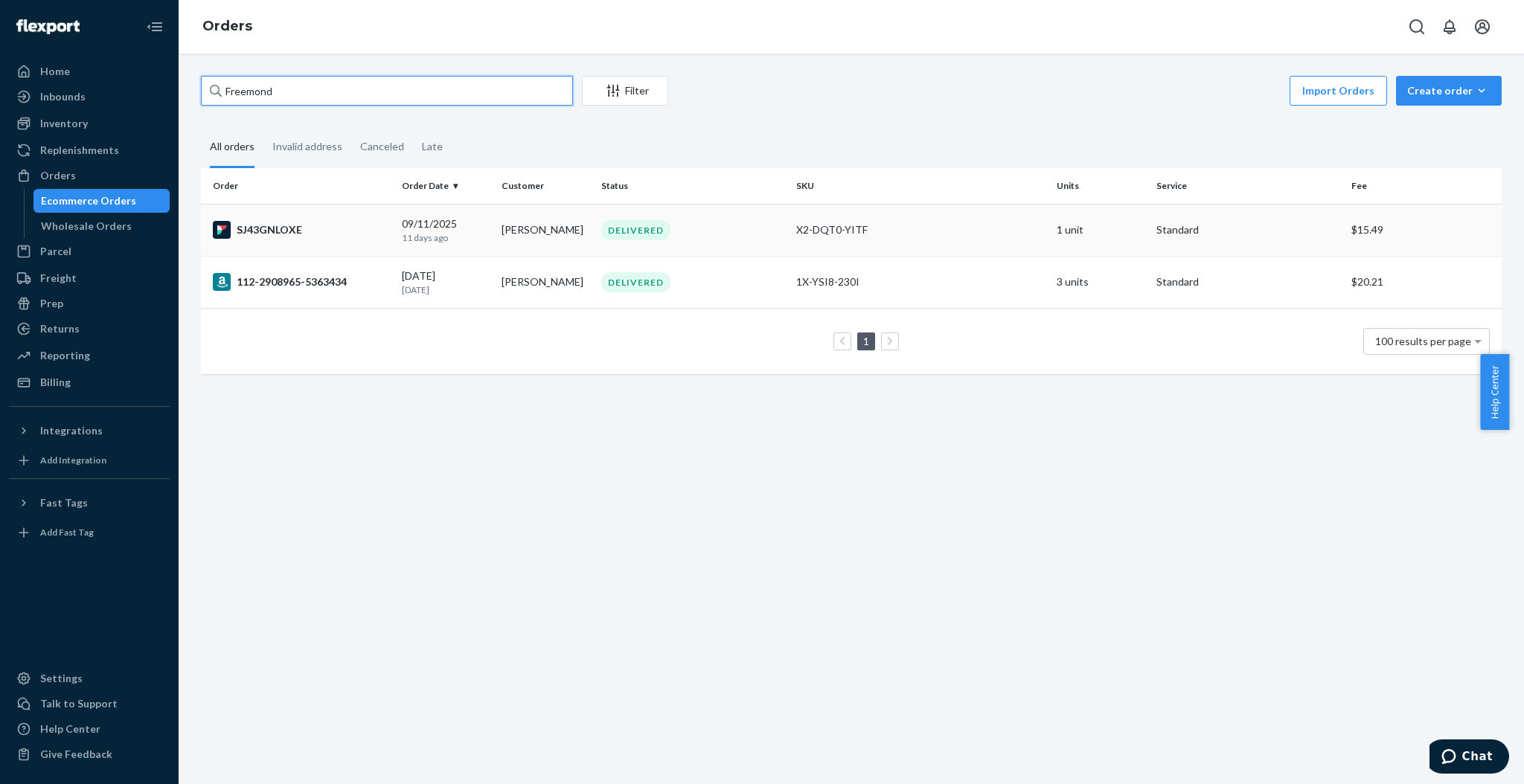
type input "Freemond"
click at [448, 243] on p "11 days ago" at bounding box center [445, 237] width 87 height 12
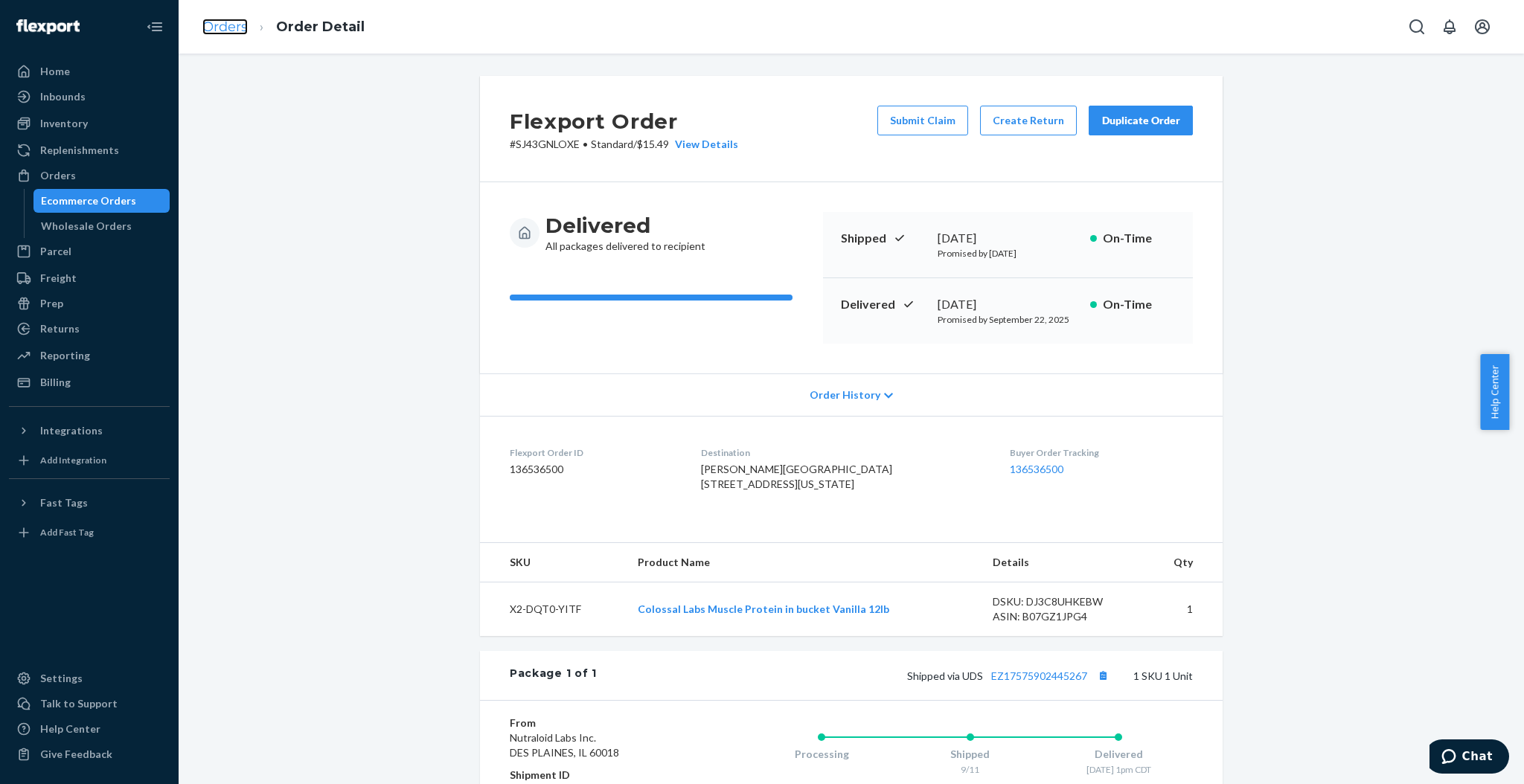
click at [226, 29] on link "Orders" at bounding box center [225, 26] width 45 height 16
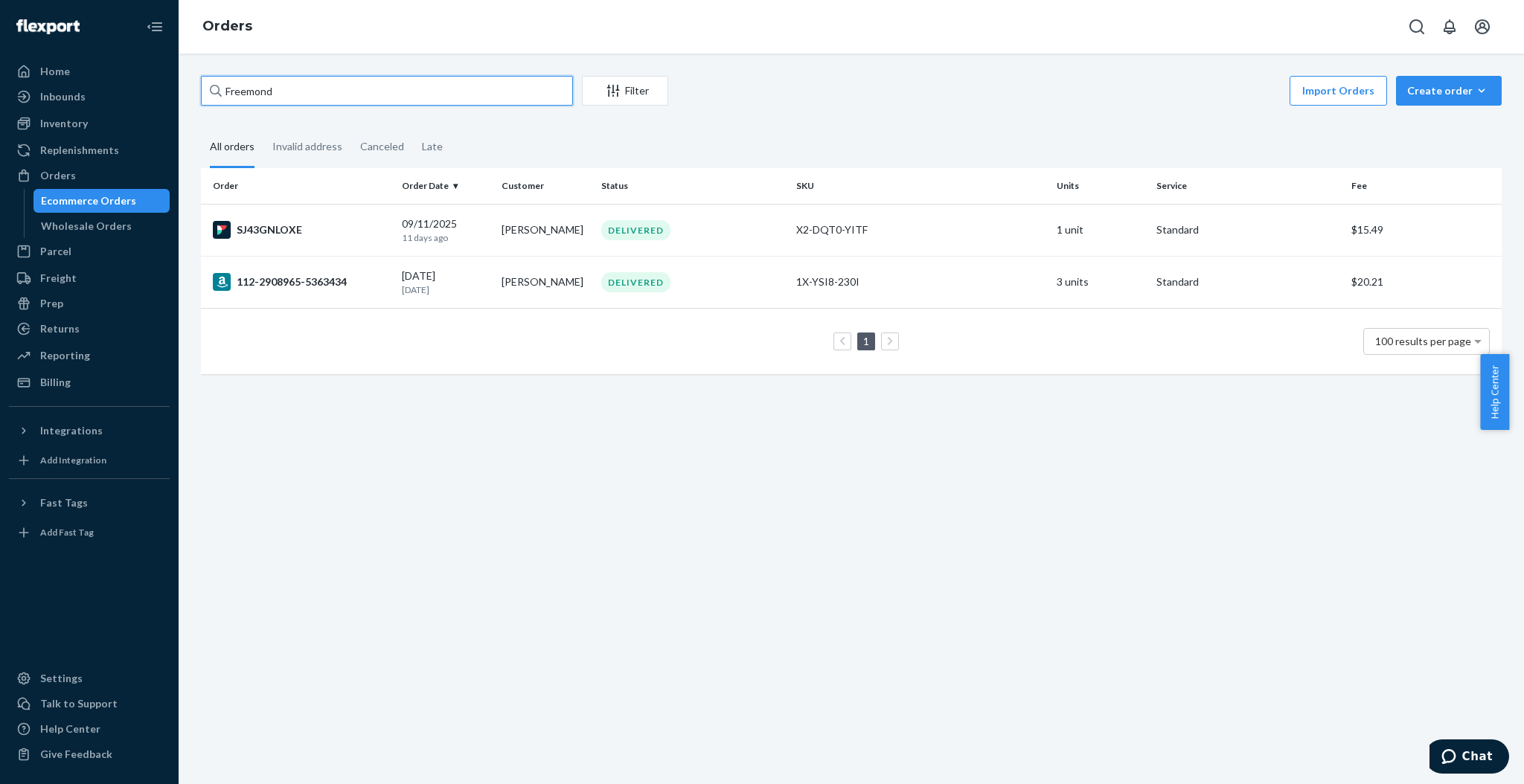
click at [522, 101] on input "Freemond" at bounding box center [386, 90] width 372 height 30
click at [524, 101] on input "Freemond" at bounding box center [386, 90] width 372 height 30
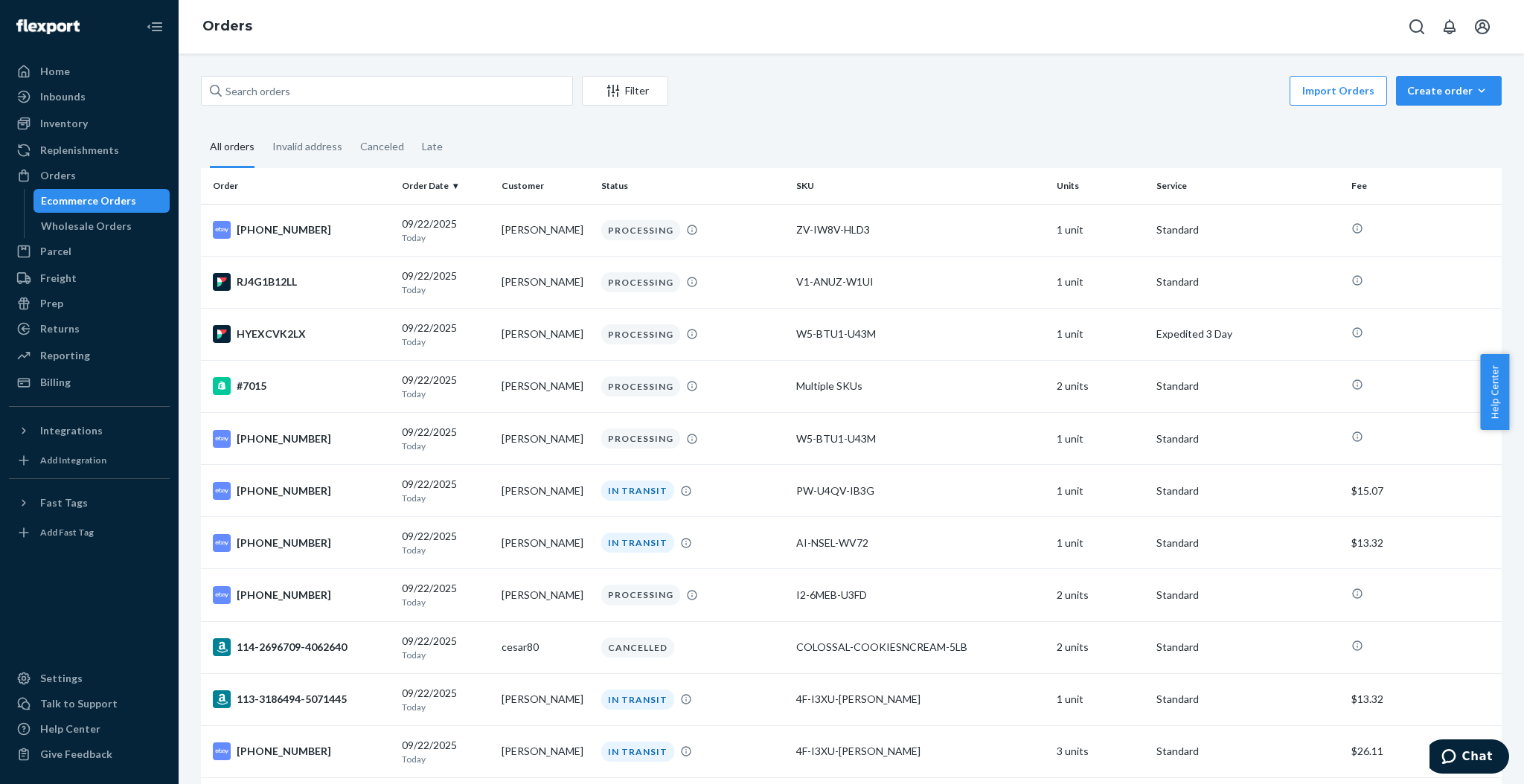
click at [788, 143] on fieldset "All orders Invalid address Canceled Late" at bounding box center [851, 147] width 1301 height 41
click at [385, 75] on div "Filter Import Orders Create order Ecommerce order Removal order All orders Inva…" at bounding box center [851, 419] width 1345 height 731
click at [384, 91] on input "text" at bounding box center [386, 90] width 372 height 30
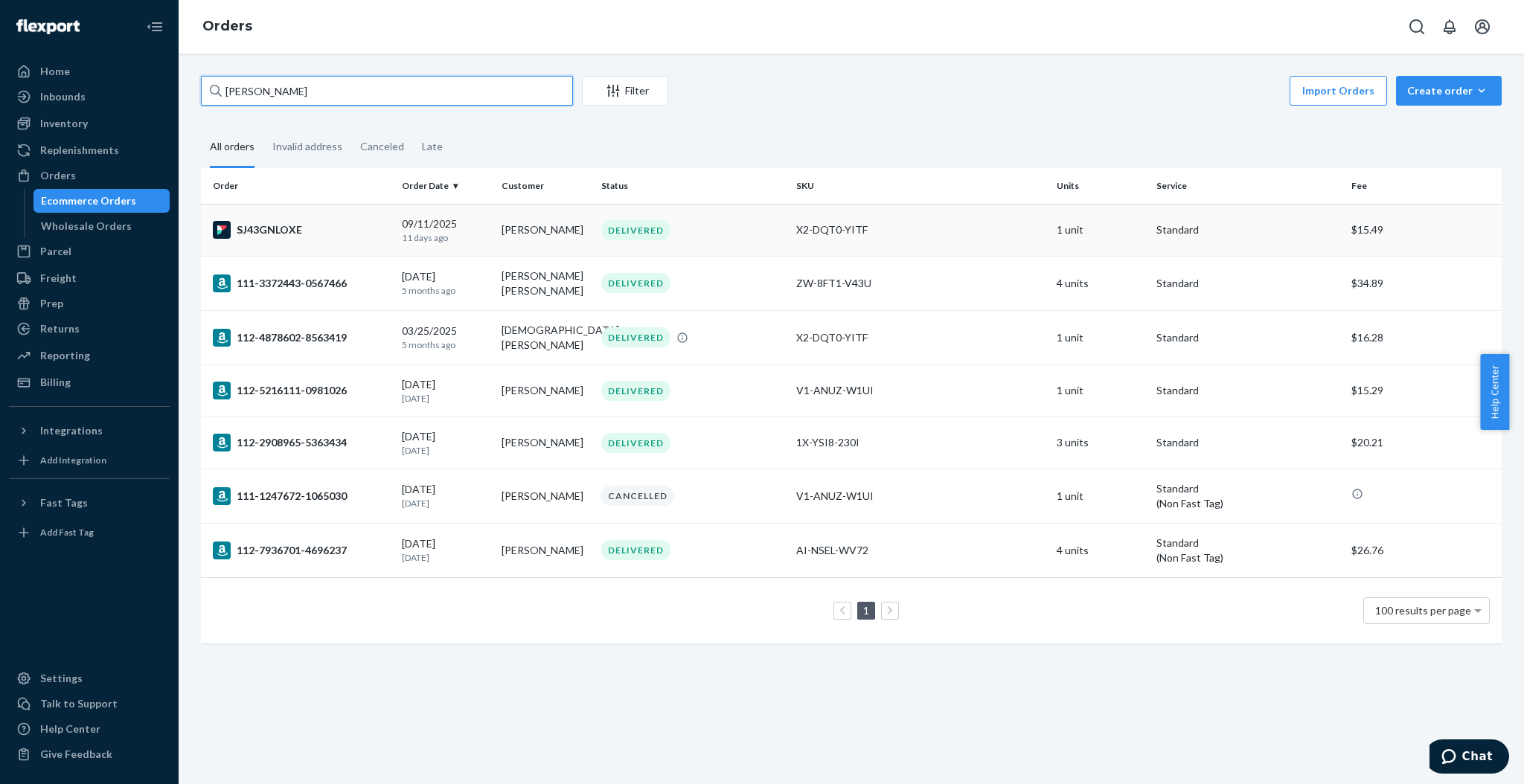
type input "[PERSON_NAME]"
click at [470, 234] on p "11 days ago" at bounding box center [445, 237] width 87 height 12
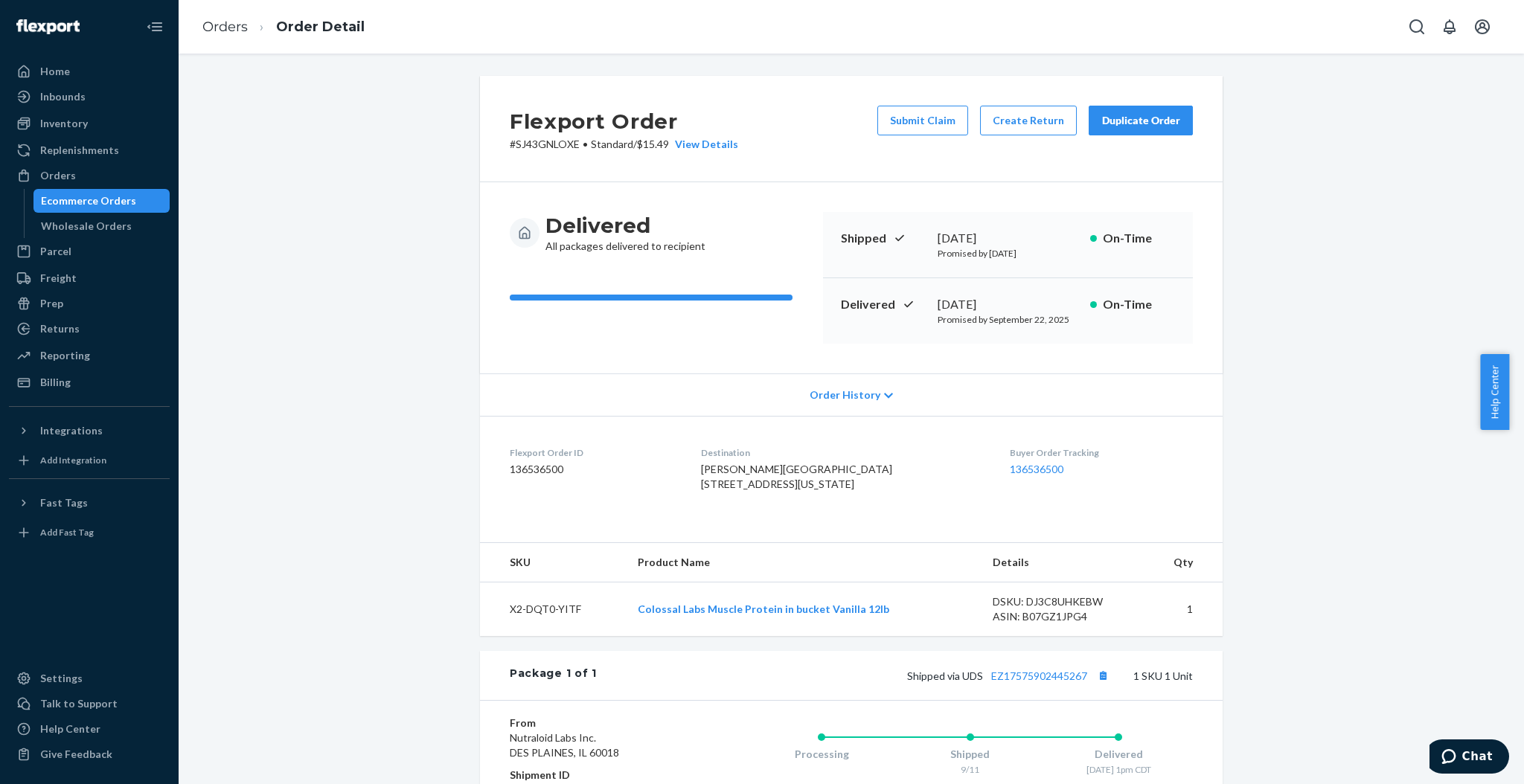
click at [737, 469] on span "[PERSON_NAME][GEOGRAPHIC_DATA] [STREET_ADDRESS][US_STATE]" at bounding box center [797, 477] width 191 height 28
drag, startPoint x: 737, startPoint y: 469, endPoint x: 769, endPoint y: 480, distance: 33.8
click at [769, 480] on div "[PERSON_NAME][GEOGRAPHIC_DATA] [STREET_ADDRESS][US_STATE]" at bounding box center [844, 477] width 285 height 30
click at [726, 471] on span "[PERSON_NAME][GEOGRAPHIC_DATA] [STREET_ADDRESS][US_STATE]" at bounding box center [797, 477] width 191 height 28
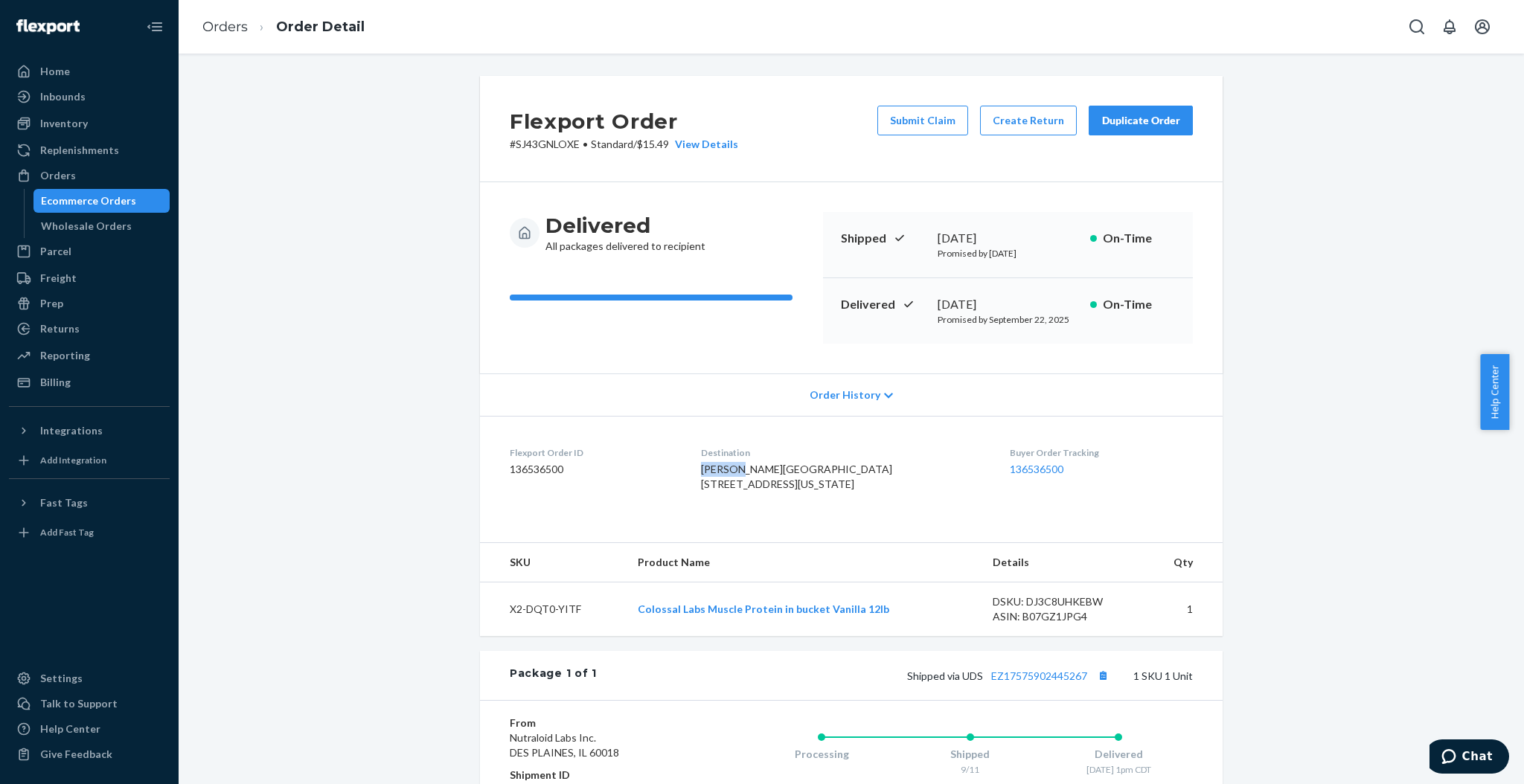
click at [726, 471] on span "[PERSON_NAME][GEOGRAPHIC_DATA] [STREET_ADDRESS][US_STATE]" at bounding box center [797, 477] width 191 height 28
copy span "[PERSON_NAME]"
click at [933, 112] on button "Submit Claim" at bounding box center [922, 120] width 91 height 30
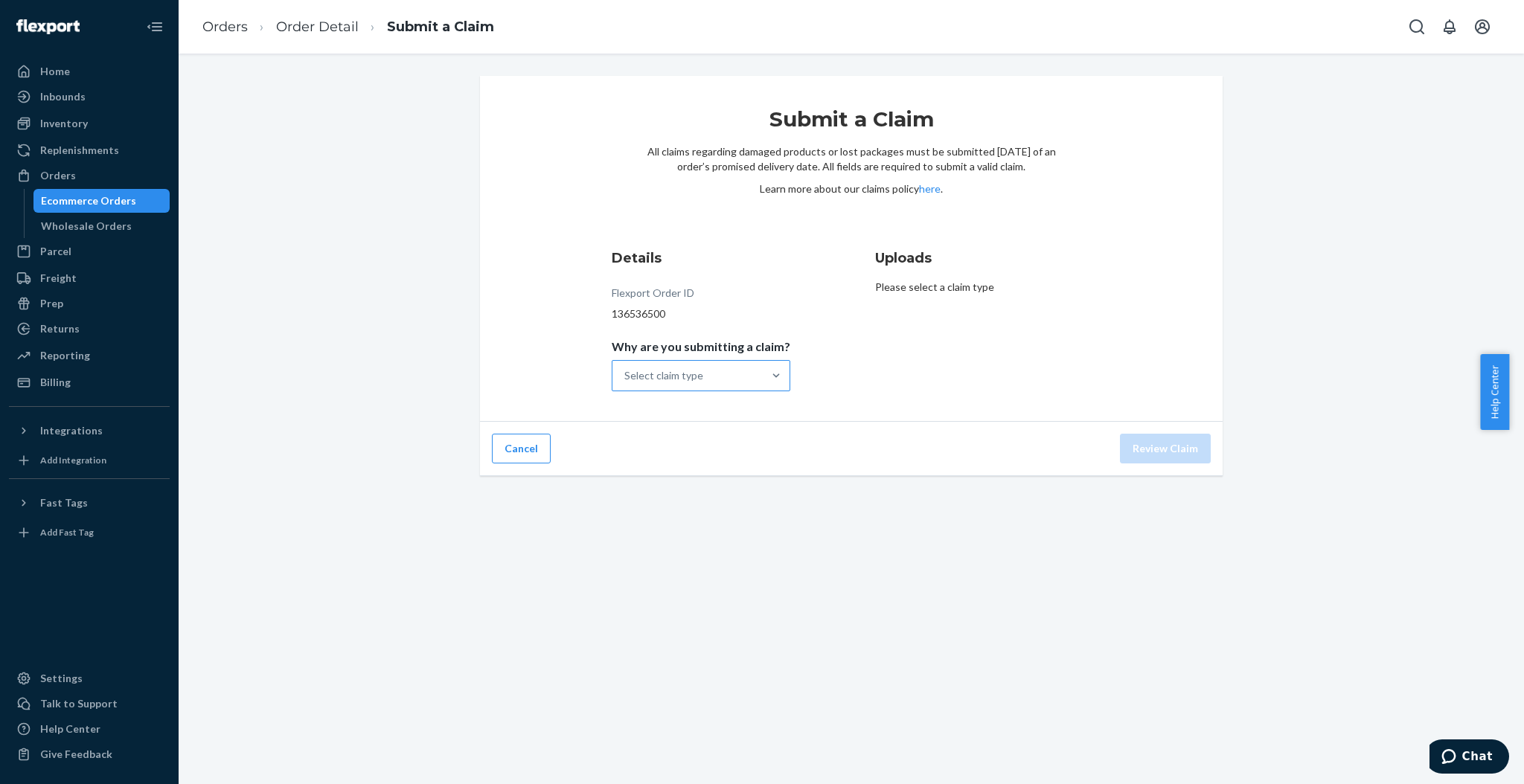
click at [753, 366] on div "Select claim type" at bounding box center [688, 376] width 150 height 30
click at [626, 368] on input "Why are you submitting a claim? Select claim type" at bounding box center [626, 375] width 2 height 14
click at [745, 412] on div "Order delivered but lost" at bounding box center [701, 412] width 173 height 30
click at [626, 383] on input "Why are you submitting a claim? option Order delivered but lost focused, 1 of 4…" at bounding box center [626, 375] width 2 height 14
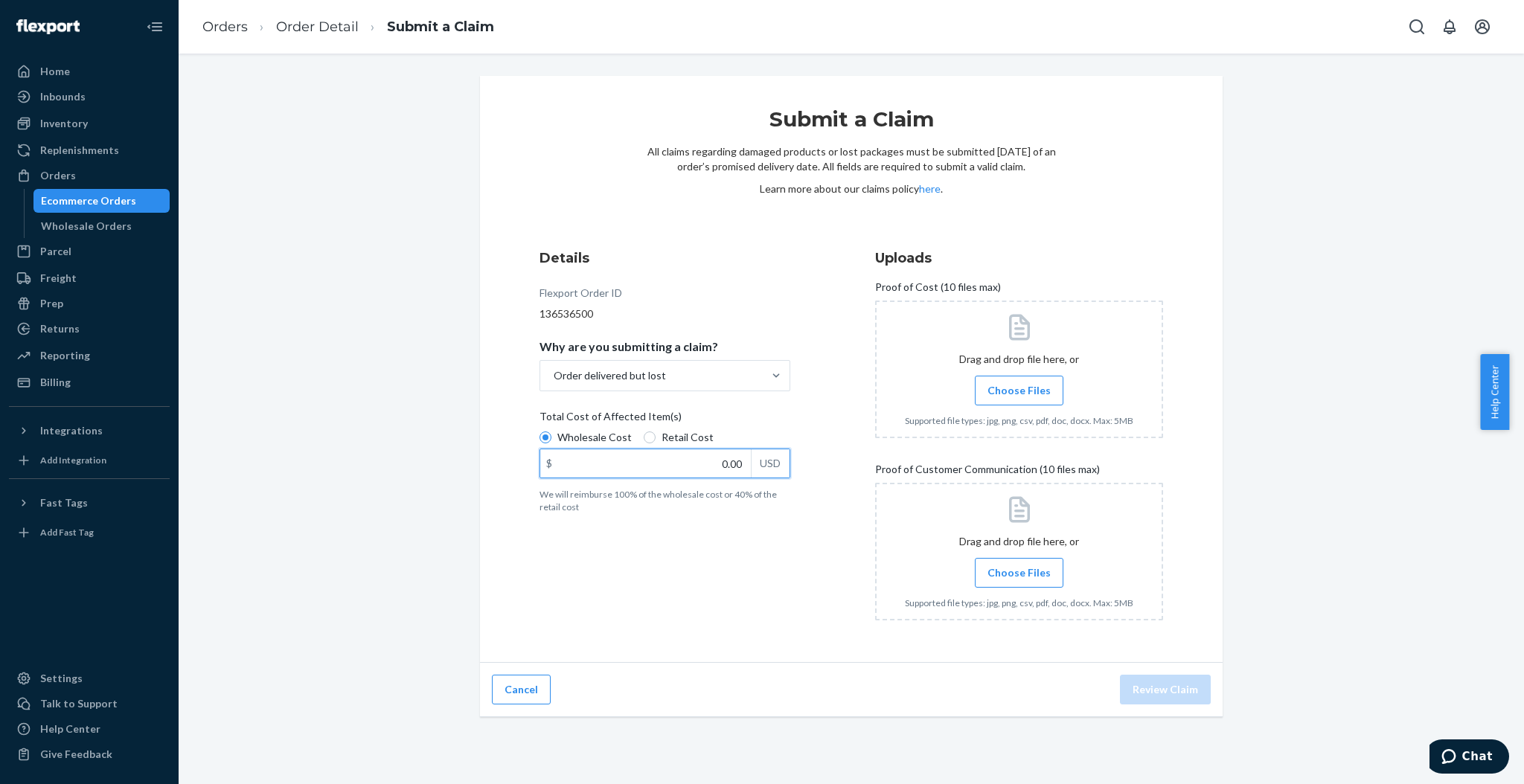
drag, startPoint x: 712, startPoint y: 466, endPoint x: 779, endPoint y: 464, distance: 67.0
click at [777, 466] on div "$ 0.00 USD" at bounding box center [665, 463] width 251 height 30
type input "99.99"
click at [1030, 402] on label "Choose Files" at bounding box center [1020, 390] width 88 height 30
click at [1020, 399] on input "Choose Files" at bounding box center [1019, 390] width 1 height 16
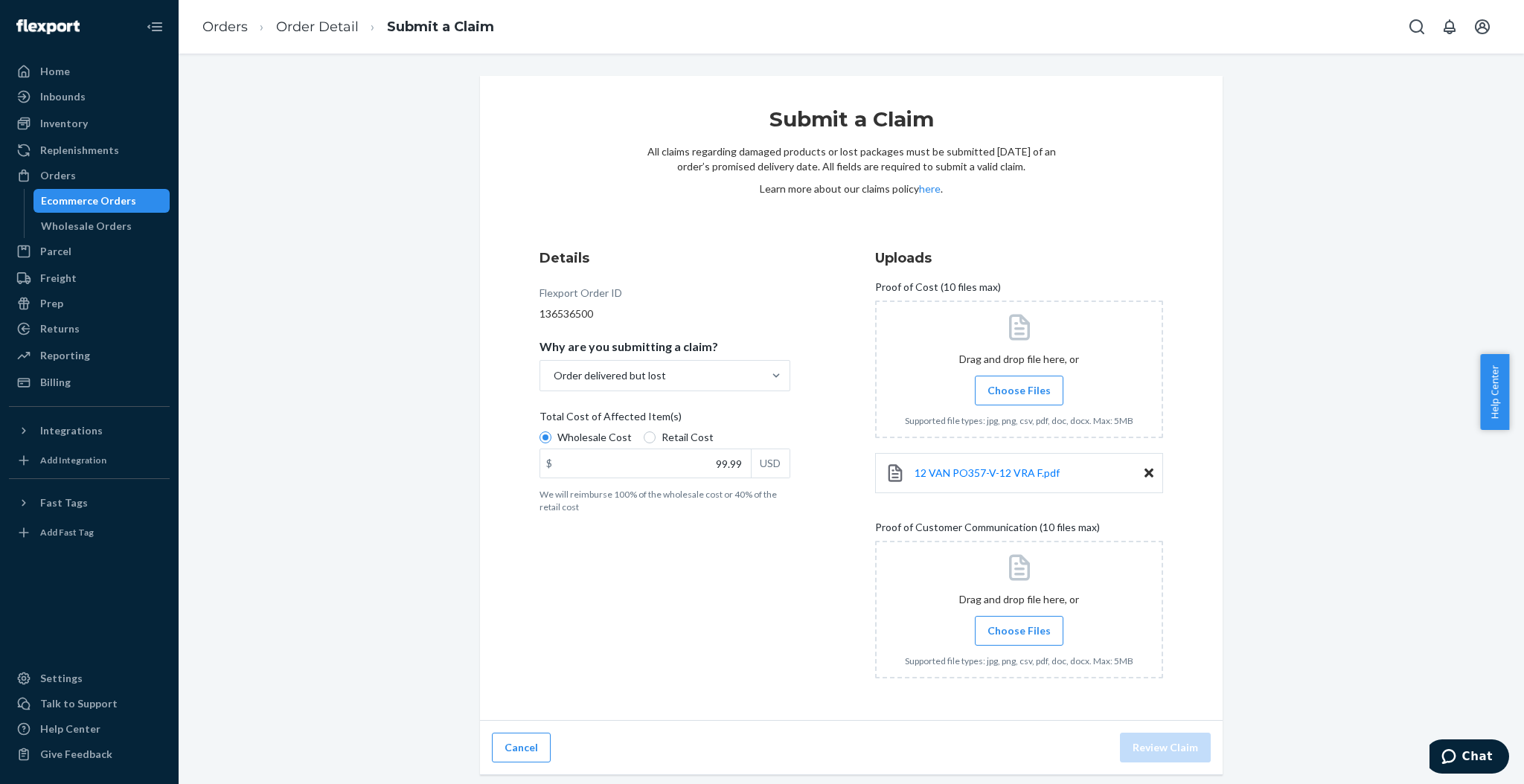
click at [999, 645] on label "Choose Files" at bounding box center [1020, 630] width 88 height 30
click at [1019, 639] on input "Choose Files" at bounding box center [1019, 630] width 1 height 16
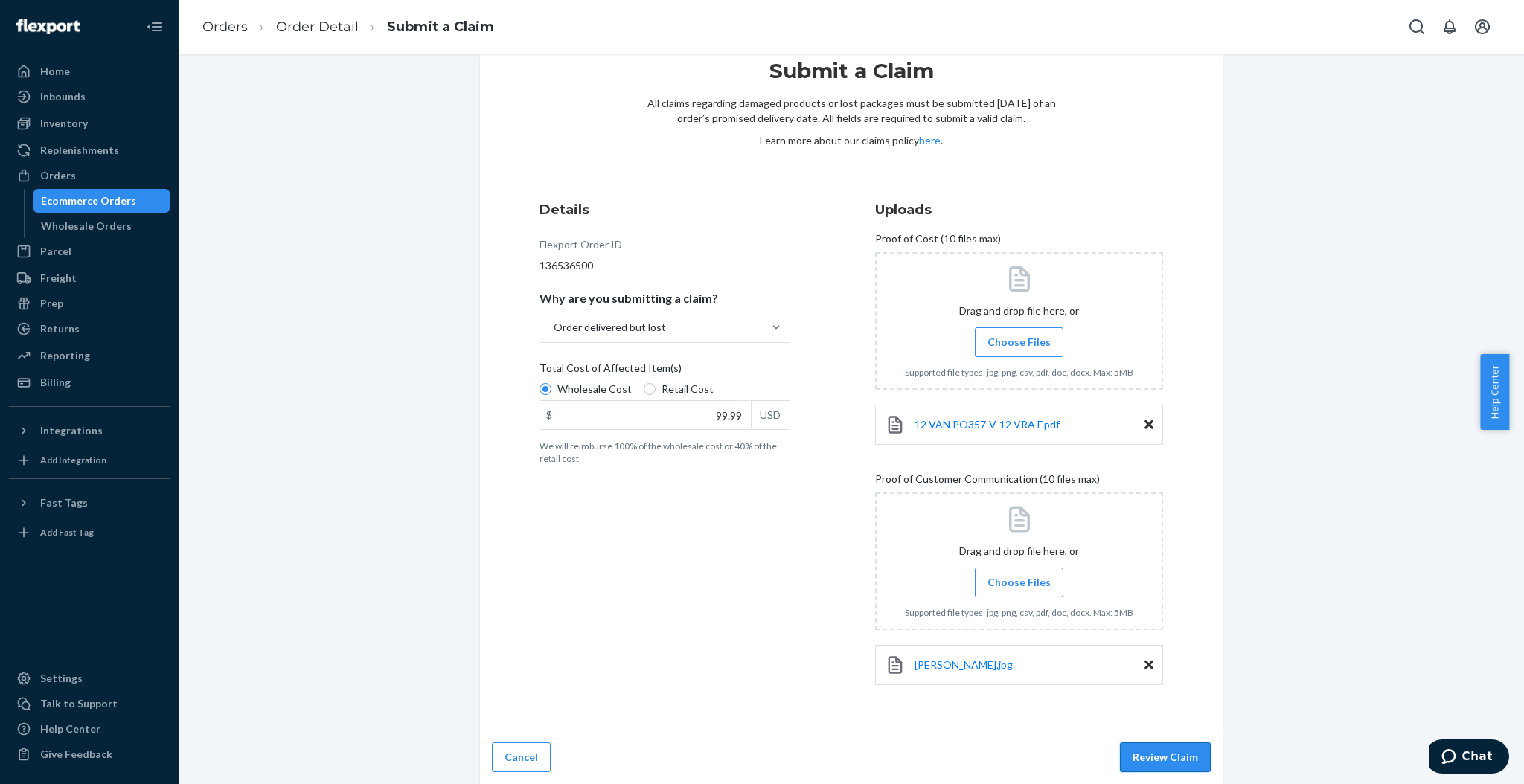
click at [1168, 749] on button "Review Claim" at bounding box center [1166, 757] width 91 height 30
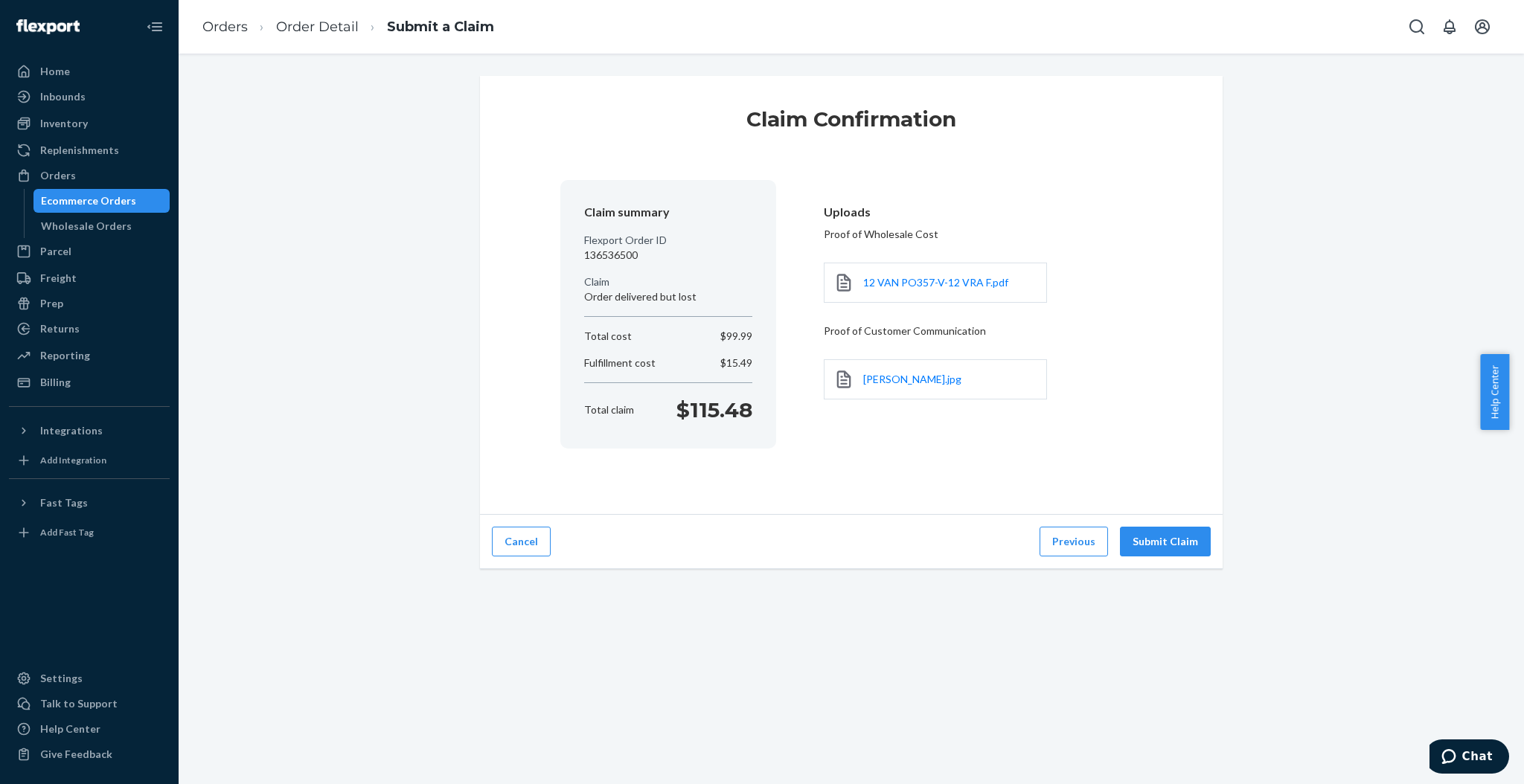
scroll to position [0, 0]
click at [1192, 561] on div "Cancel Previous Submit Claim" at bounding box center [851, 542] width 743 height 55
click at [1192, 549] on button "Submit Claim" at bounding box center [1166, 541] width 91 height 30
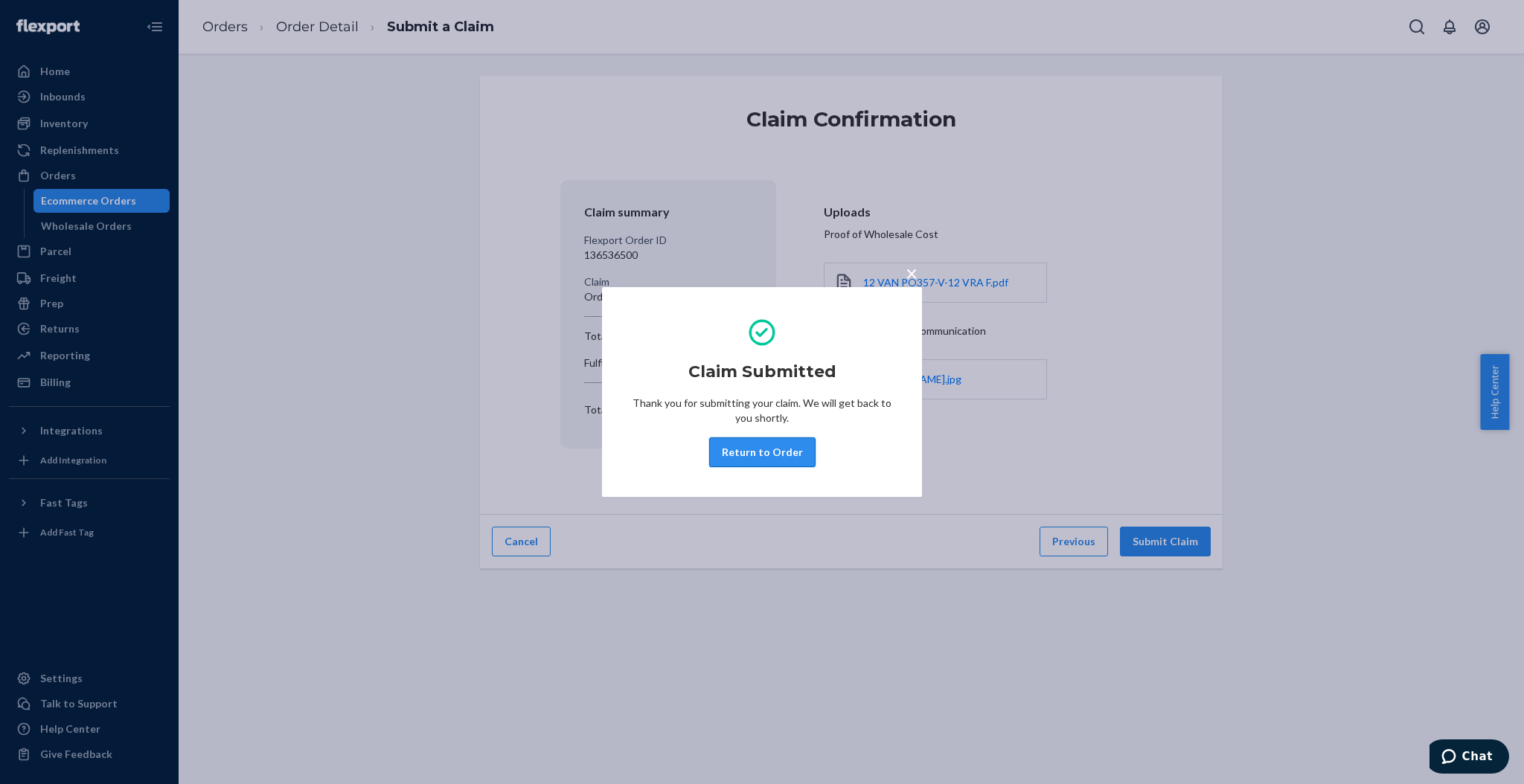
click at [762, 448] on button "Return to Order" at bounding box center [762, 452] width 107 height 30
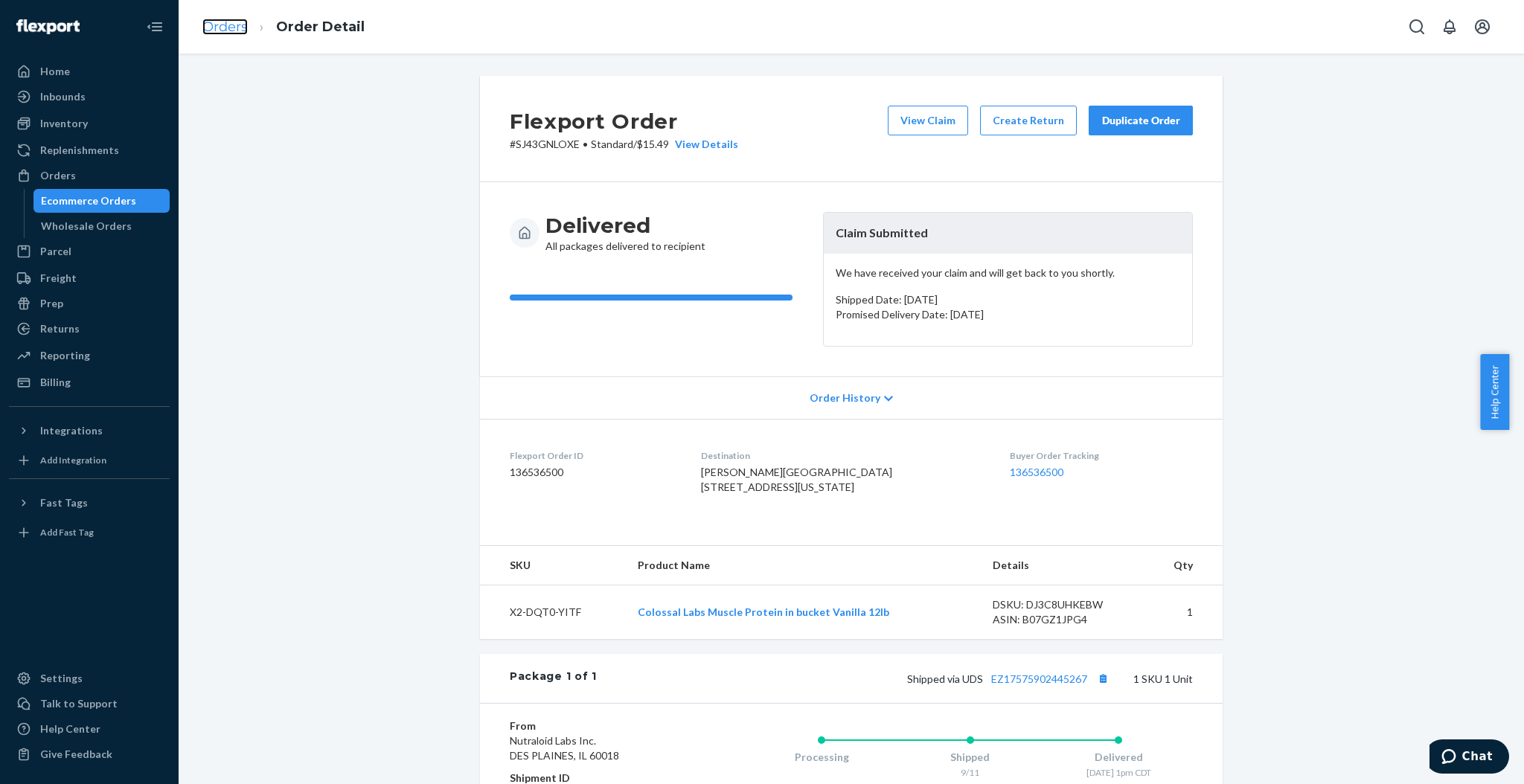
click at [209, 33] on link "Orders" at bounding box center [225, 26] width 45 height 16
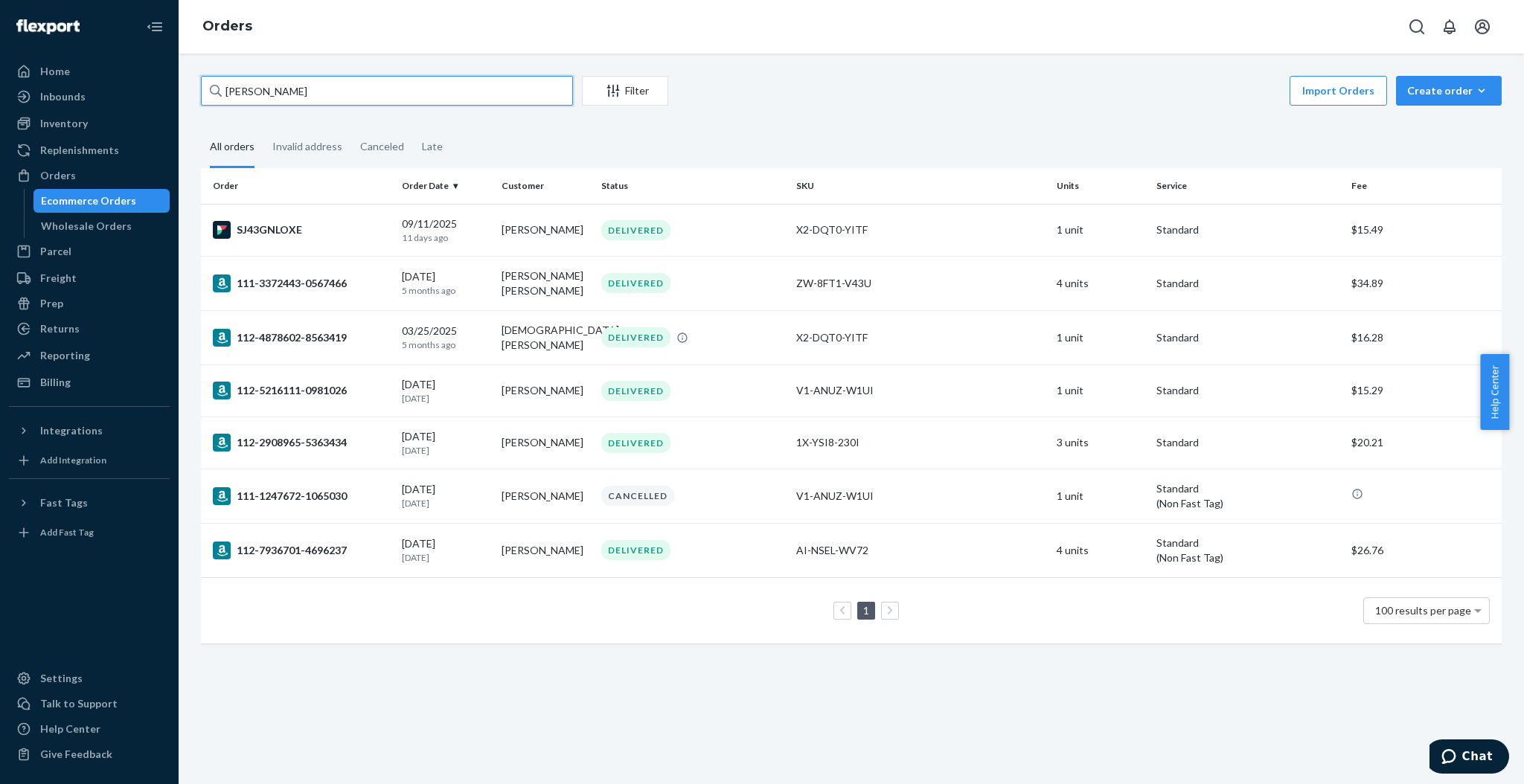
click at [357, 96] on input "[PERSON_NAME]" at bounding box center [386, 90] width 372 height 30
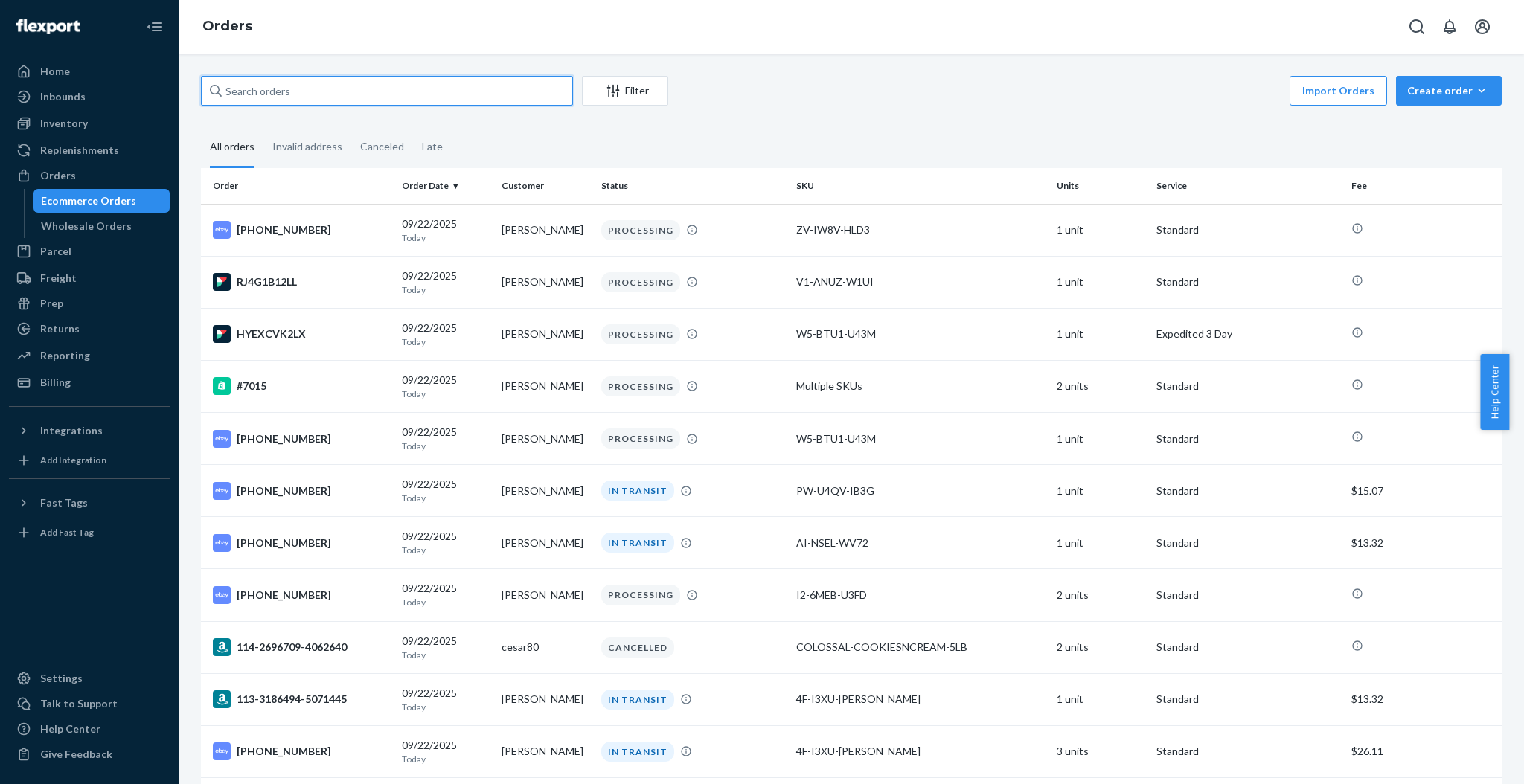
click at [384, 83] on input "text" at bounding box center [386, 90] width 372 height 30
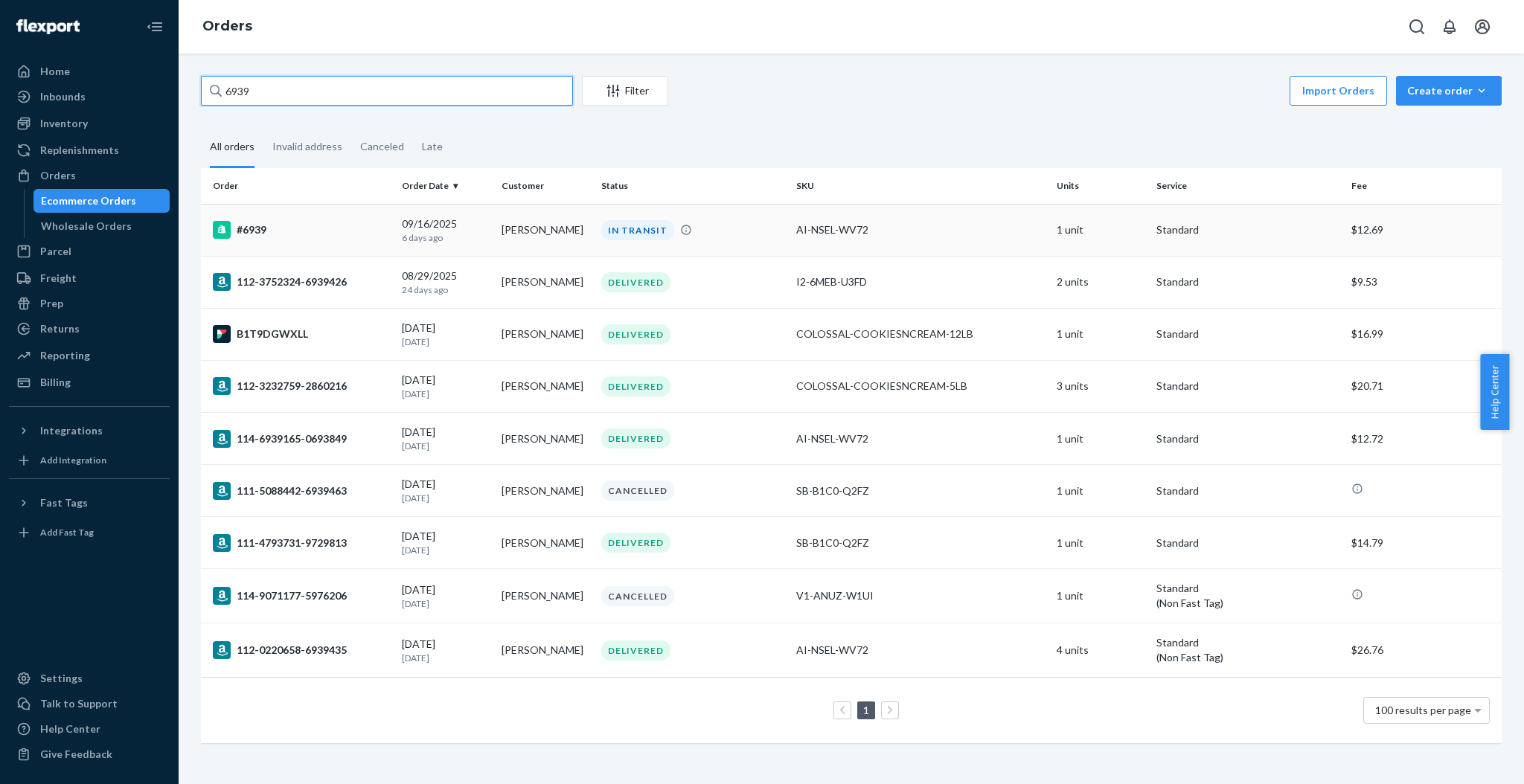
type input "6939"
click at [458, 220] on div "[DATE] [DATE]" at bounding box center [445, 230] width 87 height 28
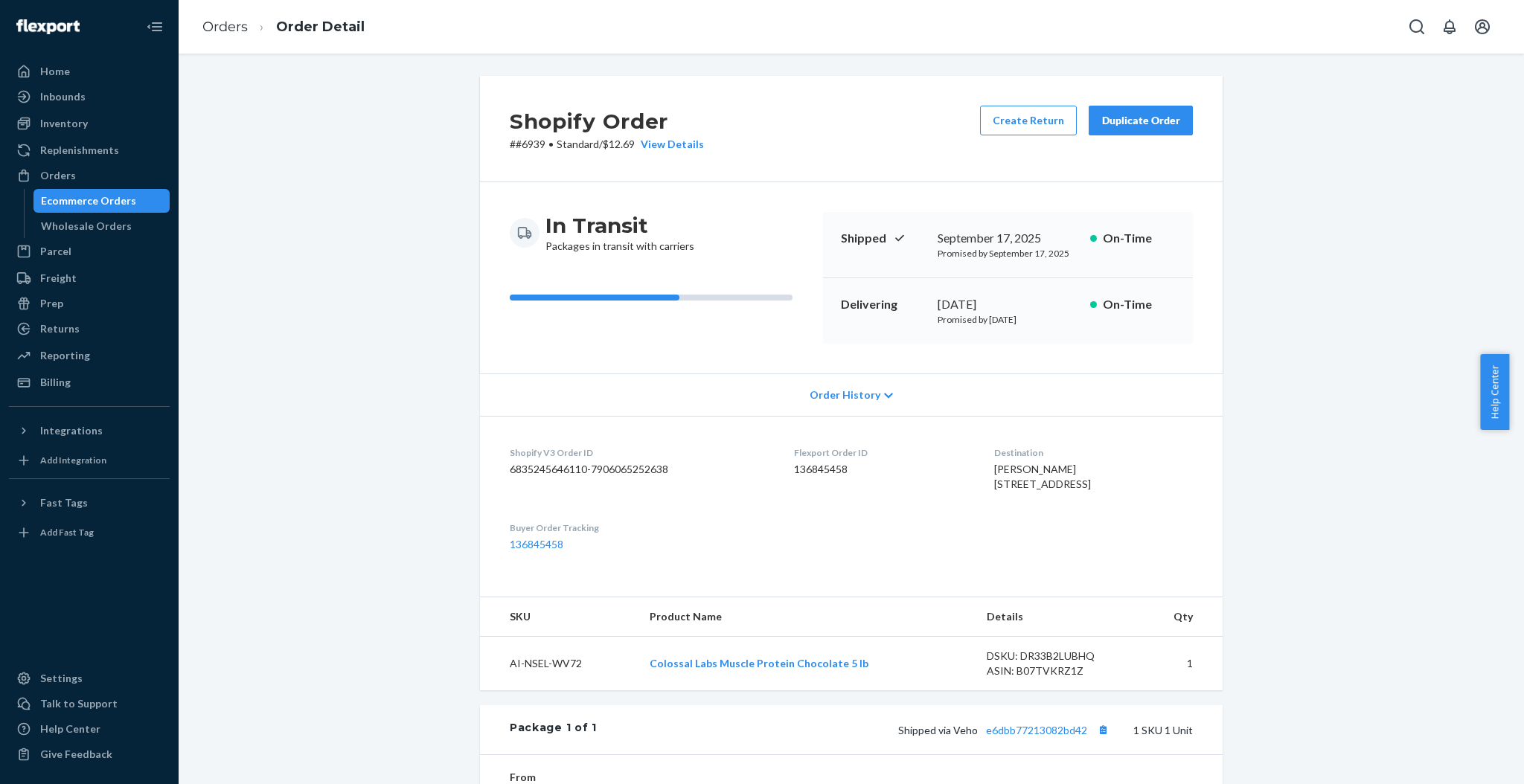
click at [898, 737] on span "Shipped via Veho e6dbb77213082bd42" at bounding box center [1005, 730] width 214 height 12
drag, startPoint x: 894, startPoint y: 763, endPoint x: 1090, endPoint y: 761, distance: 196.0
click at [1090, 740] on div "Shipped via Veho e6dbb77213082bd42 1 SKU 1 Unit" at bounding box center [895, 730] width 596 height 19
copy span "Shipped via Veho e6dbb77213082bd42"
click at [244, 25] on link "Orders" at bounding box center [225, 26] width 45 height 16
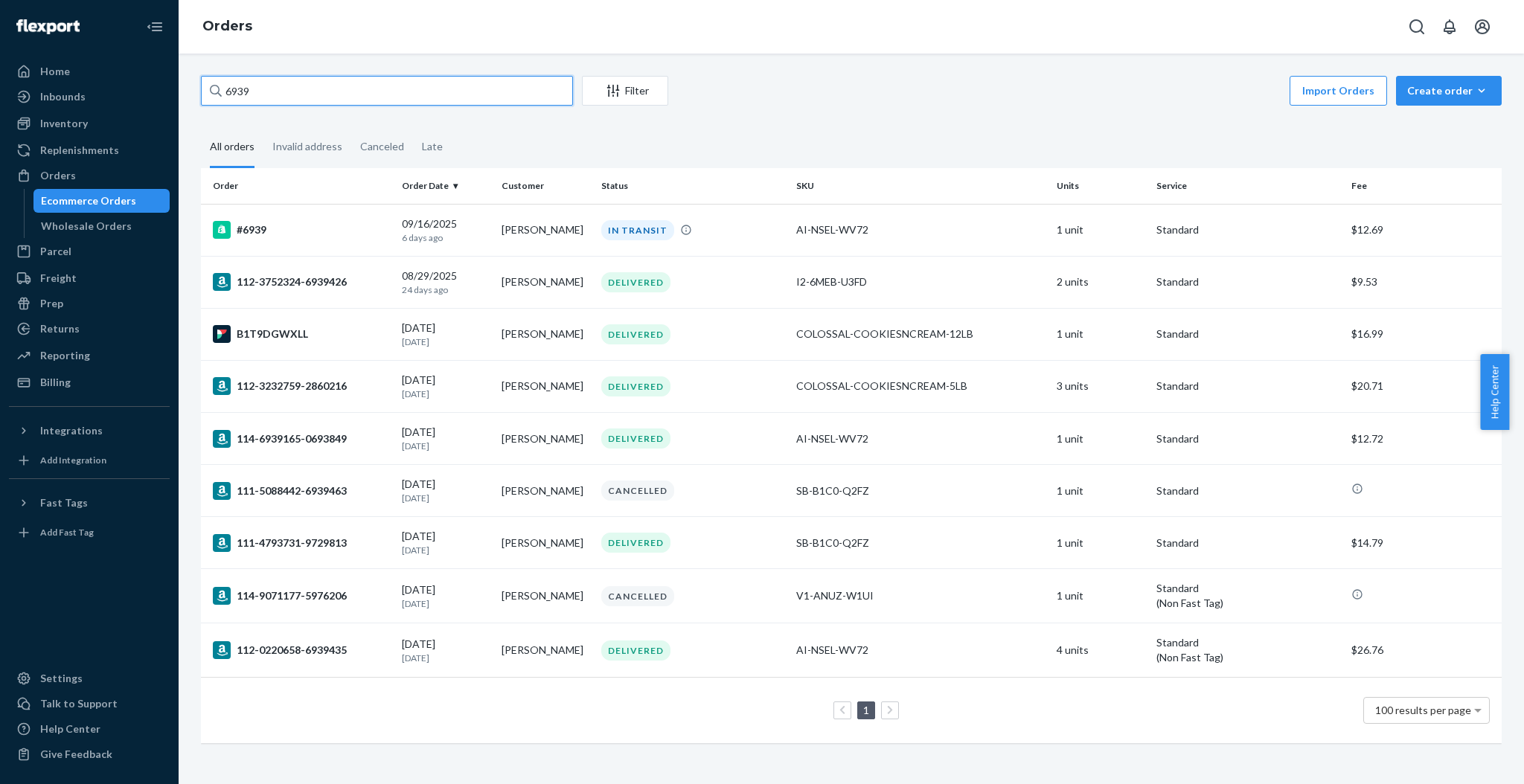
click at [348, 81] on input "6939" at bounding box center [386, 90] width 372 height 30
